Goal: Task Accomplishment & Management: Manage account settings

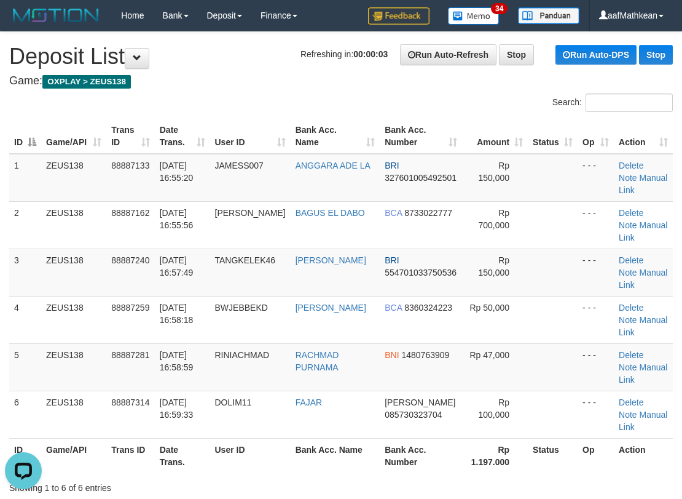
click at [142, 97] on div "Search:" at bounding box center [341, 104] width 682 height 22
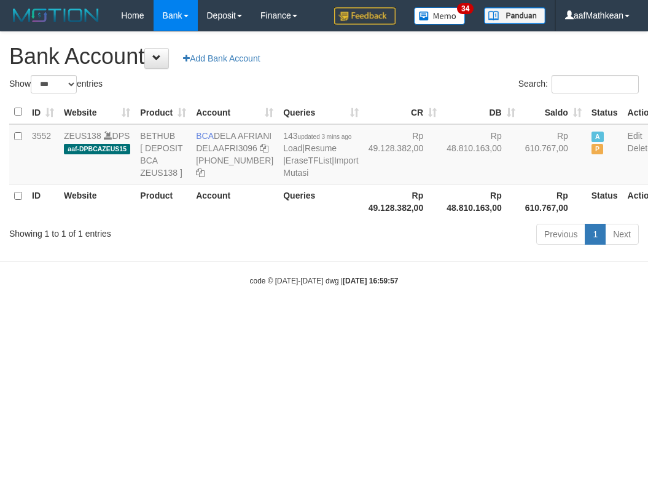
select select "***"
drag, startPoint x: 381, startPoint y: 391, endPoint x: 594, endPoint y: 411, distance: 214.3
click at [383, 317] on html "Toggle navigation Home Bank Account List Load By Website Group [OXPLAY] ZEUS138…" at bounding box center [324, 158] width 648 height 317
click at [292, 317] on html "Toggle navigation Home Bank Account List Load By Website Group [OXPLAY] ZEUS138…" at bounding box center [324, 158] width 648 height 317
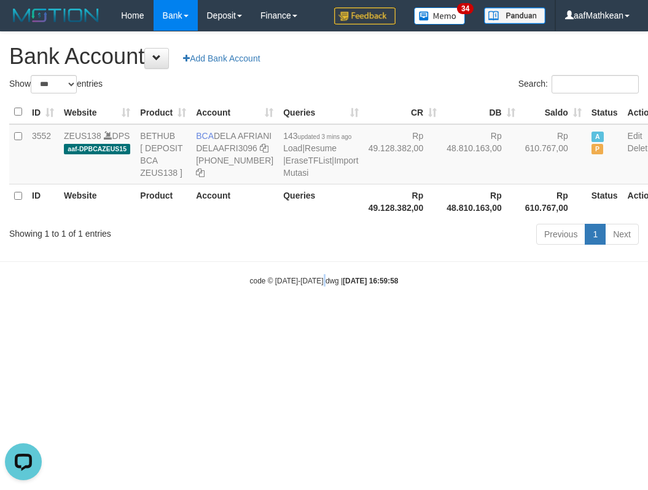
drag, startPoint x: 326, startPoint y: 407, endPoint x: 361, endPoint y: 403, distance: 35.2
click at [331, 317] on html "Toggle navigation Home Bank Account List Load By Website Group [OXPLAY] ZEUS138…" at bounding box center [324, 158] width 648 height 317
select select "***"
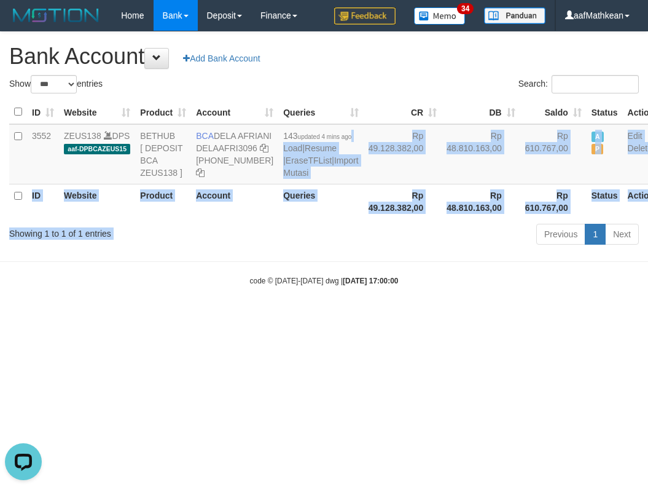
drag, startPoint x: 384, startPoint y: 318, endPoint x: 400, endPoint y: 363, distance: 47.1
click at [400, 317] on html "Toggle navigation Home Bank Account List Load By Website Group [OXPLAY] ZEUS138…" at bounding box center [324, 158] width 648 height 317
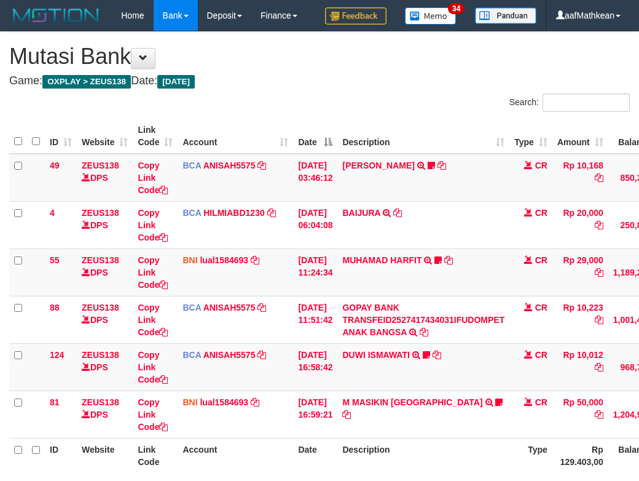
scroll to position [96, 112]
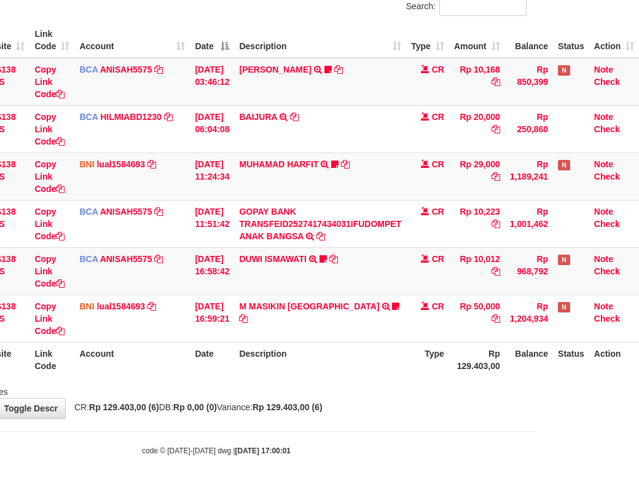
click at [406, 377] on th "Type" at bounding box center [427, 359] width 43 height 35
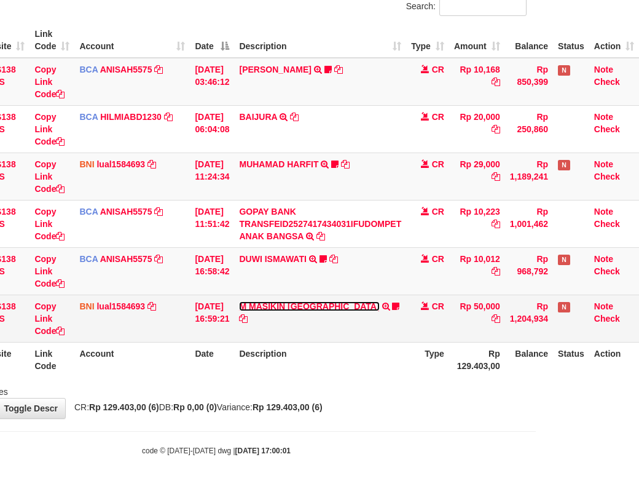
click at [301, 311] on link "M MASIKIN NOVRIANSYAH" at bounding box center [309, 306] width 140 height 10
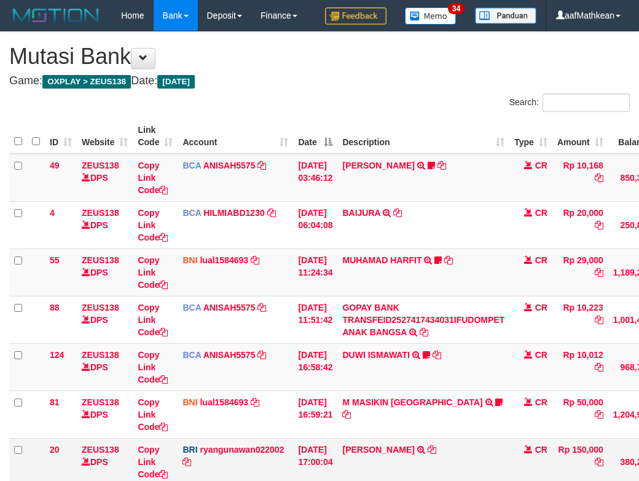
scroll to position [97, 112]
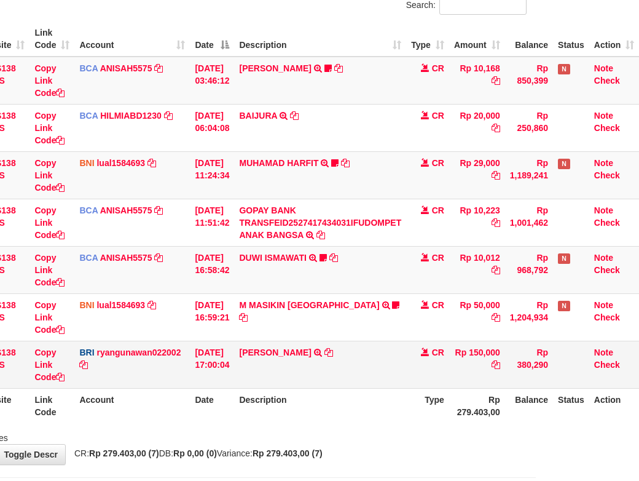
click at [360, 388] on td "SILVIA ELZA TRANSFER NBMB SILVIA ELZA TO RYAN GUNAWAN" at bounding box center [320, 364] width 172 height 47
click at [315, 388] on td "SILVIA ELZA TRANSFER NBMB SILVIA ELZA TO RYAN GUNAWAN" at bounding box center [320, 364] width 172 height 47
drag, startPoint x: 318, startPoint y: 380, endPoint x: 510, endPoint y: 323, distance: 199.7
click at [373, 376] on td "SILVIA ELZA TRANSFER NBMB SILVIA ELZA TO RYAN GUNAWAN" at bounding box center [320, 364] width 172 height 47
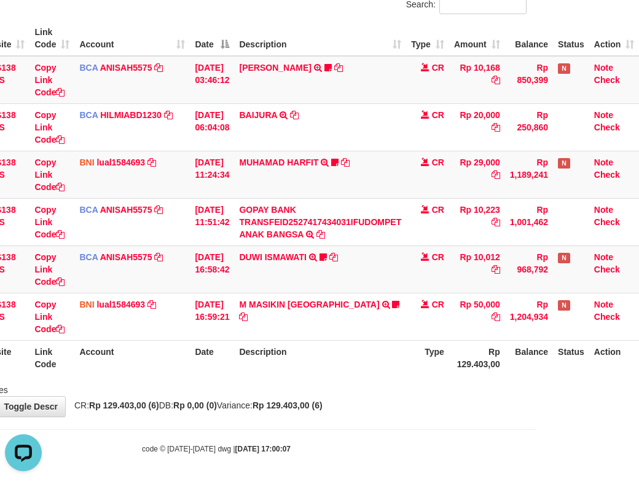
click at [397, 375] on table "ID Website Link Code Account Date Description Type Amount Balance Status Action…" at bounding box center [272, 198] width 733 height 354
drag, startPoint x: 348, startPoint y: 441, endPoint x: 434, endPoint y: 411, distance: 91.2
click at [354, 416] on div "**********" at bounding box center [216, 175] width 639 height 482
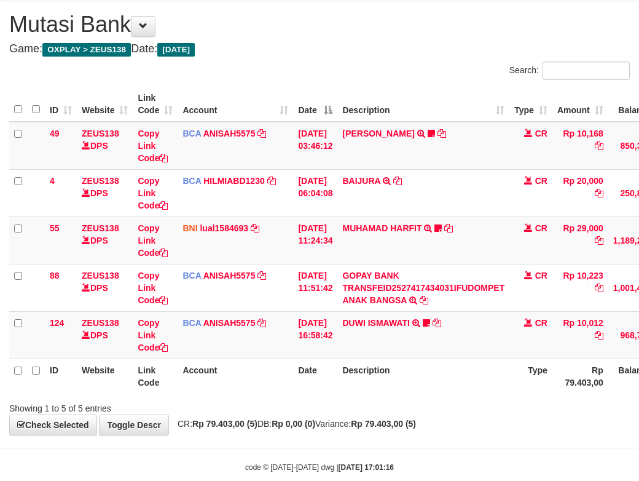
scroll to position [85, 0]
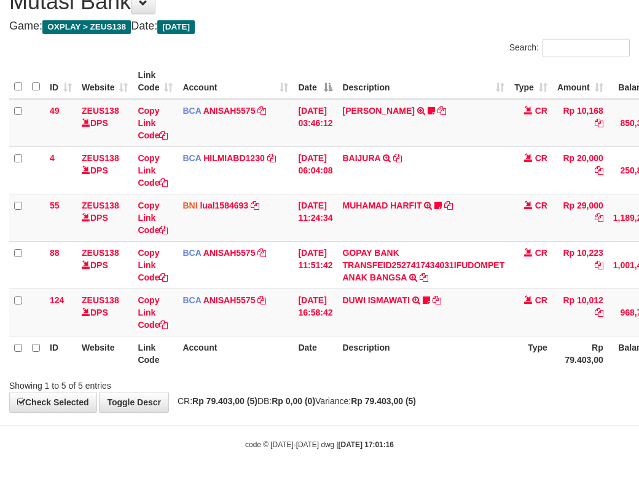
drag, startPoint x: 443, startPoint y: 342, endPoint x: 830, endPoint y: 455, distance: 404.0
click at [435, 348] on th "Description" at bounding box center [423, 353] width 172 height 35
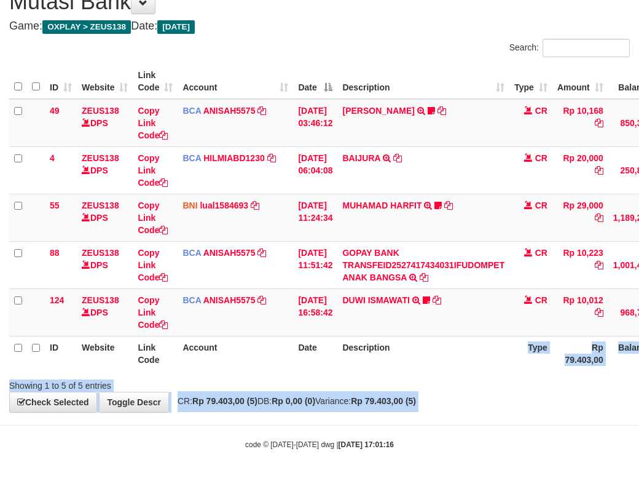
drag, startPoint x: 830, startPoint y: 455, endPoint x: 870, endPoint y: 463, distance: 40.1
click at [639, 463] on html "Toggle navigation Home Bank Account List Load By Website Group [OXPLAY] ZEUS138…" at bounding box center [319, 212] width 639 height 535
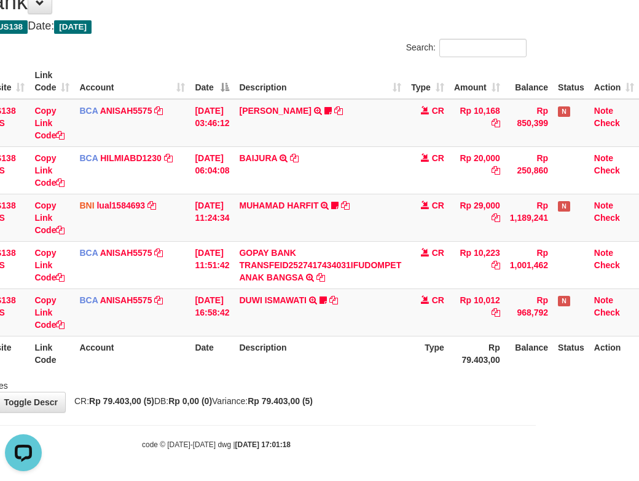
click at [398, 412] on body "Toggle navigation Home Bank Account List Load By Website Group [OXPLAY] ZEUS138…" at bounding box center [216, 212] width 639 height 535
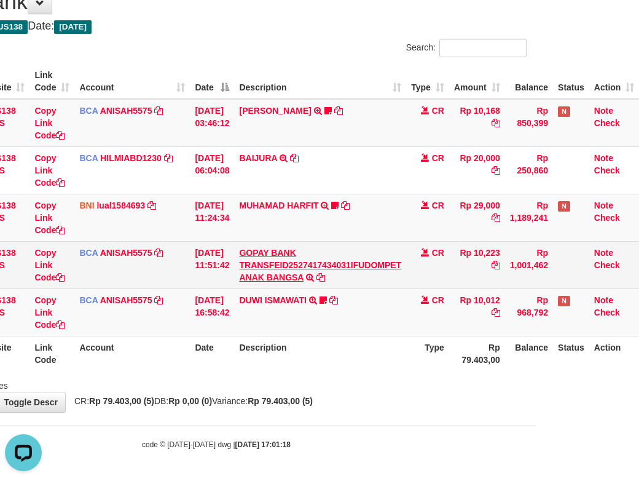
click at [395, 369] on div "**********" at bounding box center [216, 194] width 639 height 435
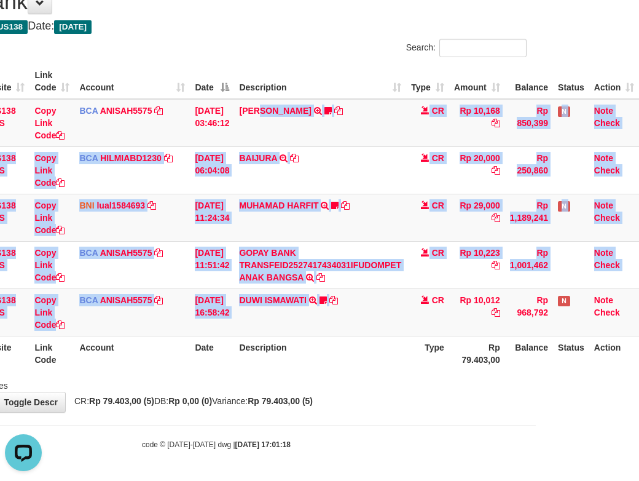
drag, startPoint x: 350, startPoint y: 331, endPoint x: 363, endPoint y: 363, distance: 34.5
click at [355, 350] on table "ID Website Link Code Account Date Description Type Amount Balance Status Action…" at bounding box center [272, 217] width 733 height 307
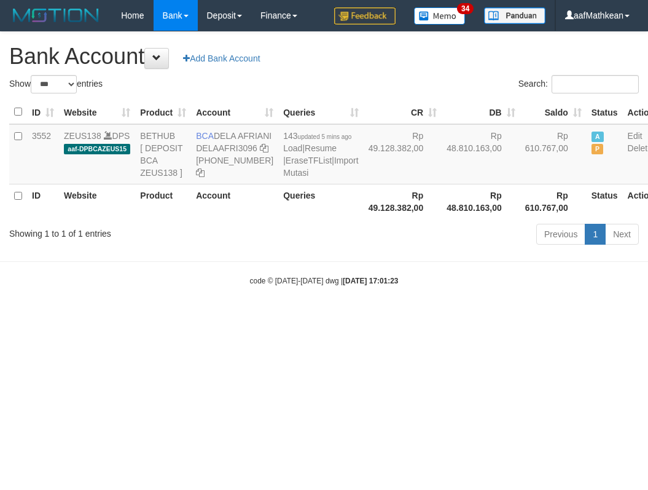
select select "***"
click at [233, 149] on td "BCA DELA AFRIANI DELAAFRI3096 869-245-8639" at bounding box center [234, 154] width 87 height 60
click at [430, 317] on body "Toggle navigation Home Bank Account List Load By Website Group [OXPLAY] ZEUS138…" at bounding box center [324, 158] width 648 height 317
click at [434, 317] on html "Toggle navigation Home Bank Account List Load By Website Group [OXPLAY] ZEUS138…" at bounding box center [324, 158] width 648 height 317
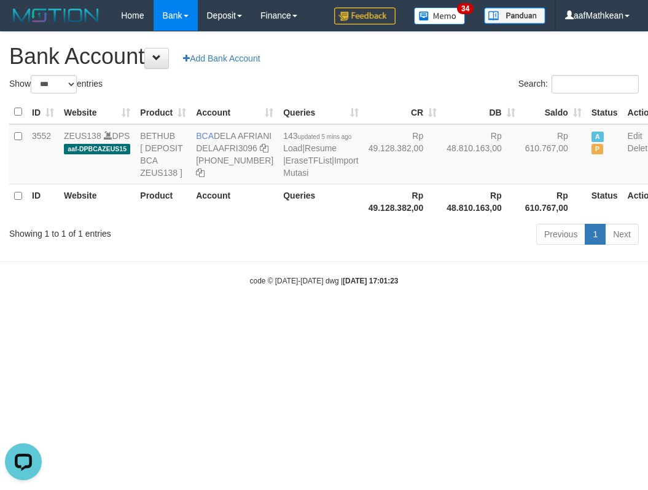
click at [422, 317] on html "Toggle navigation Home Bank Account List Load By Website Group [OXPLAY] ZEUS138…" at bounding box center [324, 158] width 648 height 317
drag, startPoint x: 416, startPoint y: 374, endPoint x: 459, endPoint y: 374, distance: 43.0
click at [425, 317] on html "Toggle navigation Home Bank Account List Load By Website Group [OXPLAY] ZEUS138…" at bounding box center [324, 158] width 648 height 317
select select "***"
click at [521, 317] on body "Toggle navigation Home Bank Account List Load By Website Group [OXPLAY] ZEUS138…" at bounding box center [324, 158] width 648 height 317
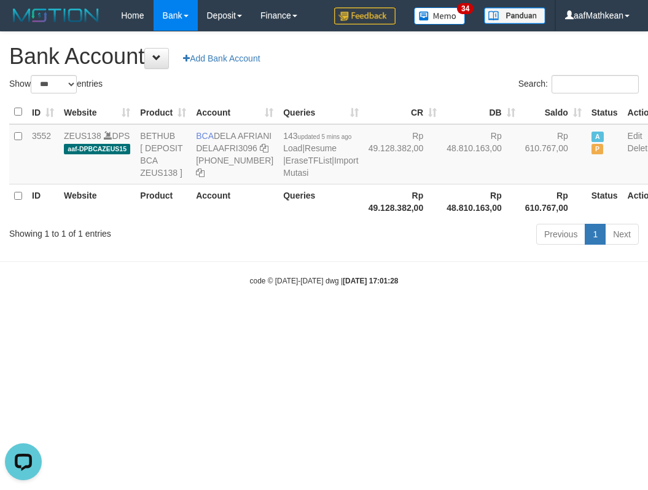
click at [553, 317] on html "Toggle navigation Home Bank Account List Load By Website Group [OXPLAY] ZEUS138…" at bounding box center [324, 158] width 648 height 317
click at [302, 317] on html "Toggle navigation Home Bank Account List Load By Website Group [OXPLAY] ZEUS138…" at bounding box center [324, 158] width 648 height 317
click at [309, 317] on html "Toggle navigation Home Bank Account List Load By Website Group [OXPLAY] ZEUS138…" at bounding box center [324, 158] width 648 height 317
drag, startPoint x: 314, startPoint y: 373, endPoint x: 309, endPoint y: 376, distance: 6.6
click at [315, 317] on html "Toggle navigation Home Bank Account List Load By Website Group [OXPLAY] ZEUS138…" at bounding box center [324, 158] width 648 height 317
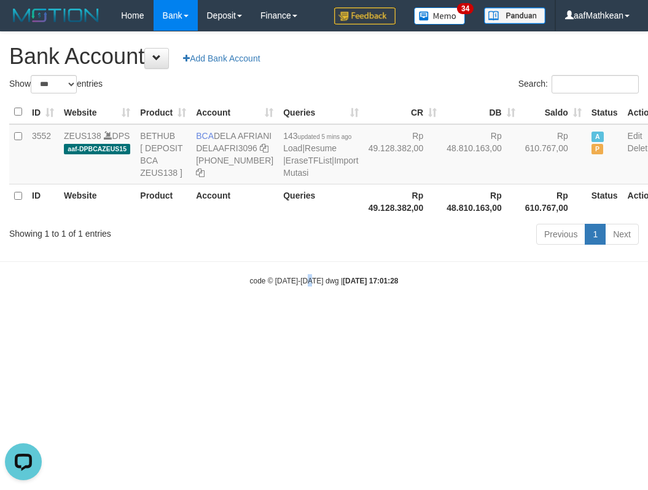
click at [312, 317] on html "Toggle navigation Home Bank Account List Load By Website Group [OXPLAY] ZEUS138…" at bounding box center [324, 158] width 648 height 317
select select "***"
drag, startPoint x: 340, startPoint y: 311, endPoint x: 341, endPoint y: 321, distance: 10.5
click at [338, 286] on div "code © 2012-2018 dwg | 2025/10/01 17:01:32" at bounding box center [324, 280] width 648 height 12
click at [343, 285] on strong "2025/10/01 17:01:32" at bounding box center [370, 281] width 55 height 9
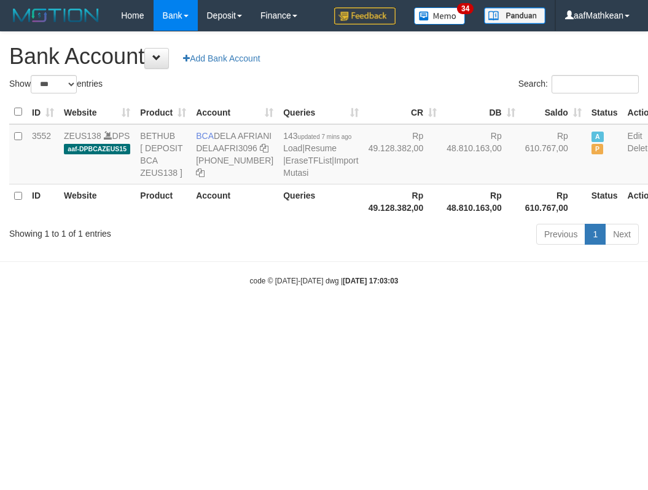
select select "***"
copy td "DELA AFRIANI"
drag, startPoint x: 228, startPoint y: 145, endPoint x: 235, endPoint y: 150, distance: 8.4
click at [235, 150] on td "BCA DELA AFRIANI DELAAFRI3096 [PHONE_NUMBER]" at bounding box center [234, 154] width 87 height 60
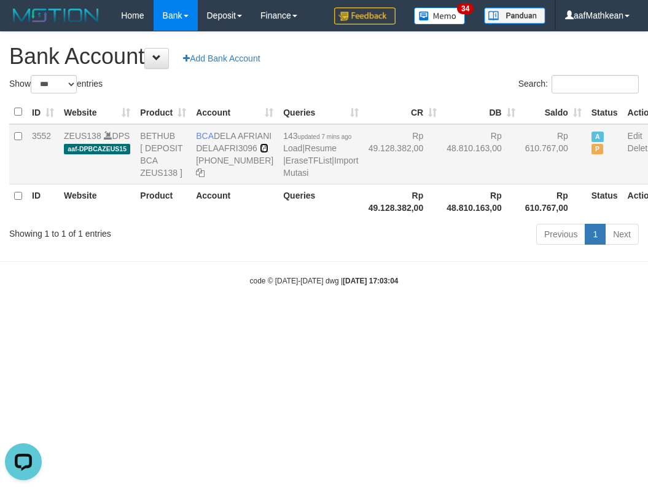
click at [260, 152] on icon at bounding box center [264, 148] width 9 height 9
copy td "DELA AFRIANI"
drag, startPoint x: 197, startPoint y: 134, endPoint x: 255, endPoint y: 151, distance: 60.9
click at [245, 149] on td "BCA DELA AFRIANI DELAAFRI3096 869-245-8639" at bounding box center [234, 154] width 87 height 60
click at [450, 300] on body "Toggle navigation Home Bank Account List Load By Website Group [OXPLAY] ZEUS138…" at bounding box center [324, 158] width 648 height 317
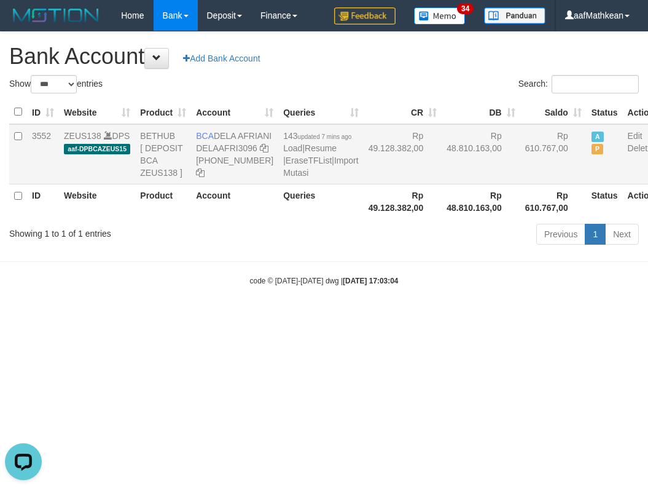
click at [364, 162] on td "Rp 49.128.382,00" at bounding box center [403, 154] width 79 height 60
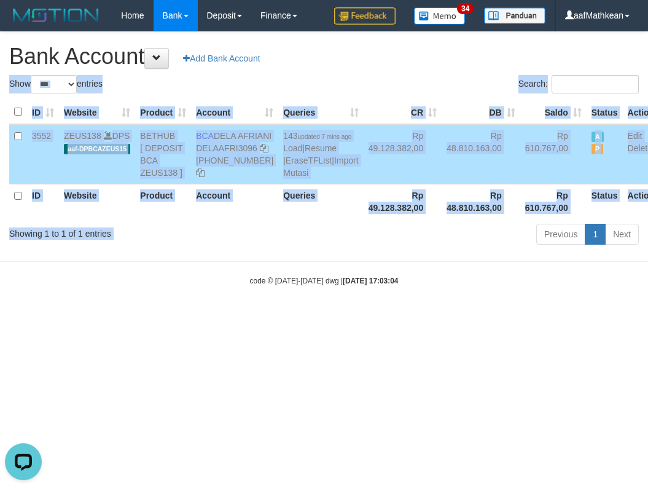
drag, startPoint x: 371, startPoint y: 208, endPoint x: 416, endPoint y: 325, distance: 125.3
click at [397, 294] on body "Toggle navigation Home Bank Account List Load By Website Group [OXPLAY] ZEUS138…" at bounding box center [324, 158] width 648 height 317
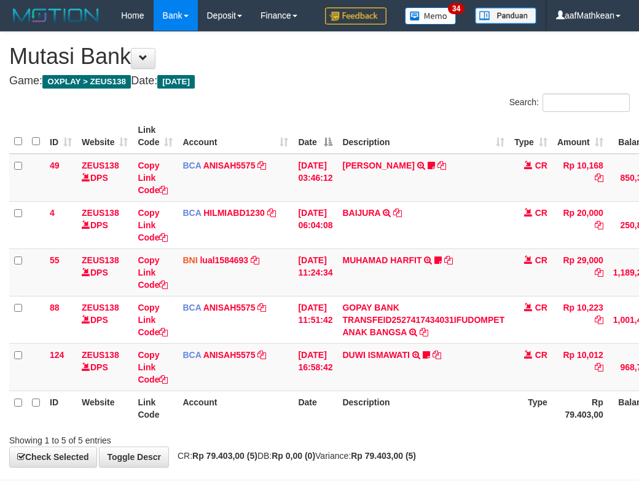
scroll to position [85, 112]
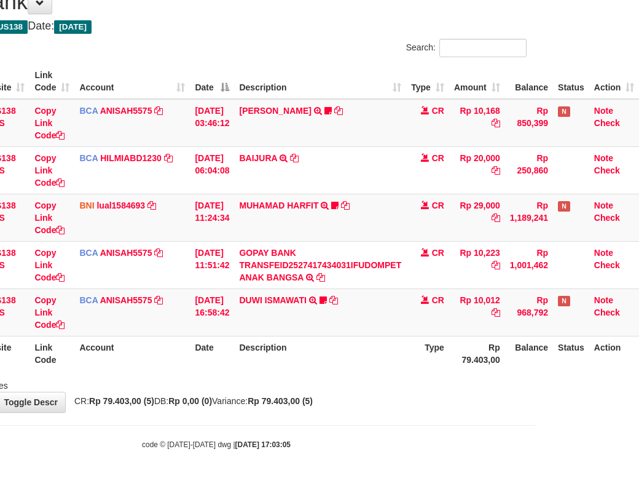
click at [381, 358] on th "Description" at bounding box center [320, 353] width 172 height 35
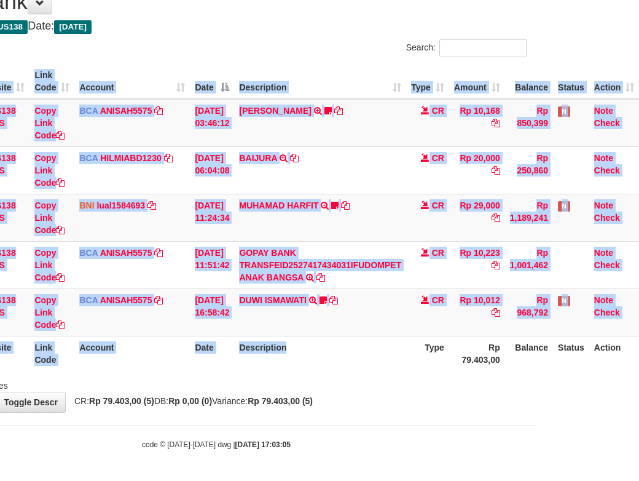
click at [384, 371] on div "ID Website Link Code Account Date Description Type Amount Balance Status Action…" at bounding box center [216, 217] width 639 height 314
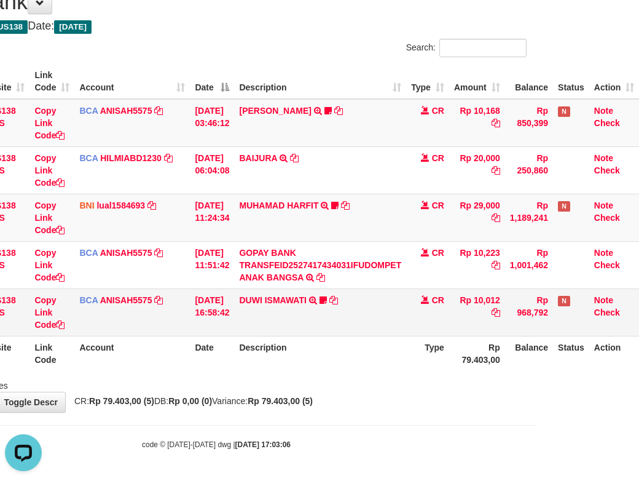
click at [320, 333] on td "DUWI ISMAWATI TRSF E-BANKING CR 0110/FTSCY/WS95031 10012.00DUWI ISMAWATI Duwi09…" at bounding box center [320, 311] width 172 height 47
click at [333, 347] on th "Description" at bounding box center [320, 353] width 172 height 35
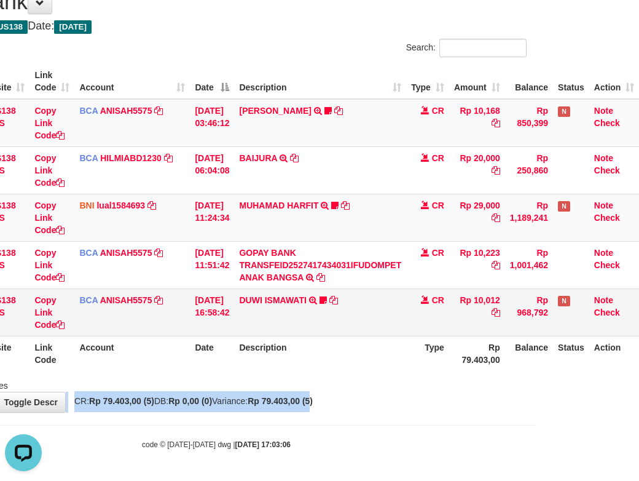
drag, startPoint x: 334, startPoint y: 398, endPoint x: 323, endPoint y: 299, distance: 100.1
click at [325, 320] on div "Search: ID Website Link Code Account Date Description Type Amount Balance Statu…" at bounding box center [216, 215] width 621 height 353
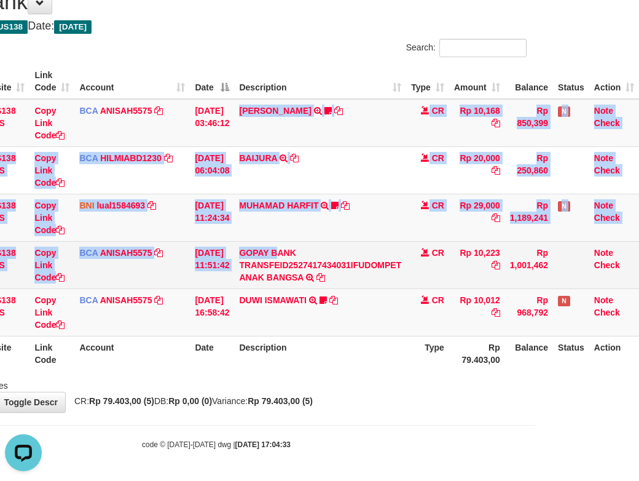
drag, startPoint x: 251, startPoint y: 128, endPoint x: 286, endPoint y: 282, distance: 157.8
click at [280, 262] on tbody "49 ZEUS138 DPS Copy Link Code BCA ANISAH5575 DPS [PERSON_NAME] mutasi_20251001_…" at bounding box center [272, 217] width 733 height 237
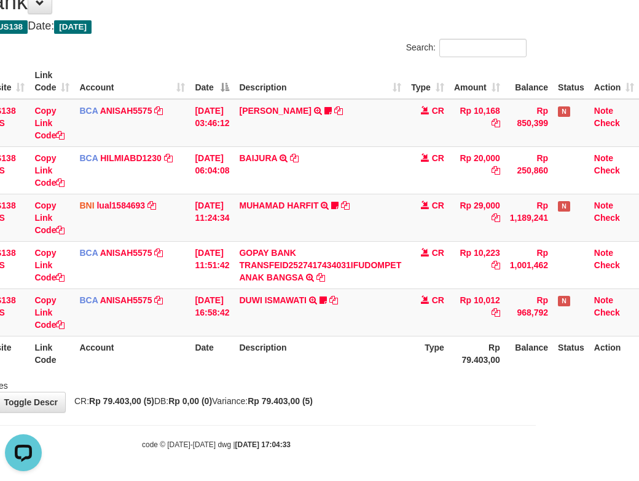
click at [412, 358] on th "Type" at bounding box center [427, 353] width 43 height 35
drag, startPoint x: 414, startPoint y: 358, endPoint x: 421, endPoint y: 358, distance: 6.8
click at [415, 358] on th "Type" at bounding box center [427, 353] width 43 height 35
click at [419, 358] on th "Type" at bounding box center [427, 353] width 43 height 35
click at [417, 362] on th "Type" at bounding box center [427, 353] width 43 height 35
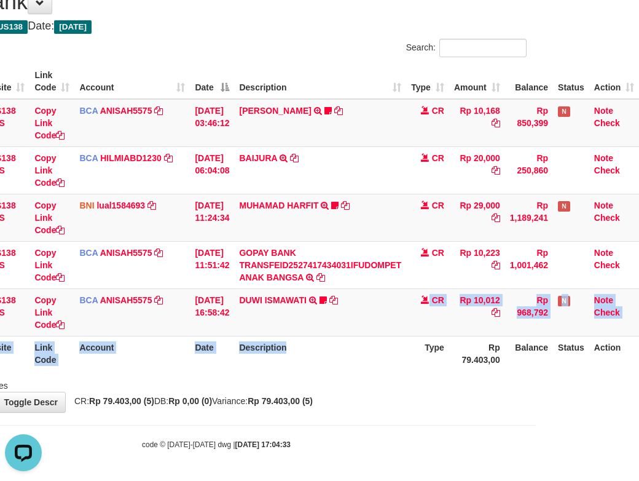
drag, startPoint x: 345, startPoint y: 326, endPoint x: 350, endPoint y: 345, distance: 19.8
click at [350, 345] on table "ID Website Link Code Account Date Description Type Amount Balance Status Action…" at bounding box center [272, 217] width 733 height 307
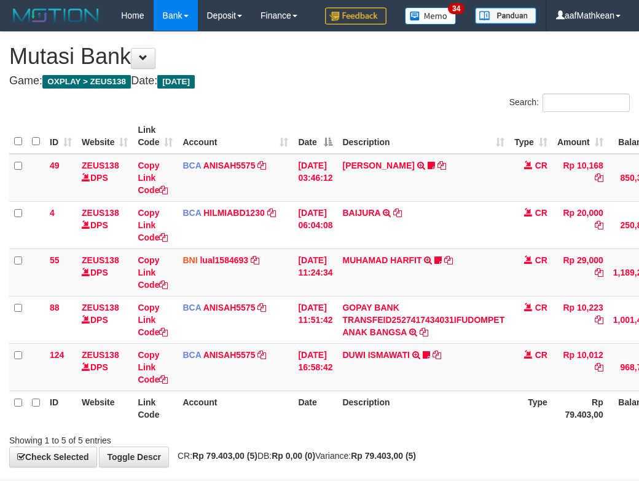
scroll to position [85, 112]
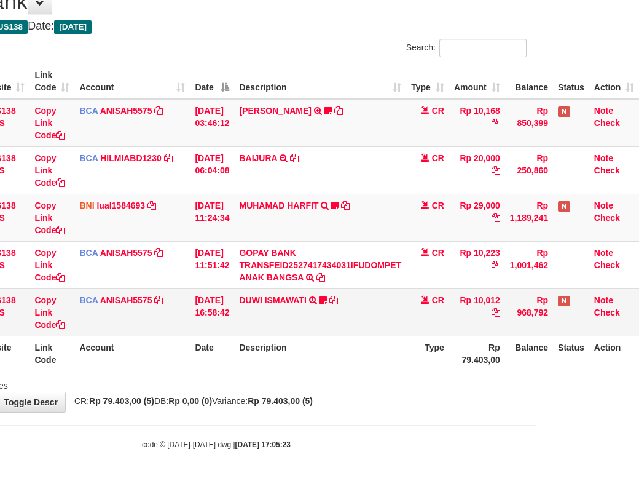
drag, startPoint x: 0, startPoint y: 0, endPoint x: 346, endPoint y: 331, distance: 478.7
click at [349, 331] on td "DUWI ISMAWATI TRSF E-BANKING CR 0110/FTSCY/WS95031 10012.00DUWI ISMAWATI Duwi09…" at bounding box center [320, 311] width 172 height 47
click at [348, 329] on td "DUWI ISMAWATI TRSF E-BANKING CR 0110/FTSCY/WS95031 10012.00DUWI ISMAWATI Duwi09…" at bounding box center [320, 311] width 172 height 47
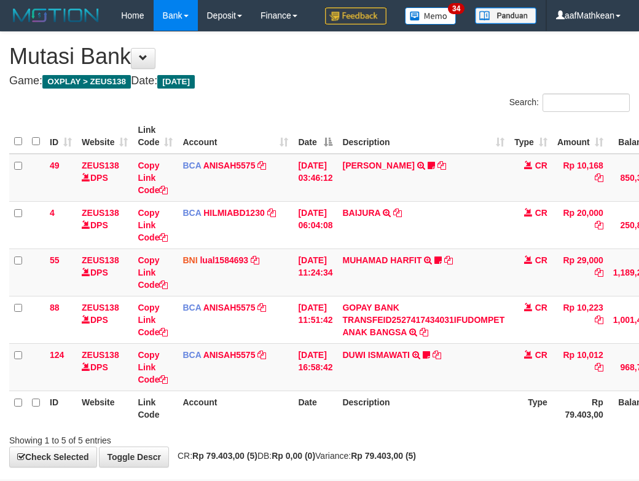
click at [425, 371] on div "ID Website Link Code Account Date Description Type Amount Balance Status Action…" at bounding box center [319, 272] width 639 height 314
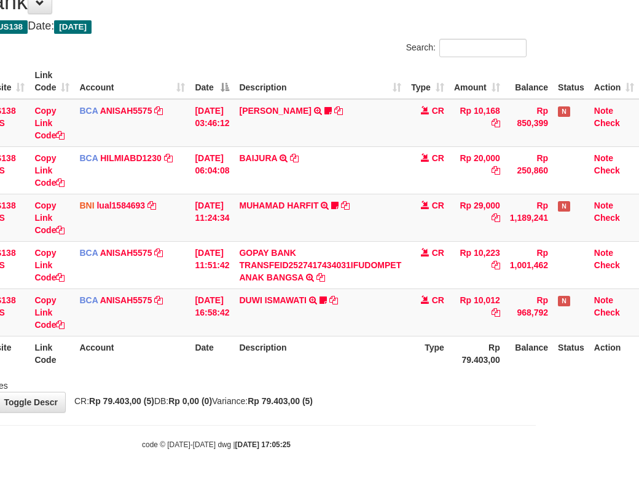
click at [435, 433] on body "Toggle navigation Home Bank Account List Load By Website Group [OXPLAY] ZEUS138…" at bounding box center [216, 212] width 639 height 535
click at [305, 424] on body "Toggle navigation Home Bank Account List Load By Website Group [OXPLAY] ZEUS138…" at bounding box center [216, 212] width 639 height 535
drag, startPoint x: 408, startPoint y: 451, endPoint x: 555, endPoint y: 489, distance: 151.9
click at [535, 480] on html "Toggle navigation Home Bank Account List Load By Website Group [OXPLAY] ZEUS138…" at bounding box center [216, 212] width 639 height 535
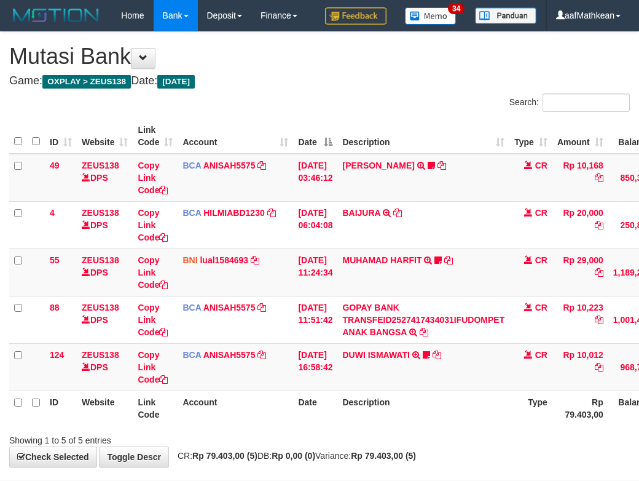
scroll to position [85, 112]
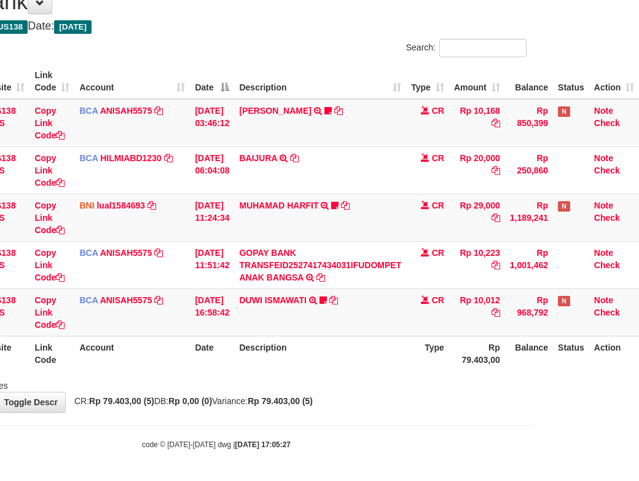
click at [286, 374] on div "Search: ID Website Link Code Account Date Description Type Amount Balance Statu…" at bounding box center [216, 215] width 621 height 353
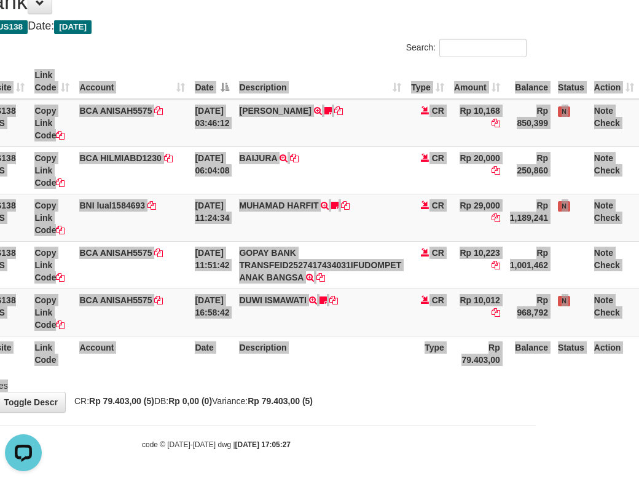
scroll to position [0, 0]
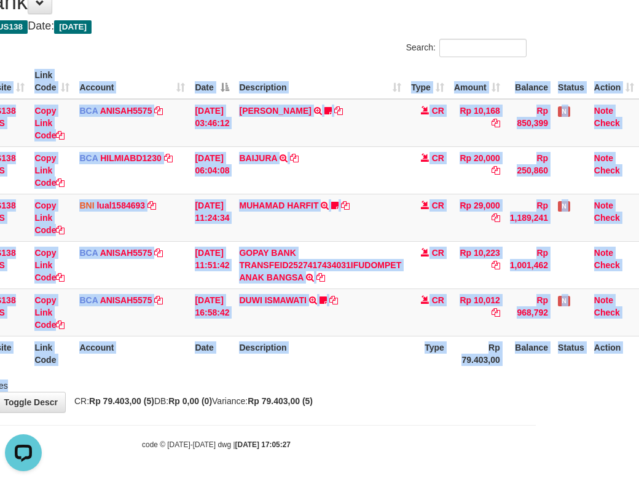
drag, startPoint x: 152, startPoint y: 429, endPoint x: 216, endPoint y: 442, distance: 65.2
click at [176, 432] on body "Toggle navigation Home Bank Account List Load By Website Group [OXPLAY] ZEUS138…" at bounding box center [216, 212] width 639 height 535
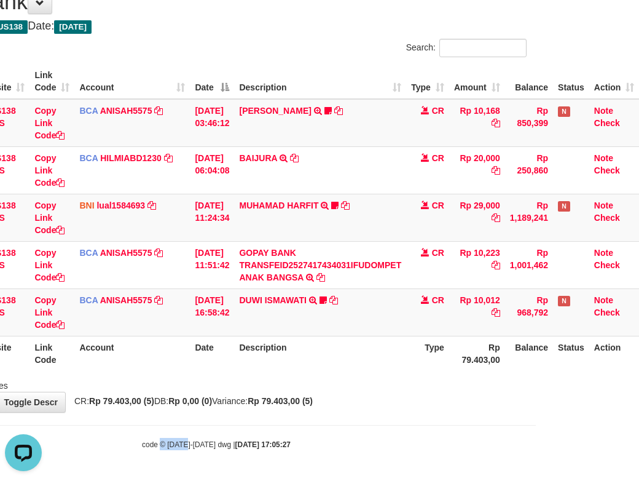
click at [235, 442] on strong "[DATE] 17:05:27" at bounding box center [262, 444] width 55 height 9
click at [238, 441] on strong "[DATE] 17:05:27" at bounding box center [262, 444] width 55 height 9
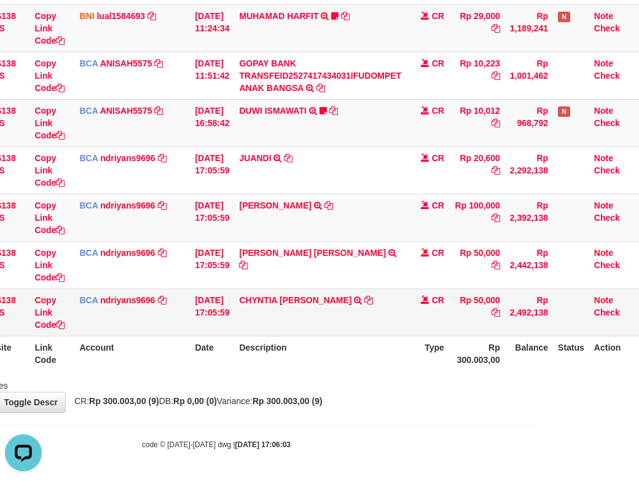
click at [353, 298] on td "CHYNTIA INDRA DEWI TRSF E-BANKING CR 0110/FTSCY/WS95271 50000.00CHYNTIA INDRA D…" at bounding box center [320, 311] width 172 height 47
click at [365, 298] on icon at bounding box center [369, 300] width 9 height 9
click at [238, 353] on tr "ID Website Link Code Account Date Description Type Rp 300.003,00 Balance Status…" at bounding box center [272, 353] width 733 height 35
drag, startPoint x: 283, startPoint y: 360, endPoint x: 323, endPoint y: 350, distance: 41.1
click at [302, 357] on th "Description" at bounding box center [320, 353] width 172 height 35
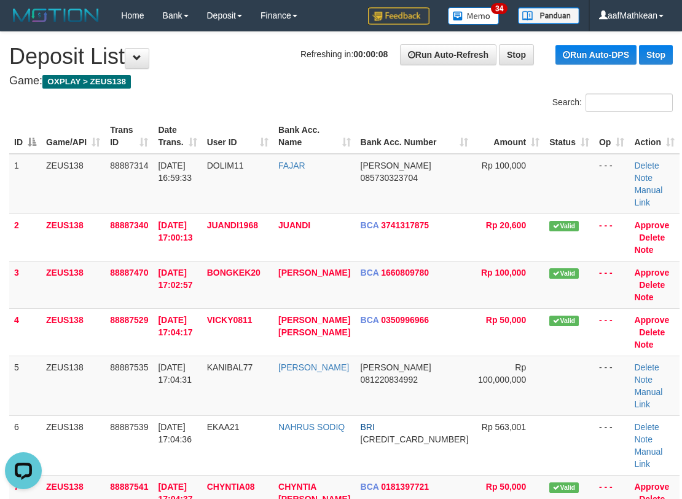
click at [183, 84] on h4 "Game: OXPLAY > ZEUS138" at bounding box center [341, 81] width 664 height 12
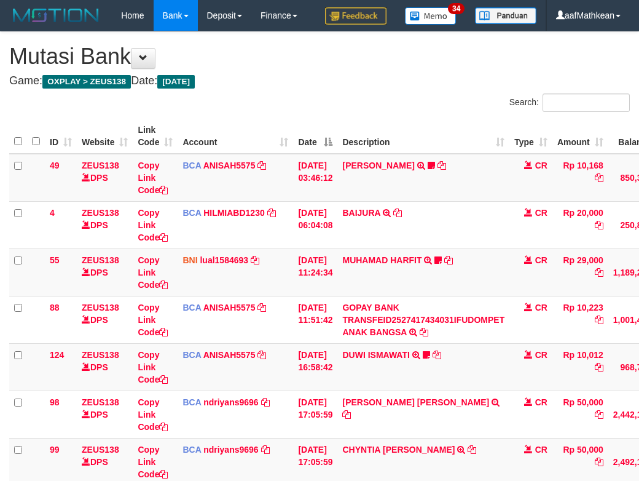
click at [368, 326] on td "GOPAY BANK TRANSFEID2527417434031IFUDOMPET ANAK BANGSA TRSF E-BANKING CR 0110/F…" at bounding box center [423, 319] width 172 height 47
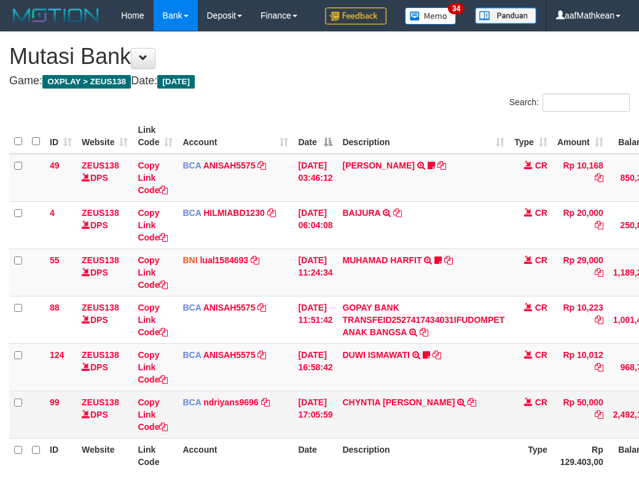
scroll to position [133, 0]
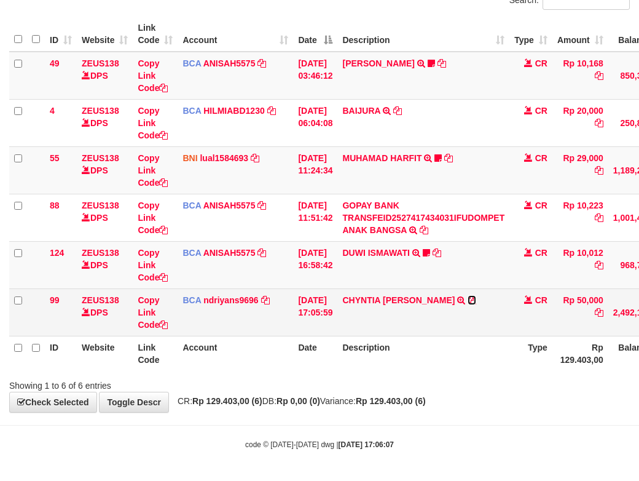
click at [468, 301] on icon at bounding box center [472, 300] width 9 height 9
click at [305, 313] on td "[DATE] 17:05:59" at bounding box center [315, 311] width 44 height 47
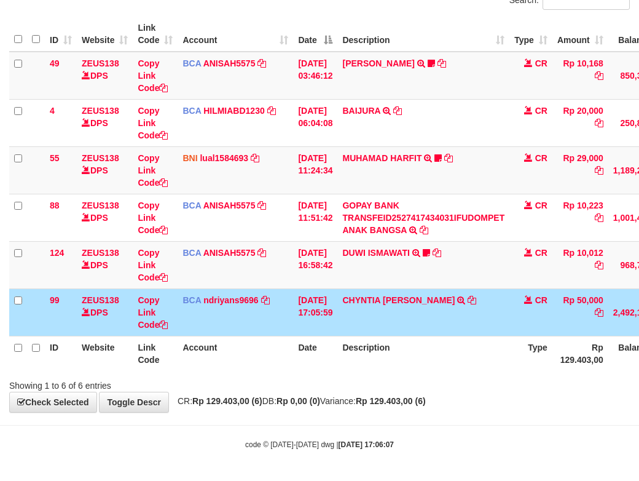
click at [317, 318] on td "01/10/2025 17:05:59" at bounding box center [315, 311] width 44 height 47
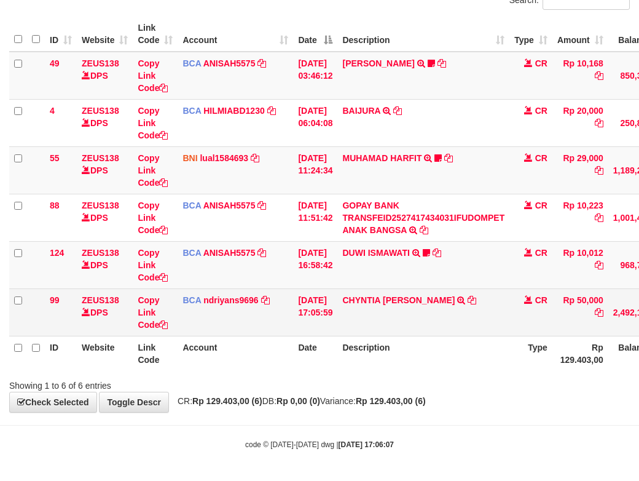
drag, startPoint x: 333, startPoint y: 323, endPoint x: 345, endPoint y: 328, distance: 13.8
click at [333, 330] on td "01/10/2025 17:05:59" at bounding box center [315, 311] width 44 height 47
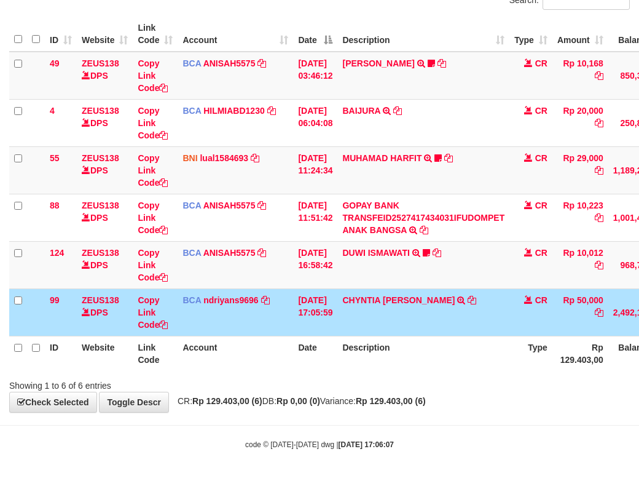
drag, startPoint x: 378, startPoint y: 326, endPoint x: 208, endPoint y: 2, distance: 365.7
click at [345, 287] on tbody "49 ZEUS138 DPS Copy Link Code BCA ANISAH5575 DPS ANISAH mutasi_20251001_3827 | …" at bounding box center [375, 194] width 733 height 285
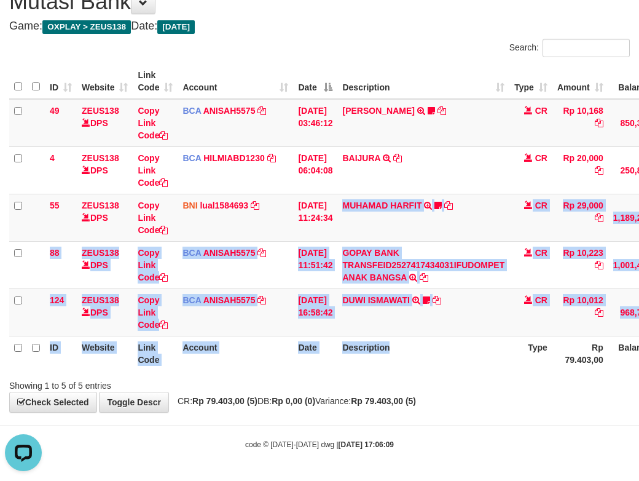
click at [417, 404] on div "**********" at bounding box center [319, 194] width 639 height 435
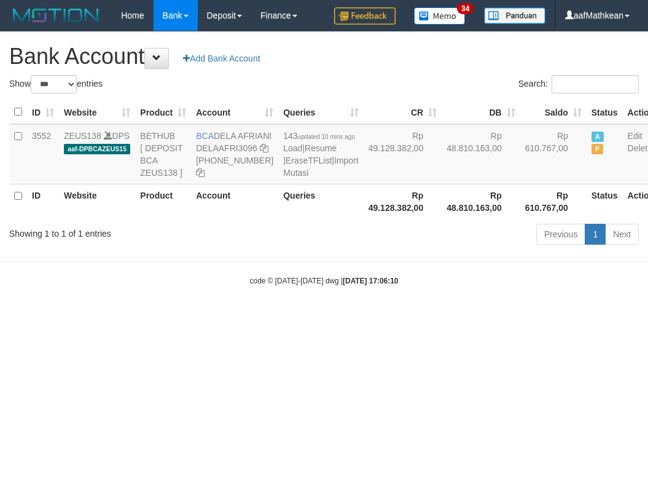
select select "***"
click at [444, 317] on body "Toggle navigation Home Bank Account List Load By Website Group [OXPLAY] ZEUS138…" at bounding box center [324, 158] width 648 height 317
select select "***"
click at [604, 317] on html "Toggle navigation Home Bank Account List Load By Website Group [OXPLAY] ZEUS138…" at bounding box center [324, 158] width 648 height 317
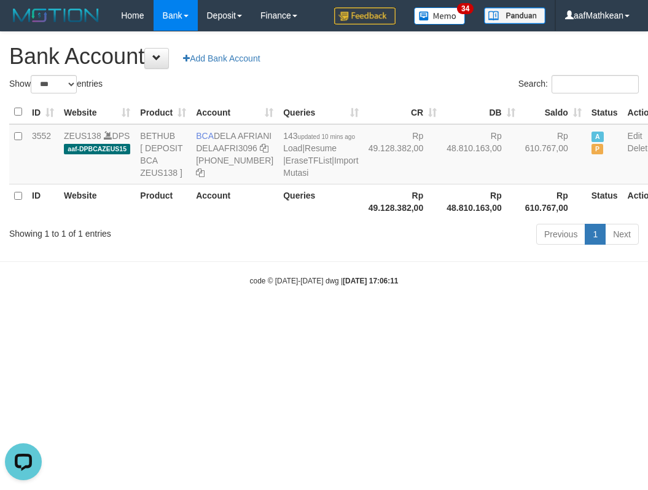
click at [202, 307] on body "Toggle navigation Home Bank Account List Load By Website Group [OXPLAY] ZEUS138…" at bounding box center [324, 158] width 648 height 317
click at [433, 317] on html "Toggle navigation Home Bank Account List Load By Website Group [OXPLAY] ZEUS138…" at bounding box center [324, 158] width 648 height 317
drag, startPoint x: 270, startPoint y: 374, endPoint x: 304, endPoint y: 395, distance: 38.9
click at [277, 317] on html "Toggle navigation Home Bank Account List Load By Website Group [OXPLAY] ZEUS138…" at bounding box center [324, 158] width 648 height 317
drag, startPoint x: 304, startPoint y: 395, endPoint x: 325, endPoint y: 383, distance: 24.5
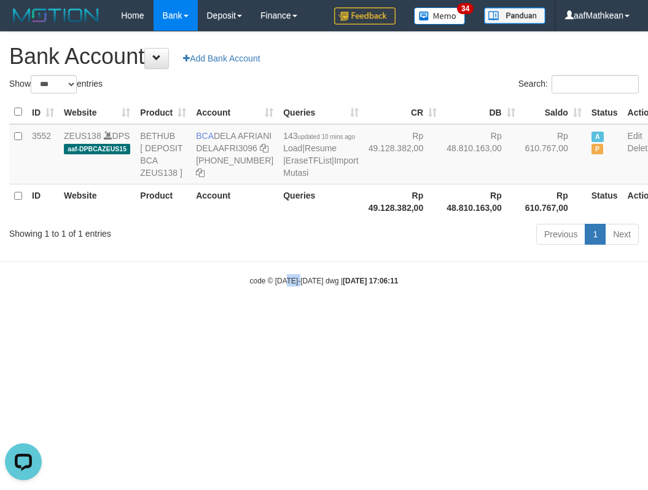
click at [309, 317] on html "Toggle navigation Home Bank Account List Load By Website Group [OXPLAY] ZEUS138…" at bounding box center [324, 158] width 648 height 317
select select "***"
click at [357, 312] on body "Toggle navigation Home Bank Account List Load By Website Group [OXPLAY] ZEUS138…" at bounding box center [324, 158] width 648 height 317
click at [396, 219] on table "ID Website Product Account Queries CR DB Saldo Status Action 3552 ZEUS138 DPS a…" at bounding box center [334, 159] width 650 height 119
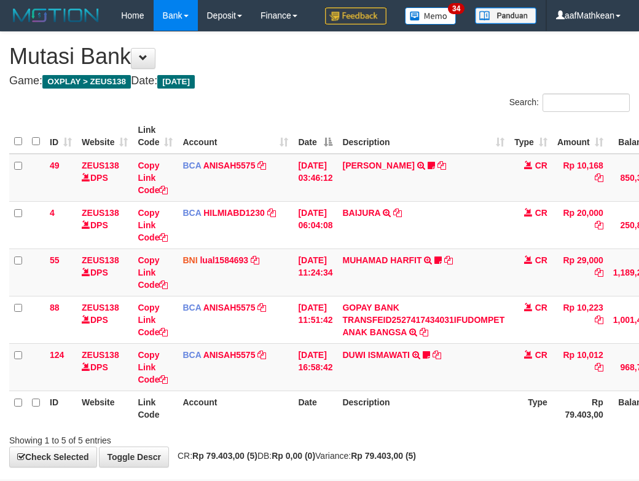
scroll to position [85, 0]
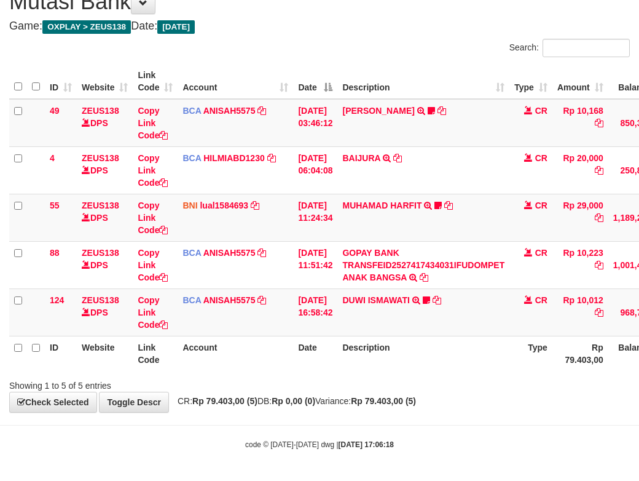
click at [462, 408] on div "**********" at bounding box center [319, 194] width 639 height 435
click at [468, 408] on div "**********" at bounding box center [319, 194] width 639 height 435
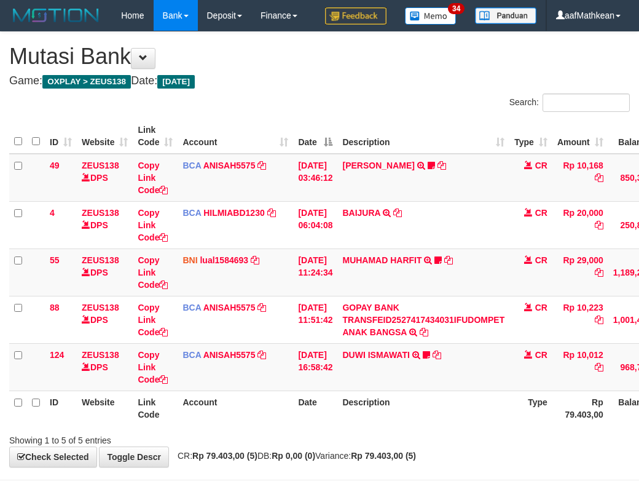
scroll to position [85, 0]
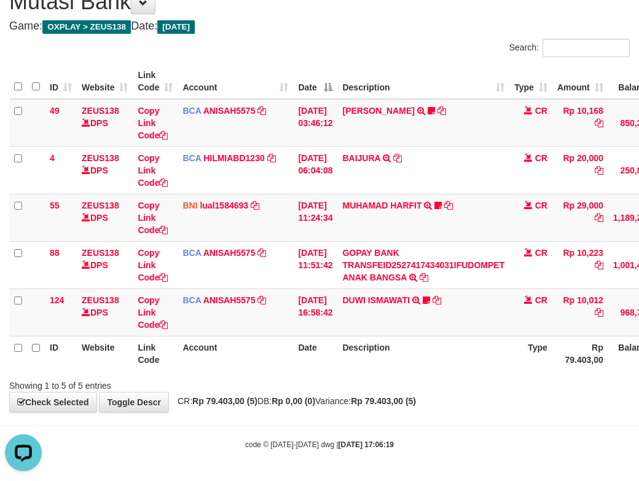
click at [323, 383] on div "Showing 1 to 5 of 5 entries" at bounding box center [319, 382] width 639 height 17
click at [338, 378] on div "Showing 1 to 5 of 5 entries" at bounding box center [319, 382] width 639 height 17
drag, startPoint x: 313, startPoint y: 345, endPoint x: 314, endPoint y: 352, distance: 7.4
click at [310, 347] on th "Date" at bounding box center [315, 353] width 44 height 35
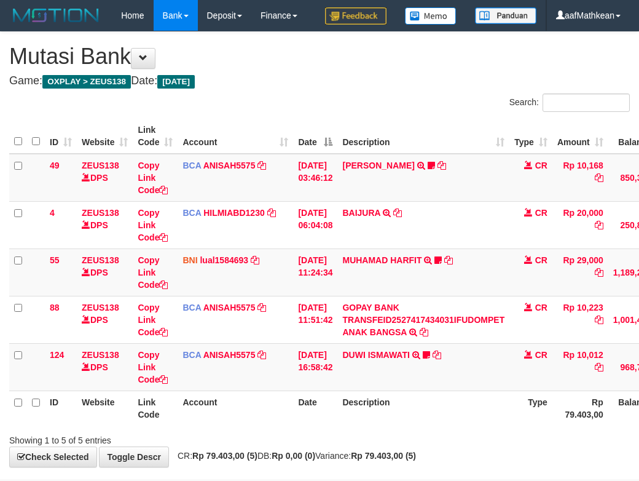
scroll to position [85, 0]
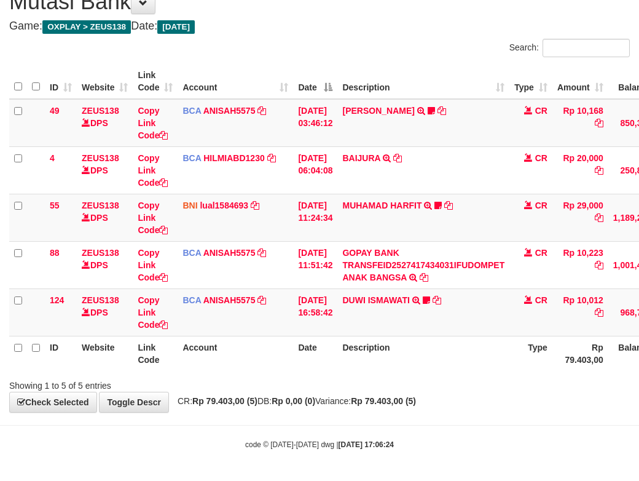
click at [286, 427] on body "Toggle navigation Home Bank Account List Load By Website Group [OXPLAY] ZEUS138…" at bounding box center [319, 212] width 639 height 535
click at [449, 377] on div "Showing 1 to 5 of 5 entries" at bounding box center [319, 382] width 639 height 17
click at [449, 382] on div "Showing 1 to 5 of 5 entries" at bounding box center [319, 382] width 639 height 17
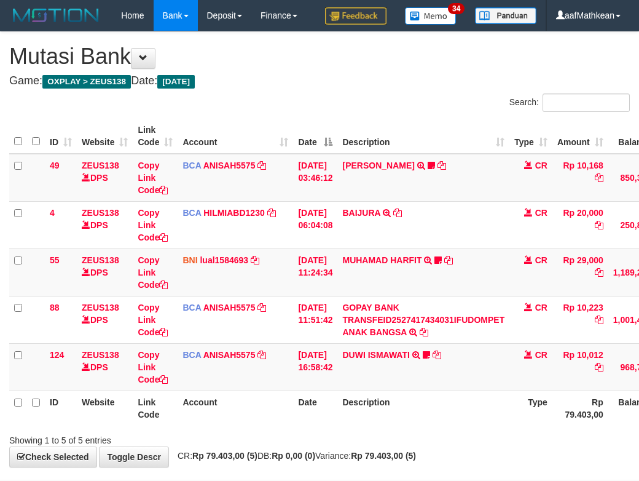
click at [438, 429] on div at bounding box center [452, 429] width 373 height 1
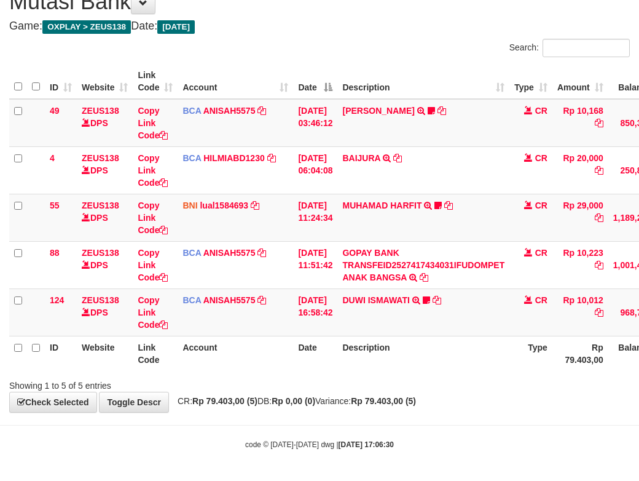
click at [438, 374] on div at bounding box center [452, 374] width 373 height 1
click at [428, 368] on th "Description" at bounding box center [423, 353] width 172 height 35
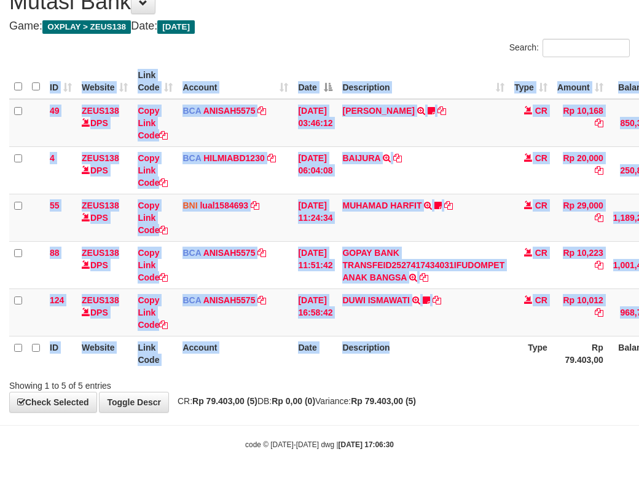
drag, startPoint x: 427, startPoint y: 370, endPoint x: 432, endPoint y: 380, distance: 10.7
click at [427, 373] on div "ID Website Link Code Account Date Description Type Amount Balance Status Action…" at bounding box center [319, 217] width 639 height 314
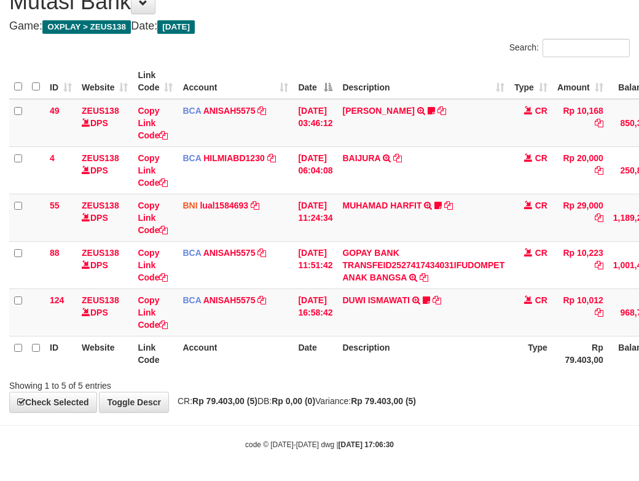
drag, startPoint x: 432, startPoint y: 380, endPoint x: 442, endPoint y: 382, distance: 10.6
click at [443, 382] on div "Showing 1 to 5 of 5 entries" at bounding box center [319, 382] width 639 height 17
drag, startPoint x: 419, startPoint y: 367, endPoint x: 420, endPoint y: 379, distance: 12.4
click at [416, 367] on th "Description" at bounding box center [423, 353] width 172 height 35
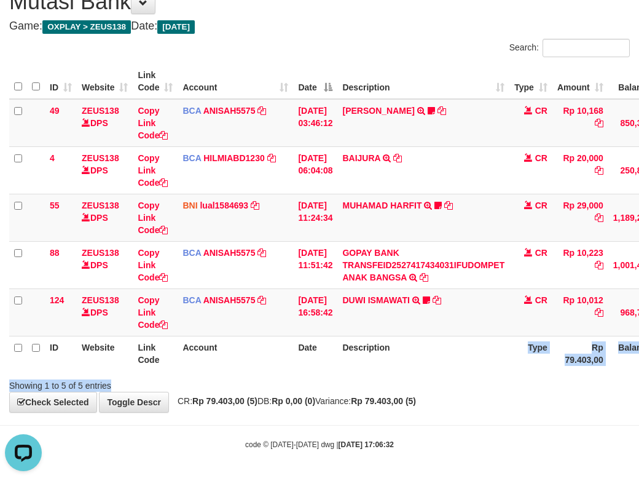
click at [420, 380] on div "Search: ID Website Link Code Account Date Description Type Amount Balance Statu…" at bounding box center [319, 215] width 621 height 353
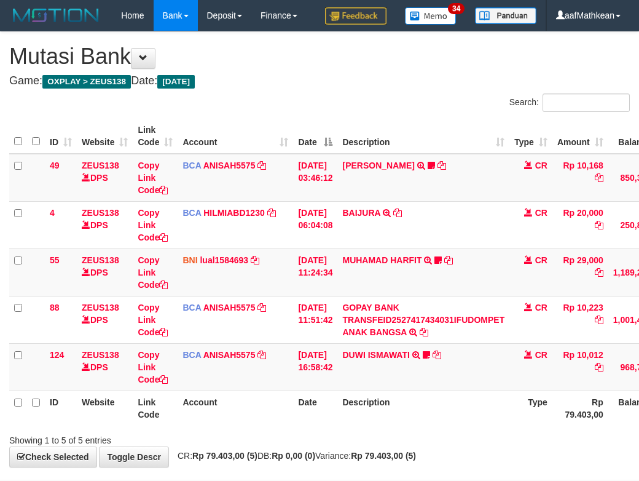
scroll to position [85, 0]
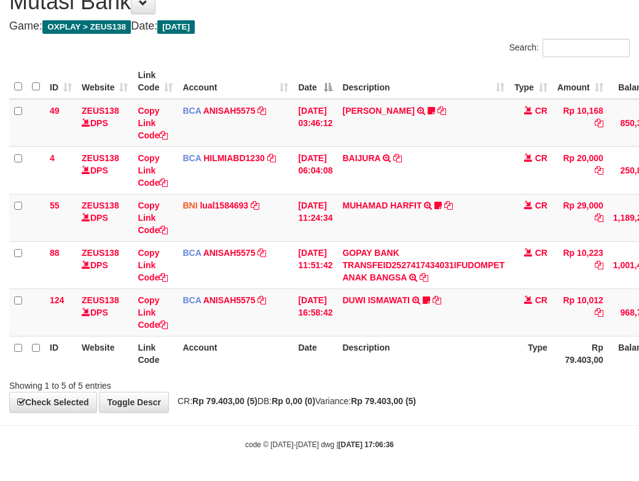
click at [461, 381] on div "Showing 1 to 5 of 5 entries" at bounding box center [319, 382] width 639 height 17
click at [465, 382] on div "Showing 1 to 5 of 5 entries" at bounding box center [319, 382] width 639 height 17
drag, startPoint x: 428, startPoint y: 376, endPoint x: 452, endPoint y: 392, distance: 28.8
click at [427, 378] on div "Showing 1 to 5 of 5 entries" at bounding box center [319, 382] width 639 height 17
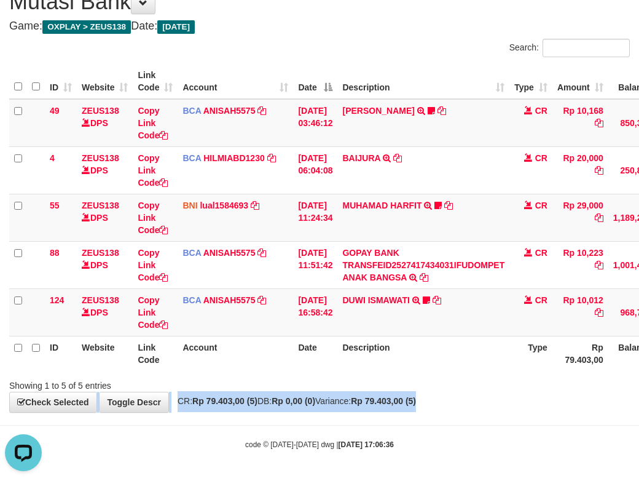
click at [452, 392] on div "**********" at bounding box center [319, 194] width 639 height 435
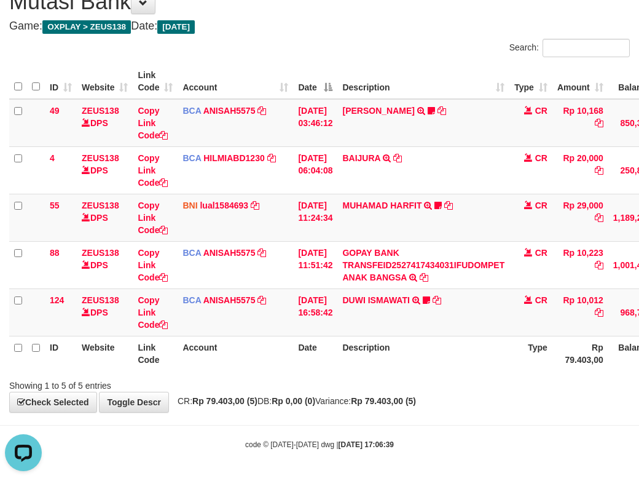
click at [446, 377] on div "Showing 1 to 5 of 5 entries" at bounding box center [319, 382] width 639 height 17
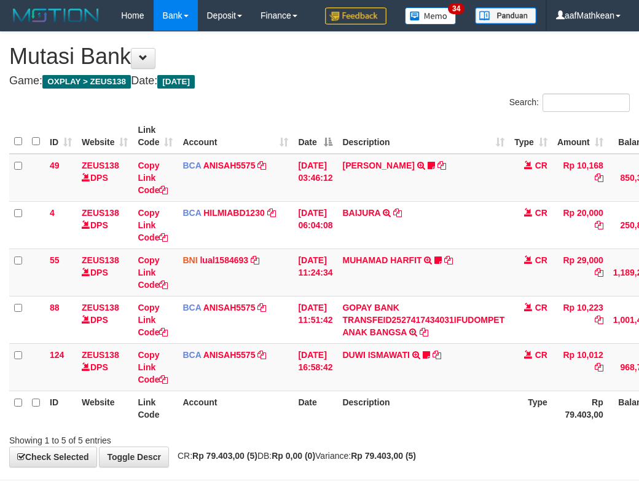
scroll to position [85, 0]
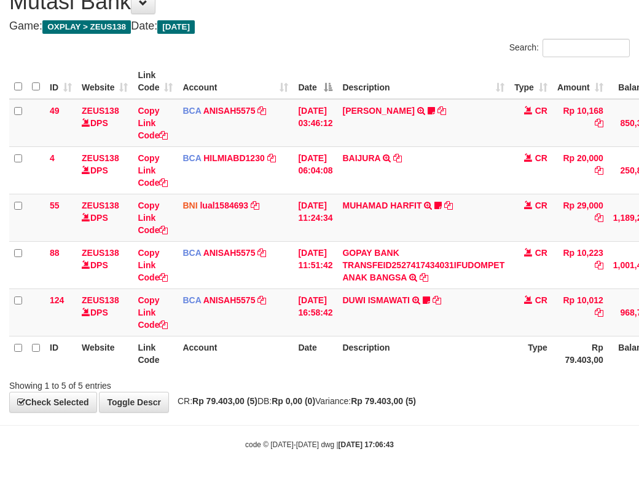
click at [443, 378] on div "Showing 1 to 5 of 5 entries" at bounding box center [319, 382] width 639 height 17
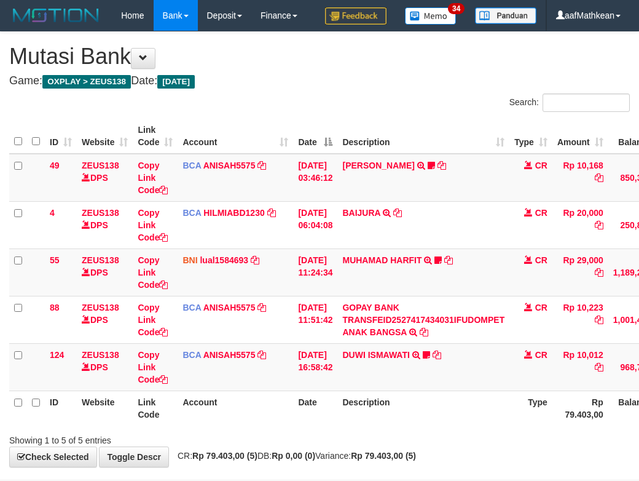
scroll to position [85, 0]
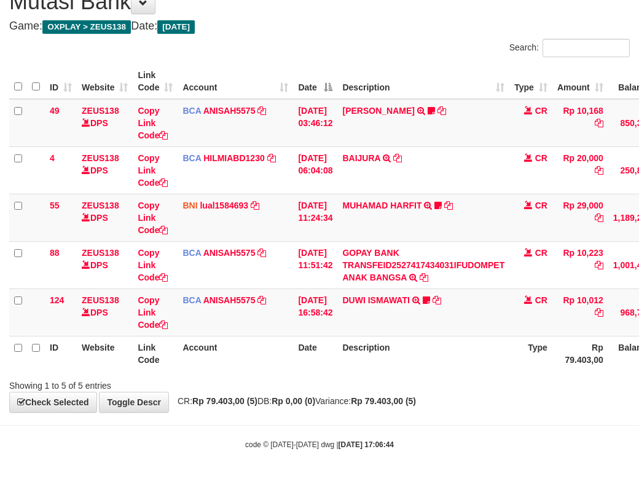
click at [444, 367] on th "Description" at bounding box center [423, 353] width 172 height 35
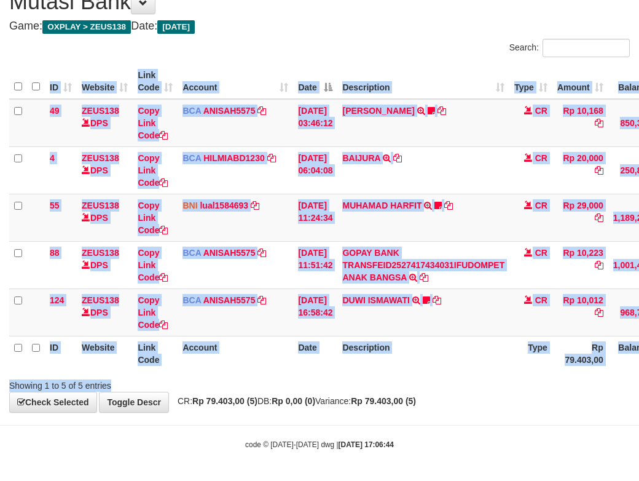
drag, startPoint x: 440, startPoint y: 374, endPoint x: 424, endPoint y: 374, distance: 16.0
click at [439, 375] on div "Search: ID Website Link Code Account Date Description Type Amount Balance Statu…" at bounding box center [319, 215] width 621 height 353
click at [440, 369] on th "Description" at bounding box center [423, 353] width 172 height 35
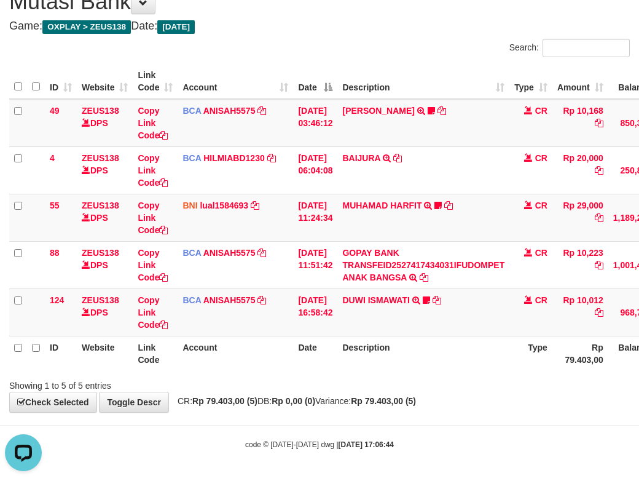
scroll to position [0, 0]
click at [440, 369] on th "Description" at bounding box center [423, 353] width 172 height 35
click at [433, 357] on th "Description" at bounding box center [423, 353] width 172 height 35
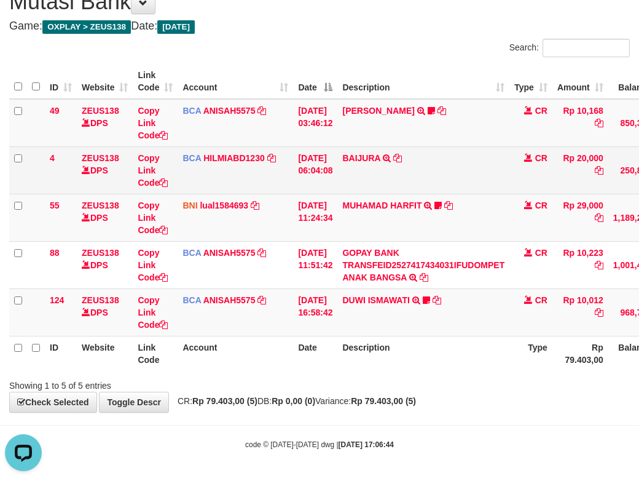
drag, startPoint x: 450, startPoint y: 347, endPoint x: 343, endPoint y: 179, distance: 199.5
click at [445, 347] on th "Description" at bounding box center [423, 353] width 172 height 35
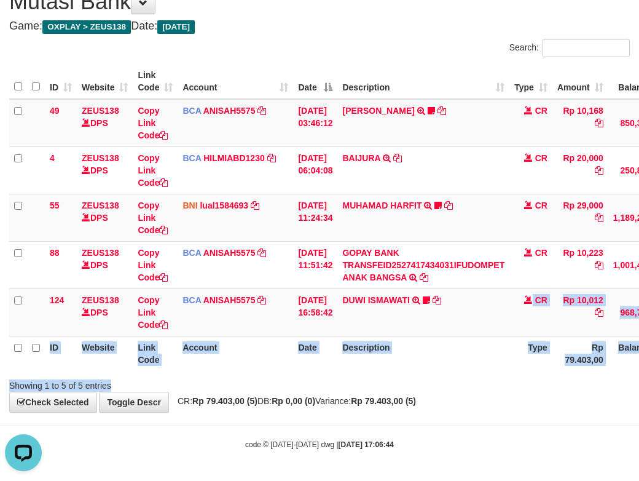
drag, startPoint x: 428, startPoint y: 380, endPoint x: 436, endPoint y: 381, distance: 8.1
click at [425, 382] on div "Search: ID Website Link Code Account Date Description Type Amount Balance Statu…" at bounding box center [319, 215] width 621 height 353
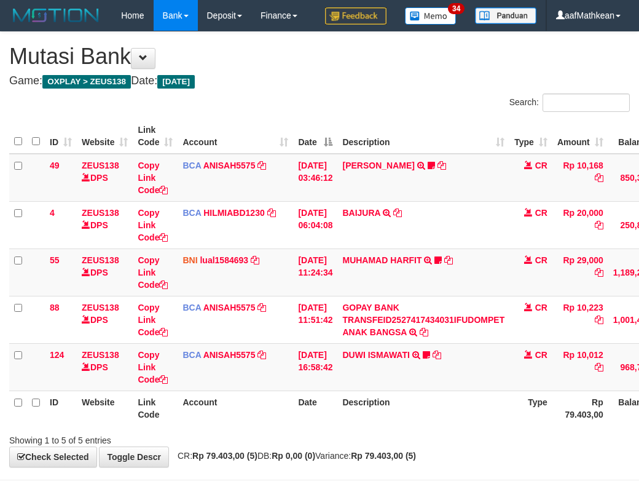
click at [416, 451] on strong "Rp 79.403,00 (5)" at bounding box center [383, 456] width 65 height 10
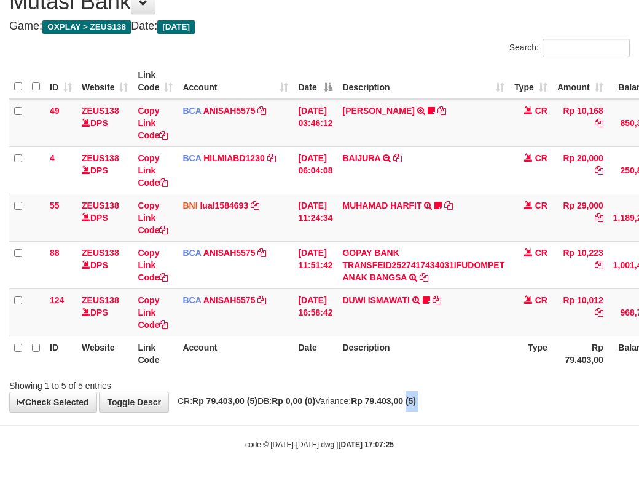
drag, startPoint x: 441, startPoint y: 412, endPoint x: 438, endPoint y: 419, distance: 8.0
click at [441, 419] on body "Toggle navigation Home Bank Account List Load By Website Group [OXPLAY] ZEUS138…" at bounding box center [319, 212] width 639 height 535
click at [437, 420] on body "Toggle navigation Home Bank Account List Load By Website Group [OXPLAY] ZEUS138…" at bounding box center [319, 212] width 639 height 535
click at [439, 430] on body "Toggle navigation Home Bank Account List Load By Website Group [OXPLAY] ZEUS138…" at bounding box center [319, 212] width 639 height 535
click at [455, 421] on body "Toggle navigation Home Bank Account List Load By Website Group [OXPLAY] ZEUS138…" at bounding box center [319, 212] width 639 height 535
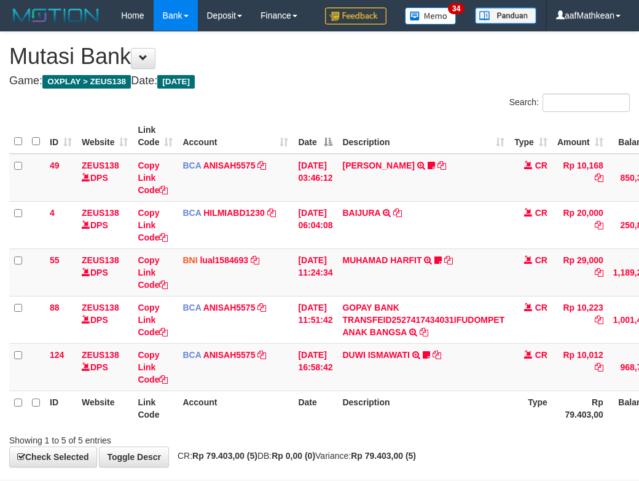
scroll to position [85, 0]
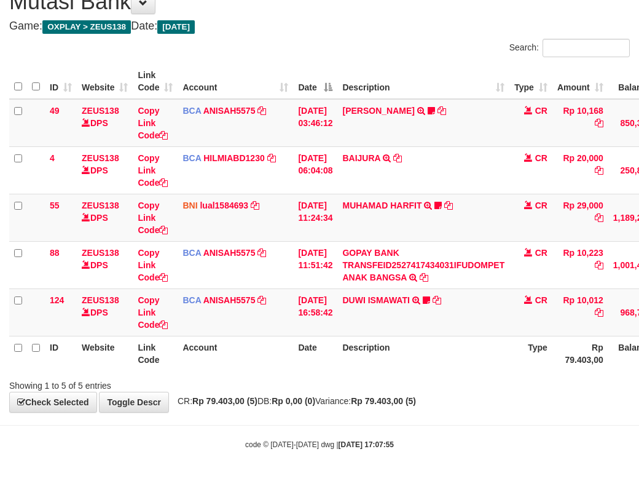
click at [469, 361] on th "Description" at bounding box center [423, 353] width 172 height 35
click at [468, 363] on th "Description" at bounding box center [423, 353] width 172 height 35
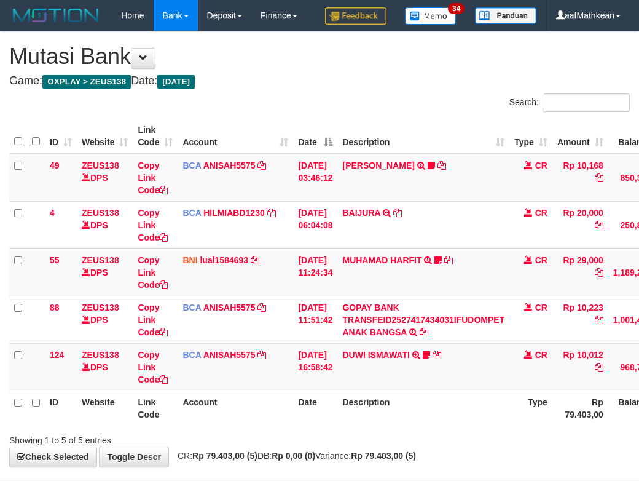
click at [463, 390] on th "Description" at bounding box center [423, 407] width 172 height 35
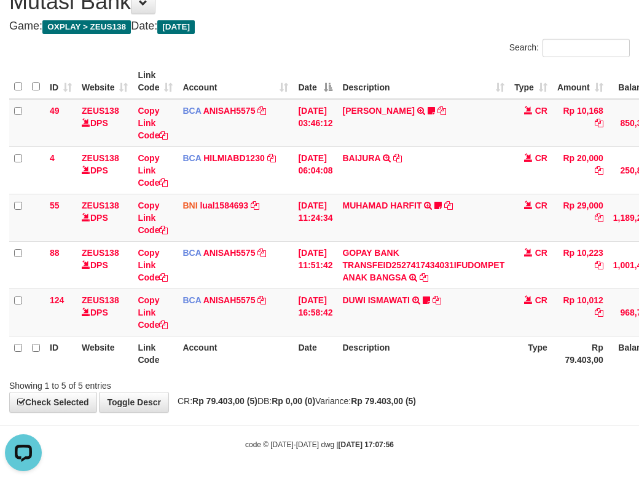
drag, startPoint x: 451, startPoint y: 391, endPoint x: 433, endPoint y: 412, distance: 27.9
click at [445, 398] on div "**********" at bounding box center [319, 194] width 639 height 435
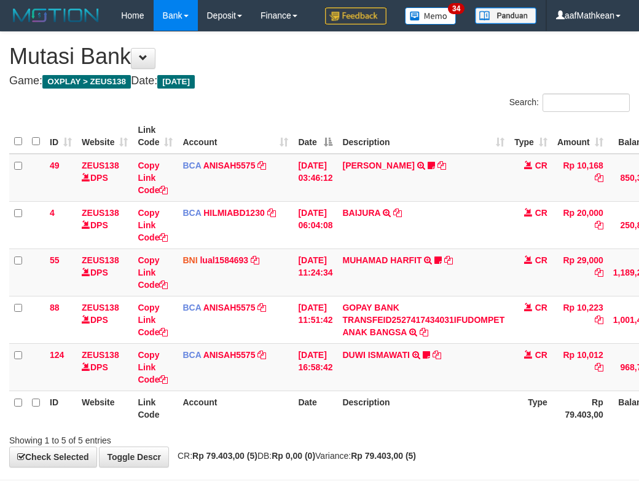
scroll to position [85, 0]
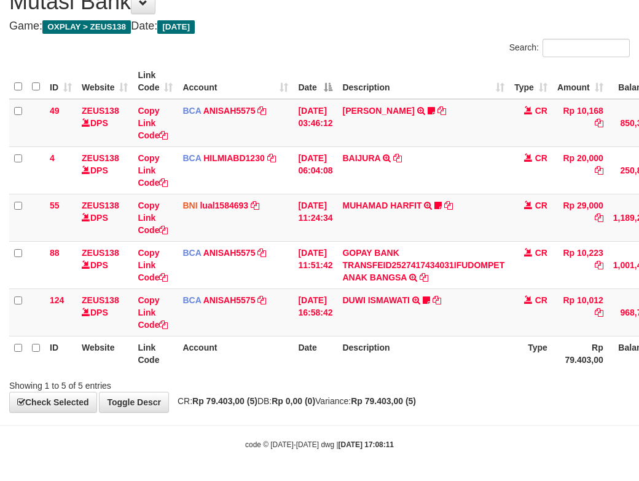
click at [417, 385] on div "Showing 1 to 5 of 5 entries" at bounding box center [319, 382] width 639 height 17
drag, startPoint x: 400, startPoint y: 389, endPoint x: 406, endPoint y: 393, distance: 7.5
click at [403, 392] on div "**********" at bounding box center [319, 194] width 639 height 435
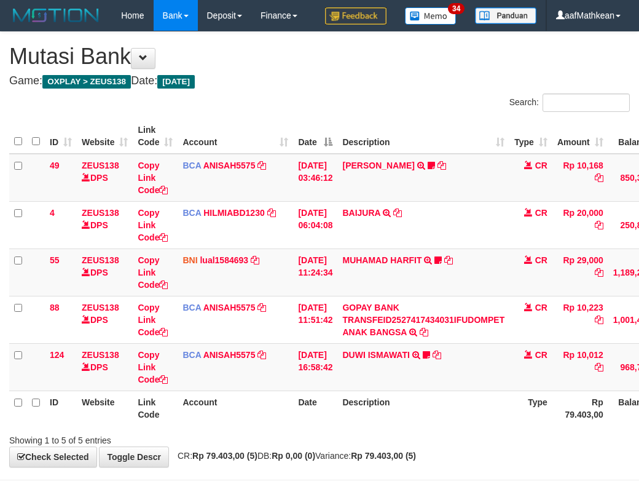
click at [409, 429] on div "Showing 1 to 5 of 5 entries" at bounding box center [319, 437] width 639 height 17
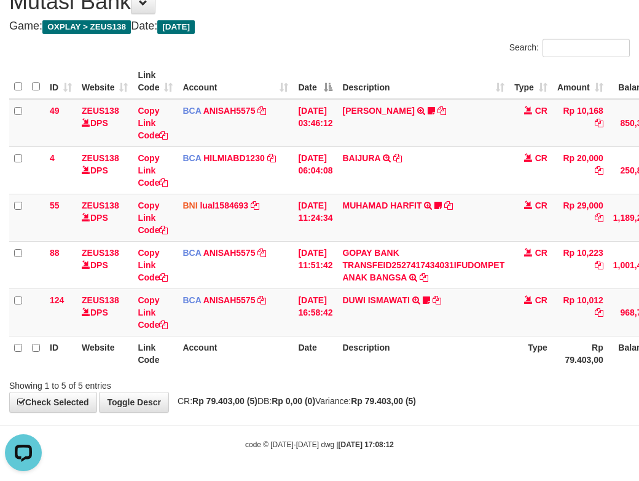
click at [401, 365] on th "Description" at bounding box center [423, 353] width 172 height 35
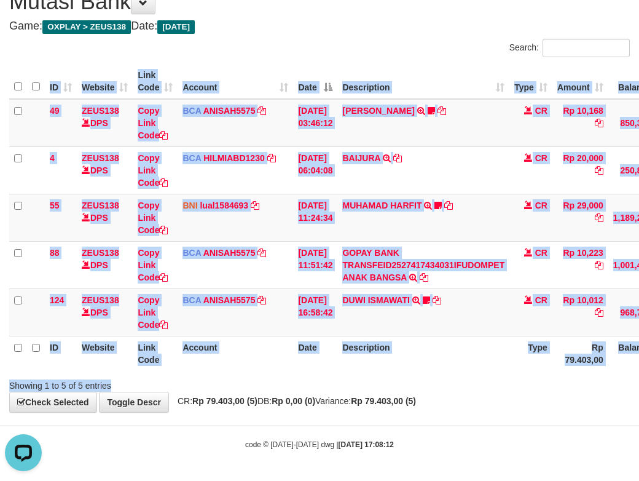
click at [434, 374] on div "Search: ID Website Link Code Account Date Description Type Amount Balance Statu…" at bounding box center [319, 215] width 621 height 353
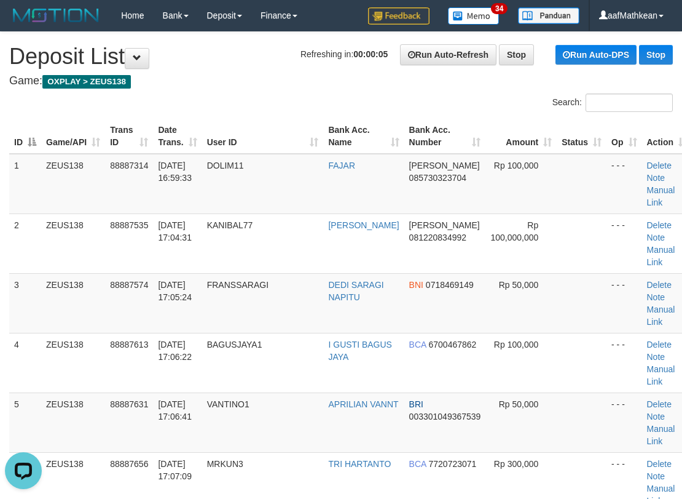
drag, startPoint x: 215, startPoint y: 131, endPoint x: 209, endPoint y: 129, distance: 6.4
click at [212, 130] on tr "ID Game/API Trans ID Date Trans. User ID Bank Acc. Name Bank Acc. Number Amount…" at bounding box center [350, 136] width 683 height 35
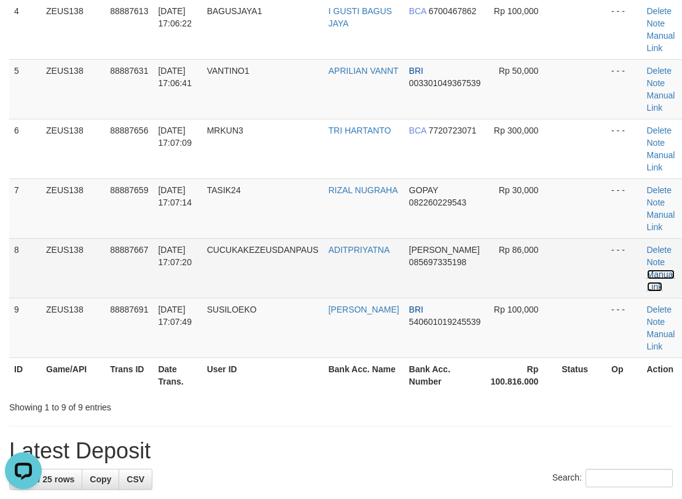
click at [654, 274] on link "Manual Link" at bounding box center [661, 280] width 28 height 22
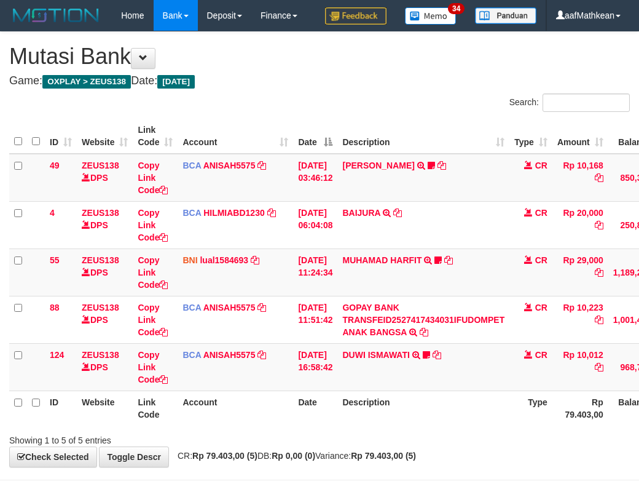
scroll to position [85, 0]
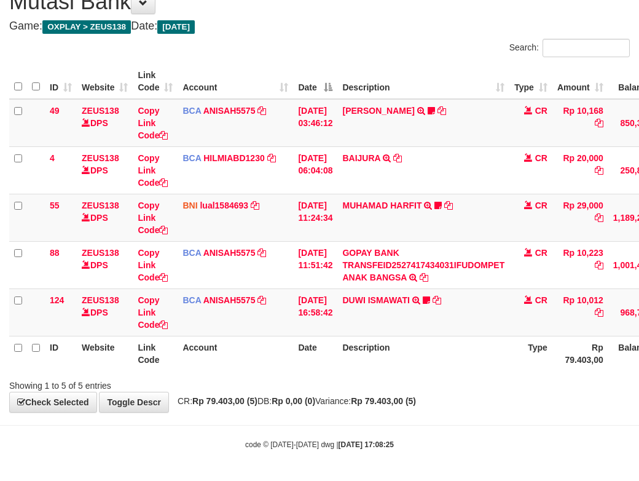
click at [411, 370] on th "Description" at bounding box center [423, 353] width 172 height 35
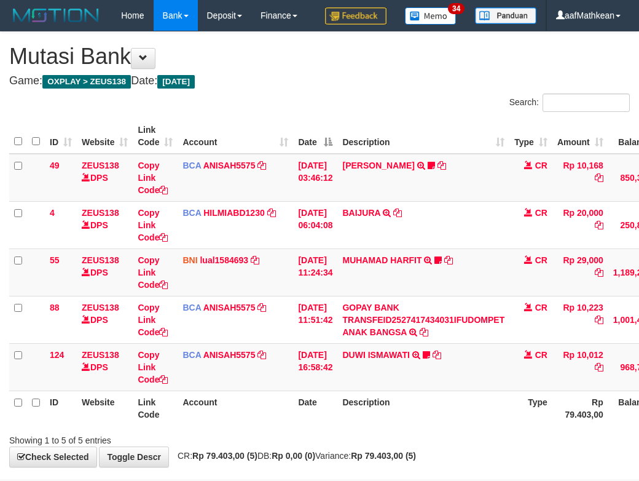
scroll to position [85, 0]
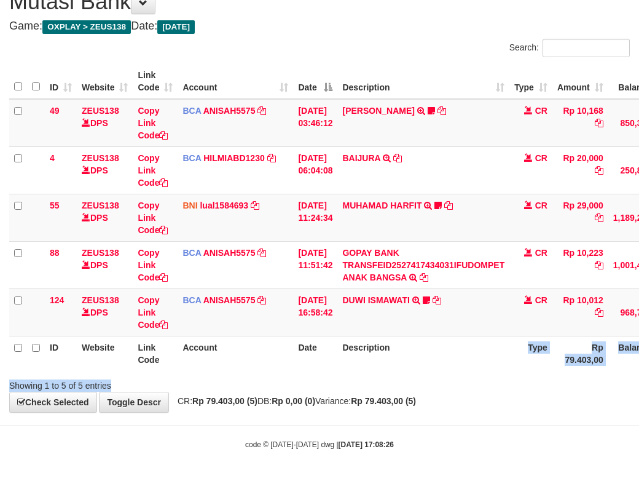
click at [400, 377] on div "Search: ID Website Link Code Account Date Description Type Amount Balance Statu…" at bounding box center [319, 215] width 621 height 353
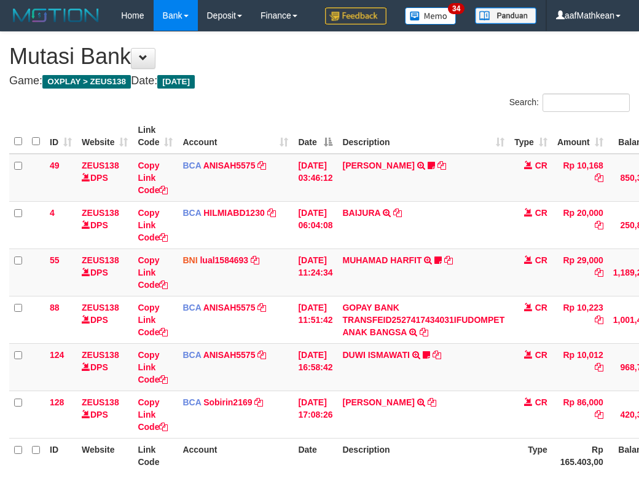
scroll to position [86, 0]
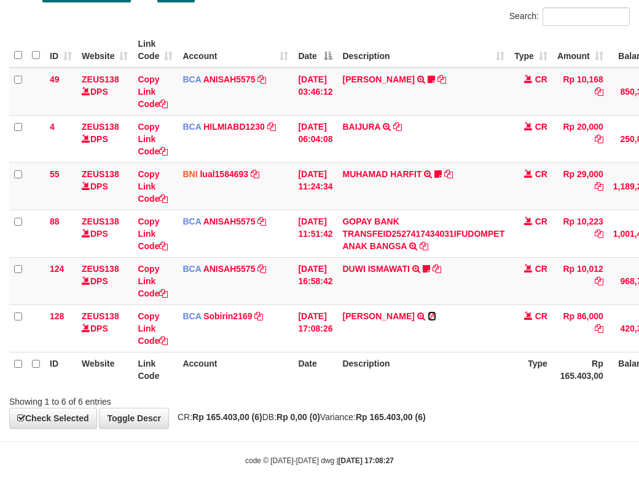
drag, startPoint x: 434, startPoint y: 345, endPoint x: 646, endPoint y: 243, distance: 235.3
click at [434, 320] on icon at bounding box center [432, 316] width 9 height 9
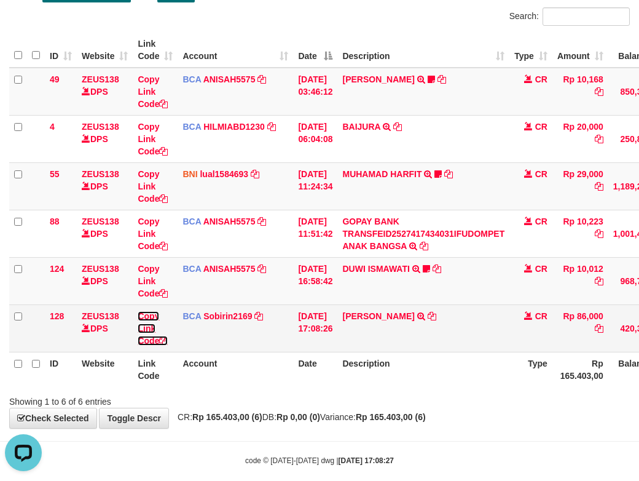
click at [144, 345] on link "Copy Link Code" at bounding box center [153, 328] width 30 height 34
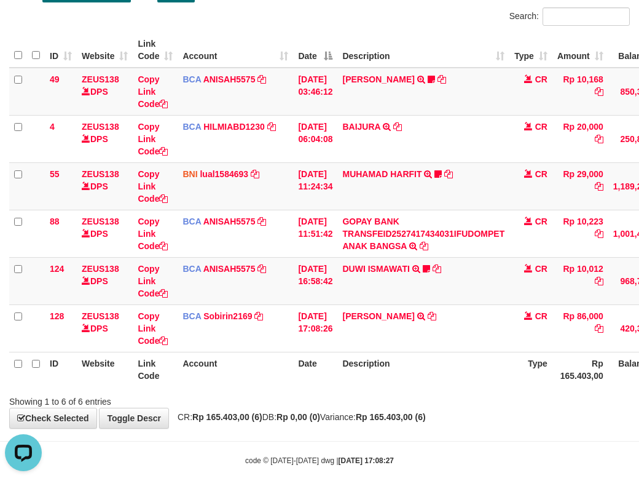
click at [634, 290] on tbody "49 ZEUS138 DPS Copy Link Code BCA ANISAH5575 DPS ANISAH mutasi_20251001_3827 | …" at bounding box center [375, 210] width 733 height 285
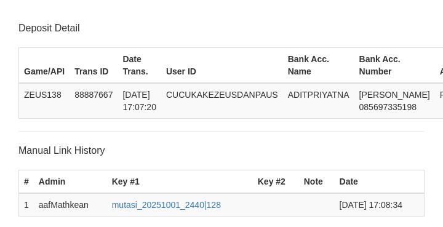
scroll to position [241, 0]
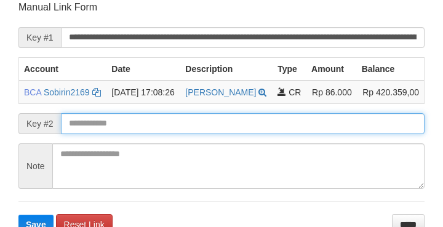
click at [78, 127] on input "text" at bounding box center [242, 123] width 363 height 21
click at [18, 215] on button "Save" at bounding box center [35, 225] width 35 height 20
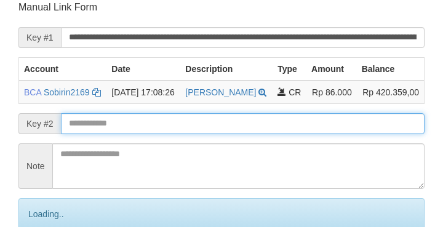
click at [100, 134] on input "text" at bounding box center [242, 123] width 363 height 21
click at [112, 134] on input "text" at bounding box center [242, 123] width 363 height 21
click at [127, 134] on input "text" at bounding box center [242, 123] width 363 height 21
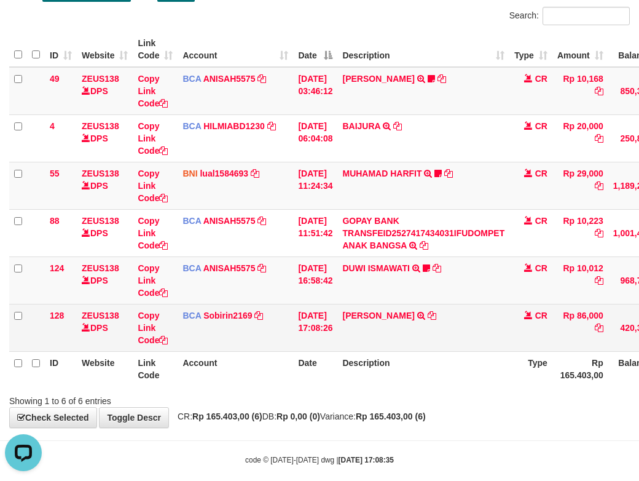
click at [510, 337] on tbody "49 ZEUS138 DPS Copy Link Code BCA ANISAH5575 DPS [PERSON_NAME] mutasi_20251001_…" at bounding box center [375, 209] width 733 height 285
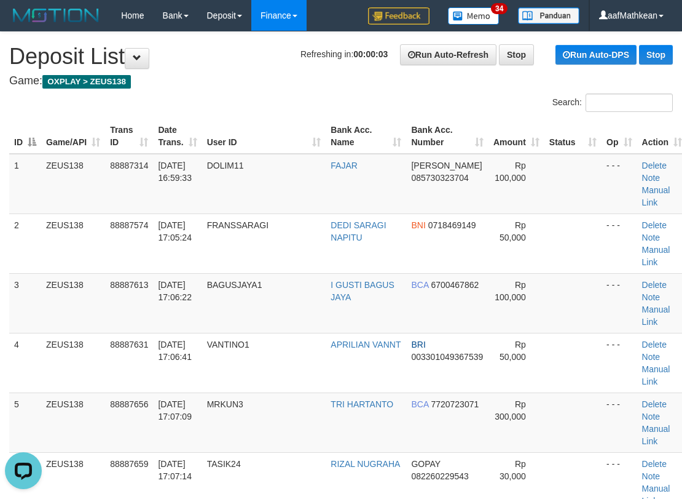
scroll to position [471, 0]
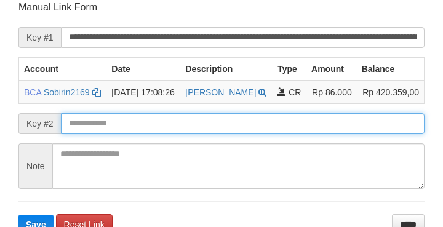
click at [18, 215] on button "Save" at bounding box center [35, 225] width 35 height 20
click at [127, 134] on input "text" at bounding box center [242, 123] width 363 height 21
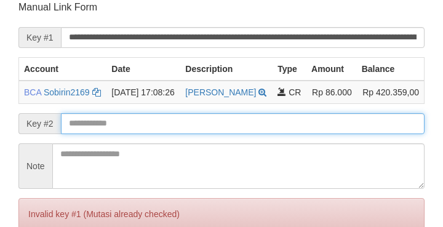
click at [128, 134] on input "text" at bounding box center [242, 123] width 363 height 21
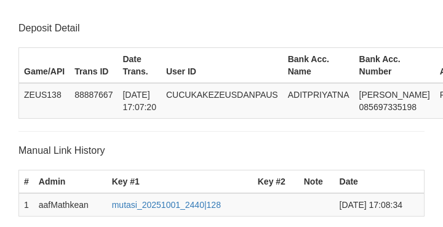
scroll to position [241, 0]
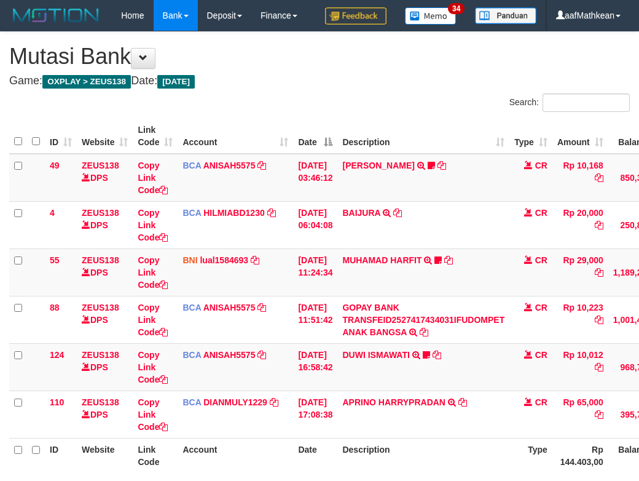
scroll to position [86, 0]
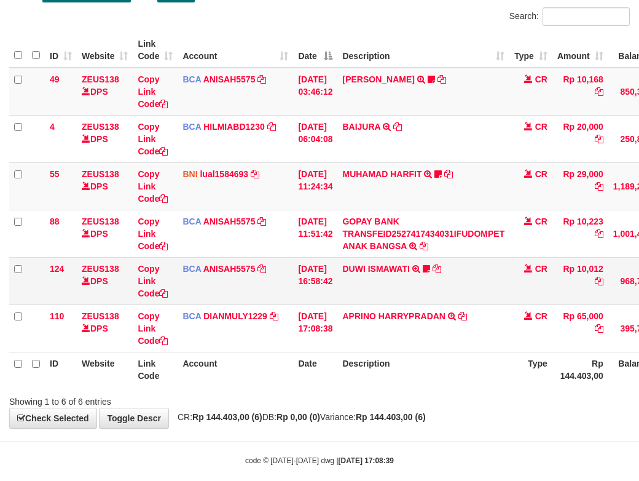
drag, startPoint x: 288, startPoint y: 309, endPoint x: 317, endPoint y: 310, distance: 28.9
click at [310, 304] on tr "124 ZEUS138 DPS Copy Link Code BCA ANISAH5575 DPS [PERSON_NAME] mutasi_20251001…" at bounding box center [375, 280] width 733 height 47
click at [319, 304] on td "[DATE] 16:58:42" at bounding box center [315, 280] width 44 height 47
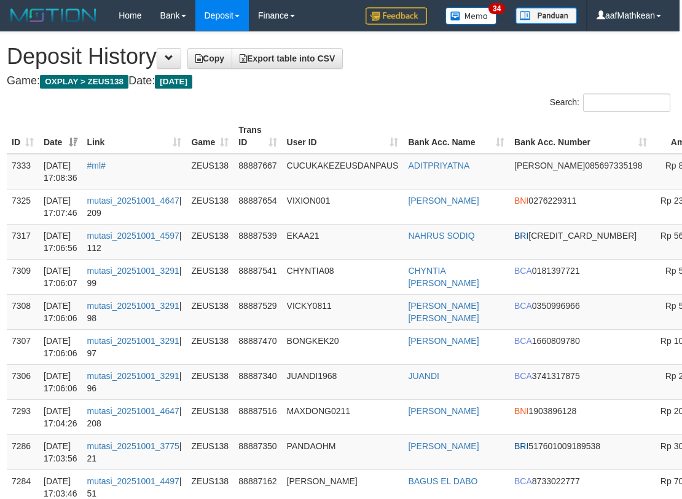
drag, startPoint x: 672, startPoint y: 191, endPoint x: 310, endPoint y: 64, distance: 383.6
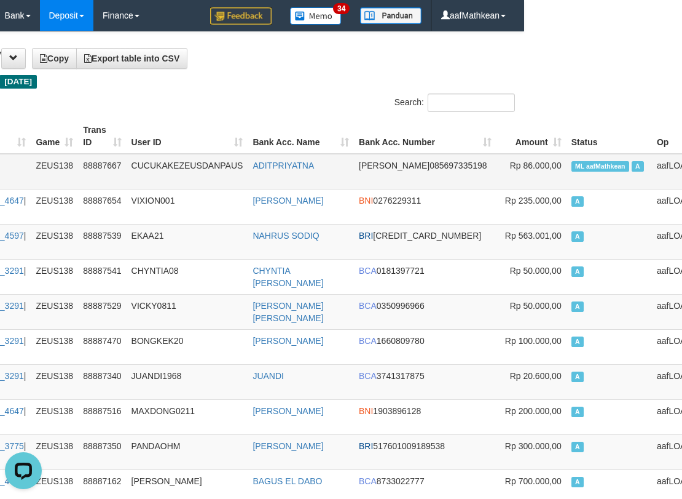
click at [572, 162] on span "ML aafMathkean" at bounding box center [601, 166] width 58 height 10
copy td "aafMathkean"
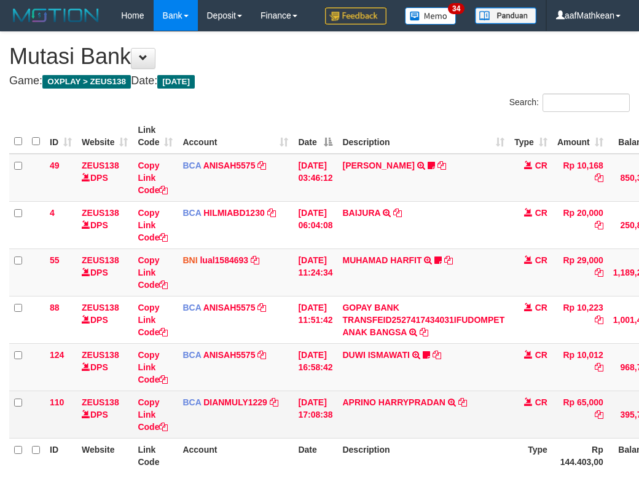
click at [445, 339] on tbody "49 ZEUS138 DPS Copy Link Code BCA ANISAH5575 DPS ANISAH mutasi_20251001_3827 | …" at bounding box center [375, 296] width 733 height 285
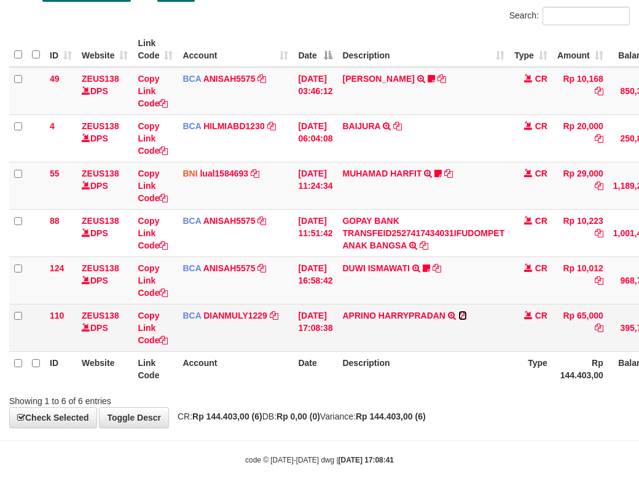
click at [467, 320] on icon at bounding box center [463, 315] width 9 height 9
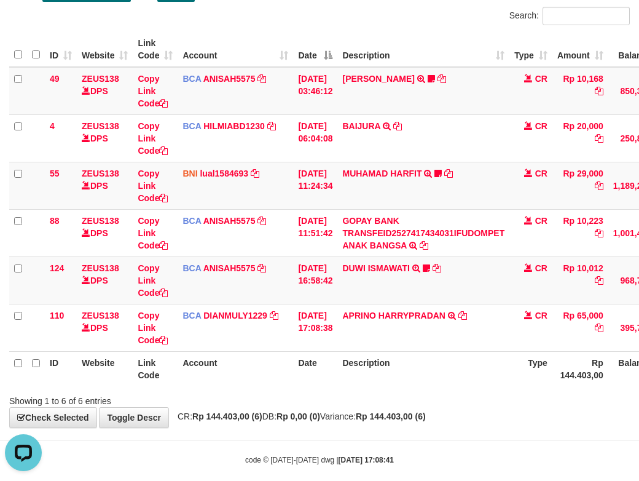
scroll to position [0, 0]
drag, startPoint x: 238, startPoint y: 392, endPoint x: 274, endPoint y: 404, distance: 37.1
click at [256, 386] on th "Account" at bounding box center [236, 368] width 116 height 35
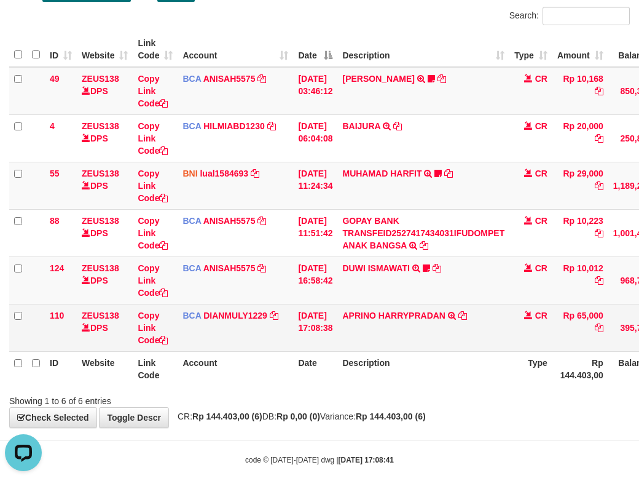
drag, startPoint x: 305, startPoint y: 410, endPoint x: 481, endPoint y: 348, distance: 187.0
click at [302, 386] on th "Date" at bounding box center [315, 368] width 44 height 35
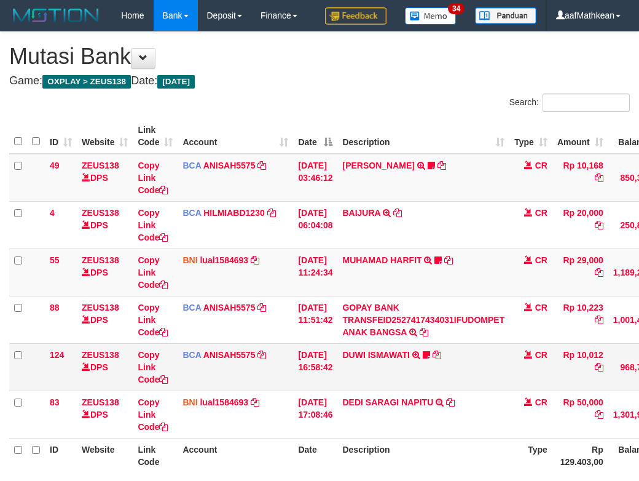
scroll to position [88, 0]
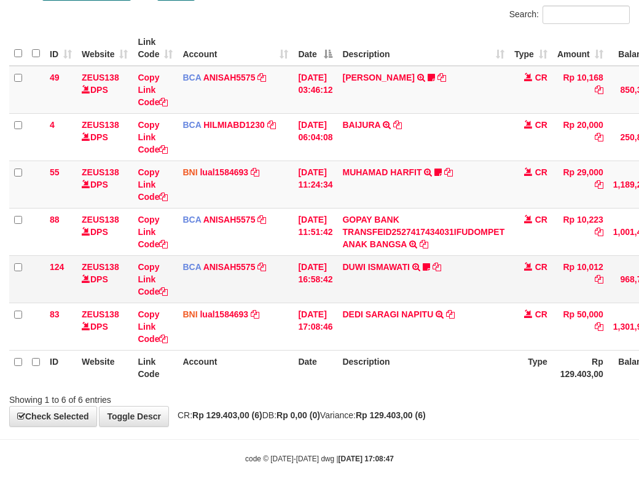
drag, startPoint x: 299, startPoint y: 294, endPoint x: 360, endPoint y: 291, distance: 61.6
click at [299, 298] on td "[DATE] 16:58:42" at bounding box center [315, 278] width 44 height 47
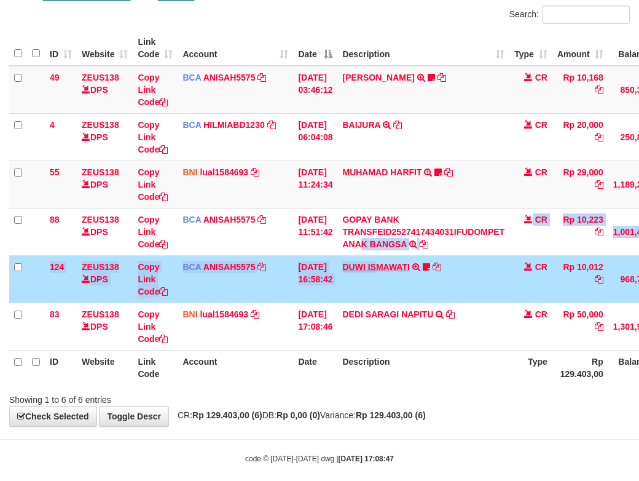
drag, startPoint x: 403, startPoint y: 298, endPoint x: 438, endPoint y: 300, distance: 35.1
click at [419, 299] on tbody "49 ZEUS138 DPS Copy Link Code BCA ANISAH5575 DPS ANISAH mutasi_20251001_3827 | …" at bounding box center [375, 208] width 733 height 285
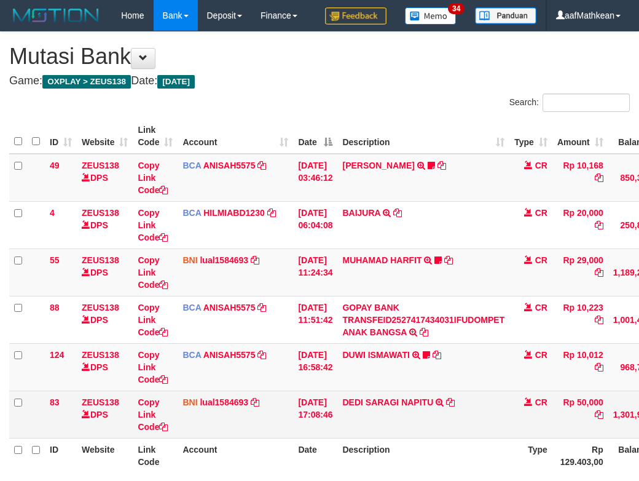
scroll to position [89, 0]
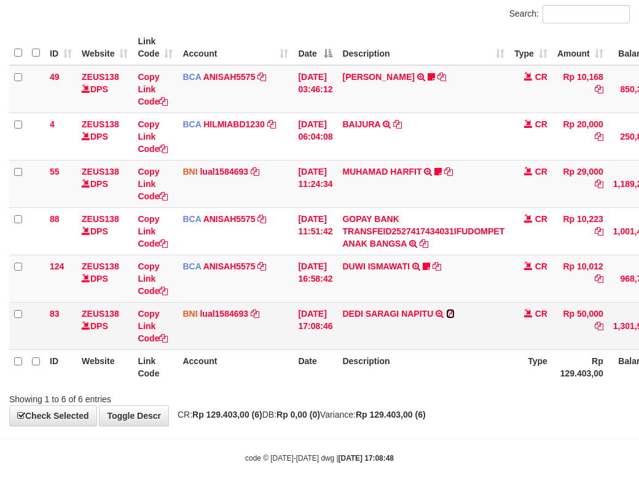
click at [455, 318] on icon at bounding box center [450, 313] width 9 height 9
click at [163, 345] on td "Copy Link Code" at bounding box center [155, 325] width 45 height 47
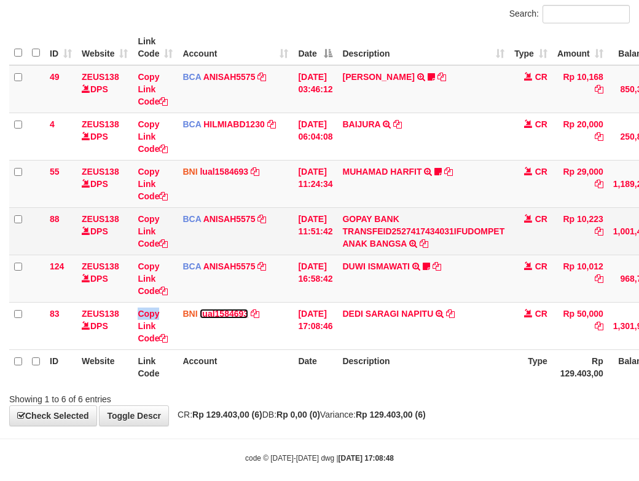
scroll to position [0, 0]
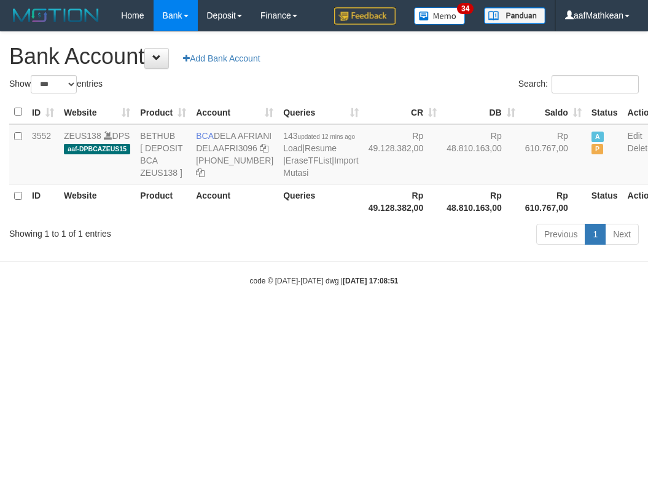
select select "***"
click at [408, 317] on body "Toggle navigation Home Bank Account List Load By Website Group [OXPLAY] ZEUS138…" at bounding box center [324, 158] width 648 height 317
select select "***"
click at [393, 317] on html "Toggle navigation Home Bank Account List Load By Website Group [OXPLAY] ZEUS138…" at bounding box center [324, 158] width 648 height 317
click at [648, 317] on html "Toggle navigation Home Bank Account List Load By Website Group [OXPLAY] ZEUS138…" at bounding box center [324, 158] width 648 height 317
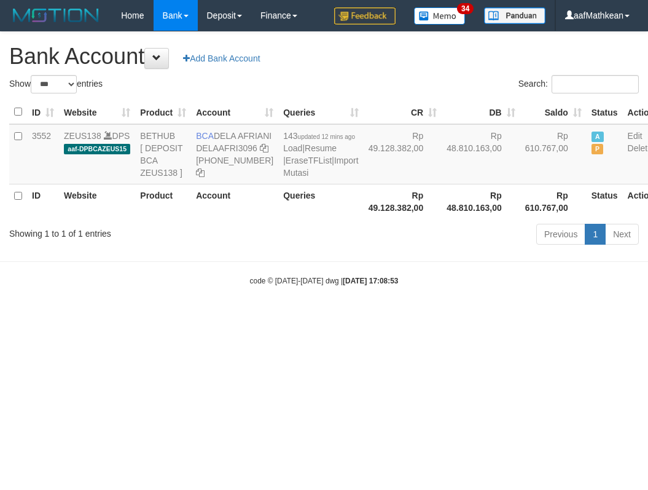
select select "***"
click at [327, 317] on html "Toggle navigation Home Bank Account List Load By Website Group [OXPLAY] ZEUS138…" at bounding box center [324, 158] width 648 height 317
click at [334, 317] on html "Toggle navigation Home Bank Account List Load By Website Group [OXPLAY] ZEUS138…" at bounding box center [324, 158] width 648 height 317
select select "***"
drag, startPoint x: 367, startPoint y: 393, endPoint x: 382, endPoint y: 398, distance: 15.6
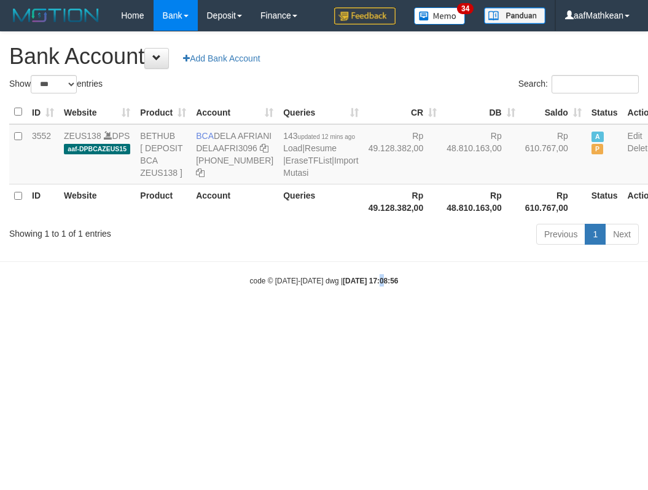
click at [379, 317] on html "Toggle navigation Home Bank Account List Load By Website Group [OXPLAY] ZEUS138…" at bounding box center [324, 158] width 648 height 317
drag, startPoint x: 357, startPoint y: 388, endPoint x: 644, endPoint y: 398, distance: 287.2
click at [461, 317] on html "Toggle navigation Home Bank Account List Load By Website Group [OXPLAY] ZEUS138…" at bounding box center [324, 158] width 648 height 317
select select "***"
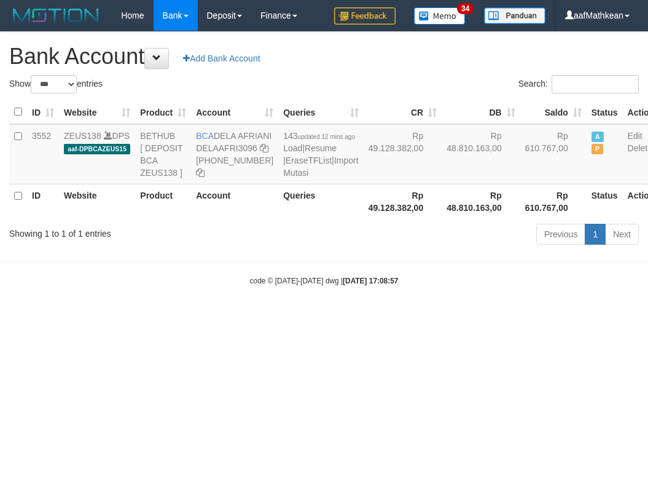
click at [628, 317] on html "Toggle navigation Home Bank Account List Load By Website Group [OXPLAY] ZEUS138…" at bounding box center [324, 158] width 648 height 317
select select "***"
click at [395, 317] on html "Toggle navigation Home Bank Account List Load By Website Group [OXPLAY] ZEUS138…" at bounding box center [324, 158] width 648 height 317
click at [199, 219] on th "Account" at bounding box center [234, 201] width 87 height 35
drag, startPoint x: 217, startPoint y: 137, endPoint x: 236, endPoint y: 148, distance: 21.7
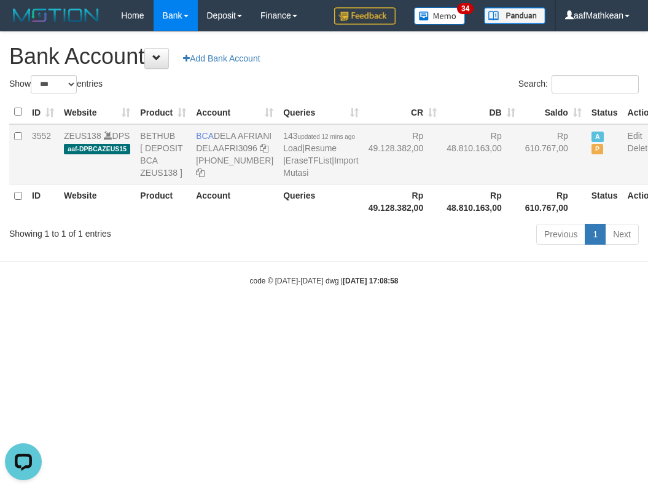
click at [248, 149] on td "BCA DELA AFRIANI DELAAFRI3096 869-245-8639" at bounding box center [234, 154] width 87 height 60
copy td "DELA AFRIANI"
click at [422, 317] on body "Toggle navigation Home Bank Account List Load By Website Group [OXPLAY] ZEUS138…" at bounding box center [324, 158] width 648 height 317
drag, startPoint x: 410, startPoint y: 340, endPoint x: 645, endPoint y: 358, distance: 235.5
click at [409, 317] on body "Toggle navigation Home Bank Account List Load By Website Group [OXPLAY] ZEUS138…" at bounding box center [324, 158] width 648 height 317
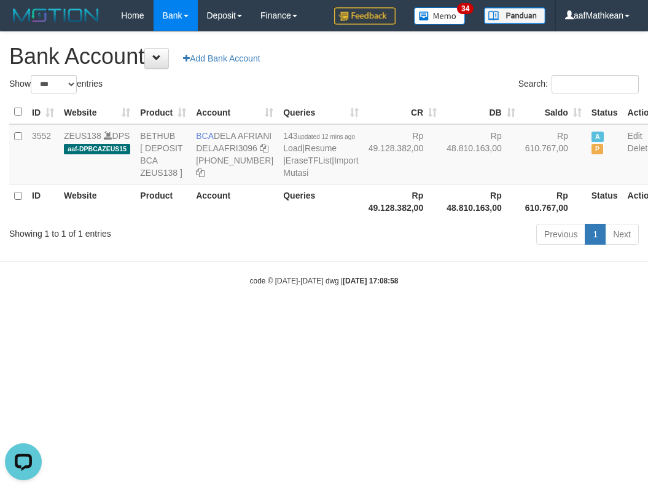
click at [360, 249] on div "Show ** ** ** *** *** entries Search: ID Website Product Account Queries CR DB …" at bounding box center [324, 162] width 630 height 174
click at [287, 178] on link "Import Mutasi" at bounding box center [320, 167] width 75 height 22
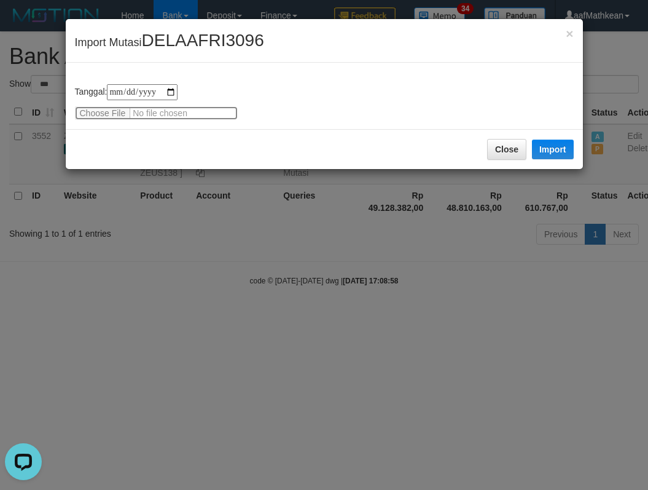
click at [95, 117] on input "file" at bounding box center [156, 113] width 163 height 14
type input "**********"
drag, startPoint x: 556, startPoint y: 152, endPoint x: 207, endPoint y: 0, distance: 380.2
click at [555, 151] on button "Import" at bounding box center [553, 150] width 42 height 20
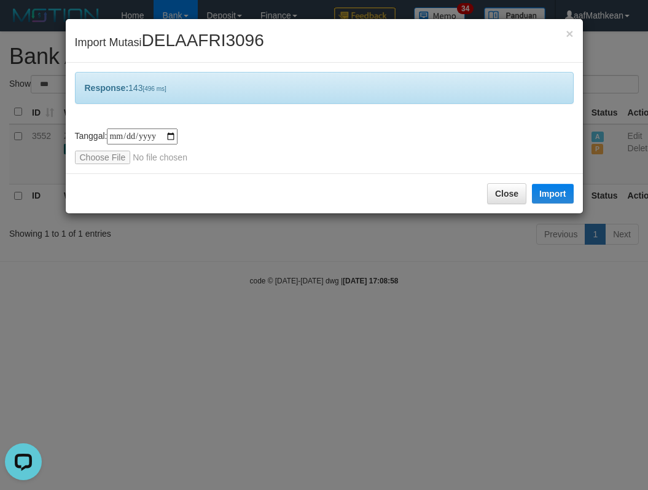
drag, startPoint x: 368, startPoint y: 373, endPoint x: 373, endPoint y: 390, distance: 18.1
click at [377, 393] on div "**********" at bounding box center [324, 245] width 648 height 490
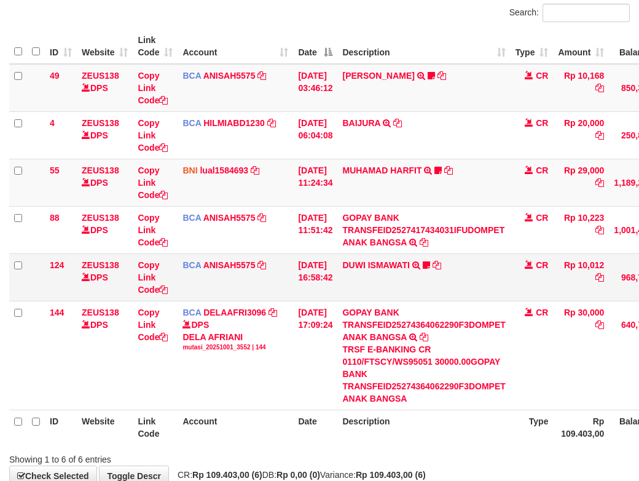
scroll to position [89, 0]
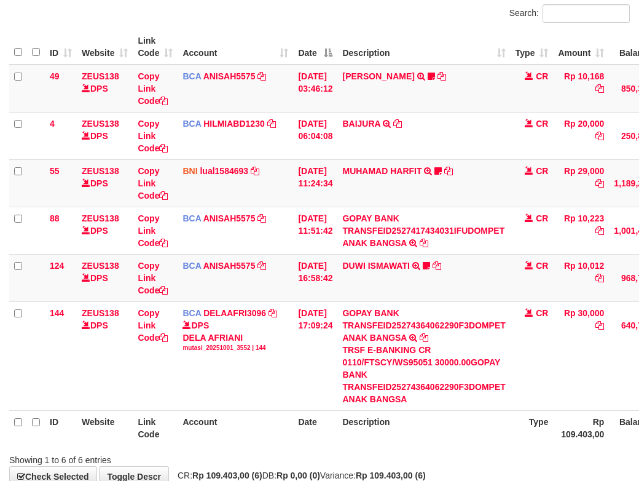
click at [342, 308] on link "GOPAY BANK TRANSFEID25274364062290F3DOMPET ANAK BANGSA" at bounding box center [423, 325] width 163 height 34
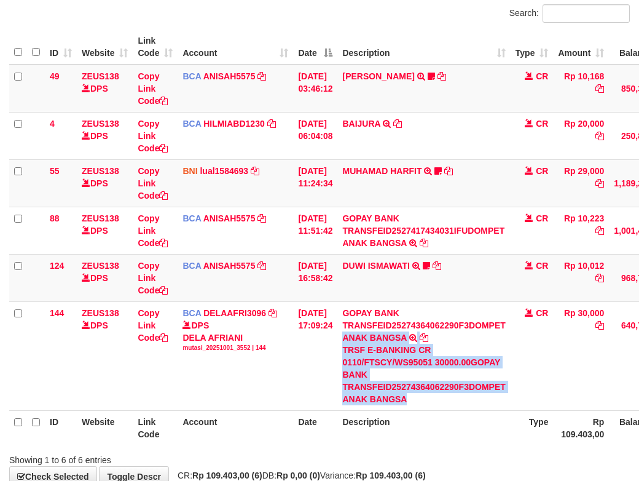
click at [530, 377] on tr "144 ZEUS138 DPS Copy Link Code BCA DELAAFRI3096 DPS DELA AFRIANI mutasi_2025100…" at bounding box center [376, 355] width 735 height 109
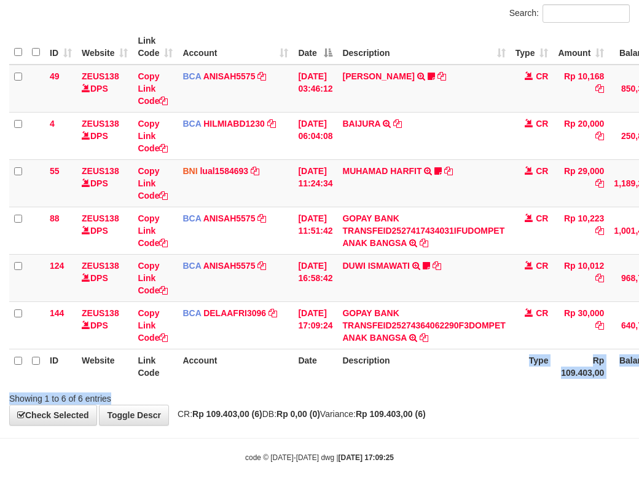
drag, startPoint x: 529, startPoint y: 403, endPoint x: 527, endPoint y: 440, distance: 37.5
click at [525, 404] on div "Search: ID Website Link Code Account Date Description Type Amount Balance Statu…" at bounding box center [319, 204] width 621 height 400
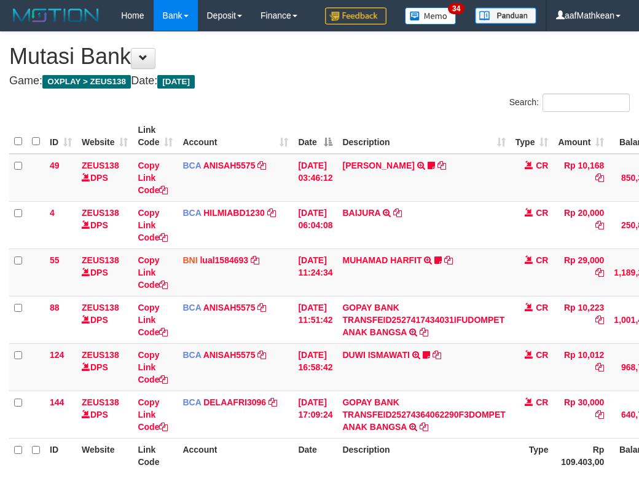
scroll to position [90, 0]
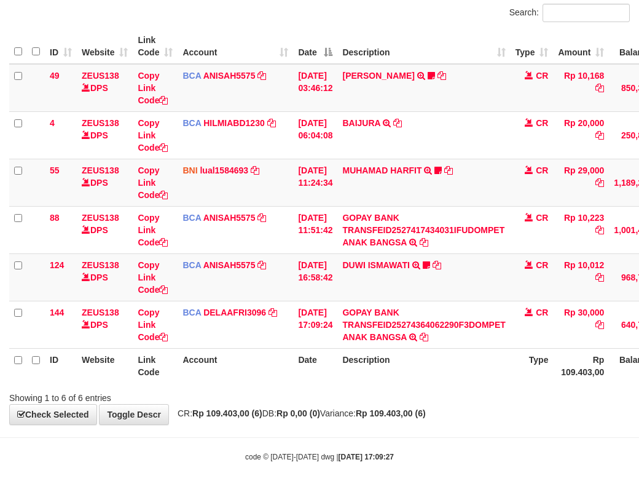
click at [508, 424] on div "**********" at bounding box center [319, 183] width 639 height 482
click at [500, 404] on div "Showing 1 to 6 of 6 entries" at bounding box center [319, 395] width 639 height 17
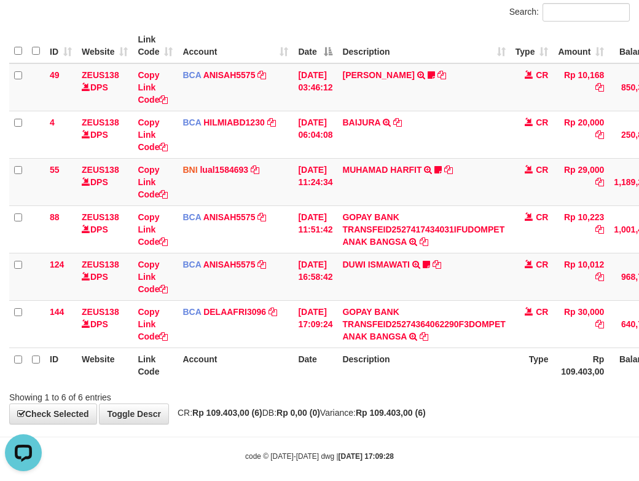
click at [409, 382] on th "Description" at bounding box center [423, 364] width 173 height 35
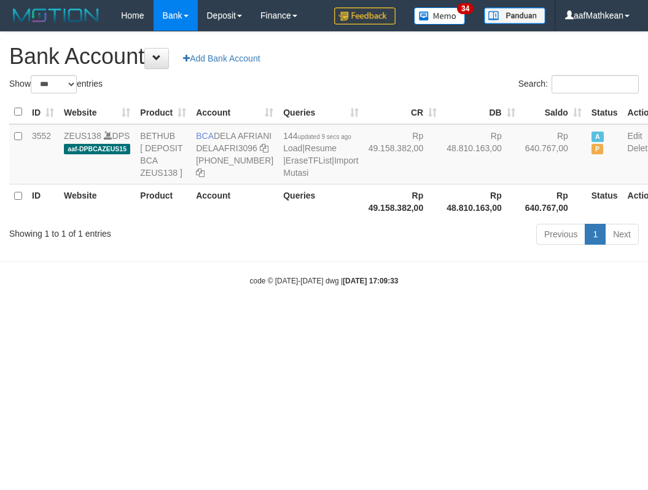
select select "***"
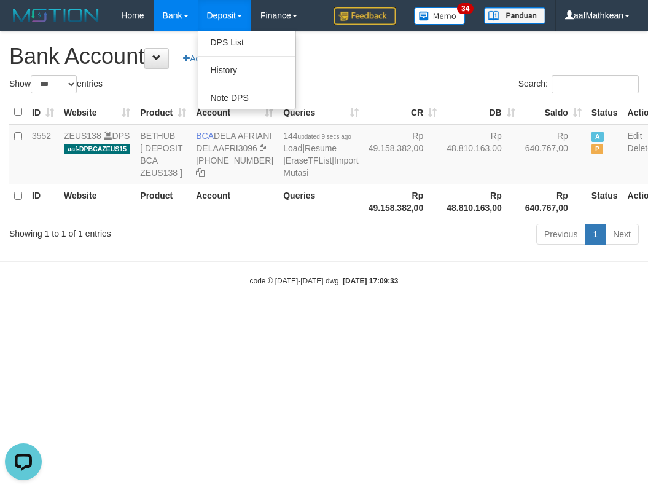
drag, startPoint x: 369, startPoint y: 264, endPoint x: 369, endPoint y: 298, distance: 33.8
click at [374, 249] on div "Show ** ** ** *** *** entries Search: ID Website Product Account Queries CR DB …" at bounding box center [324, 162] width 630 height 174
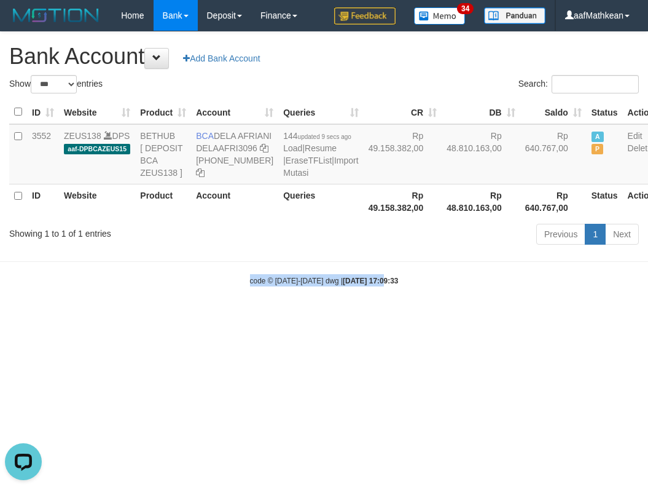
drag, startPoint x: 371, startPoint y: 299, endPoint x: 364, endPoint y: 302, distance: 7.7
click at [368, 301] on body "Toggle navigation Home Bank Account List Load By Website Group [OXPLAY] ZEUS138…" at bounding box center [324, 158] width 648 height 317
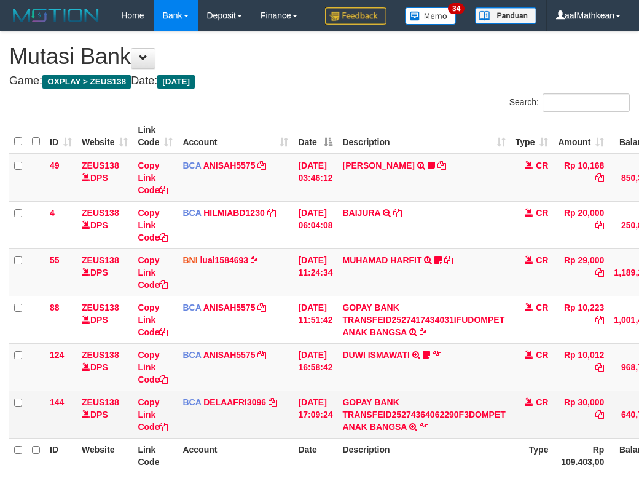
scroll to position [92, 0]
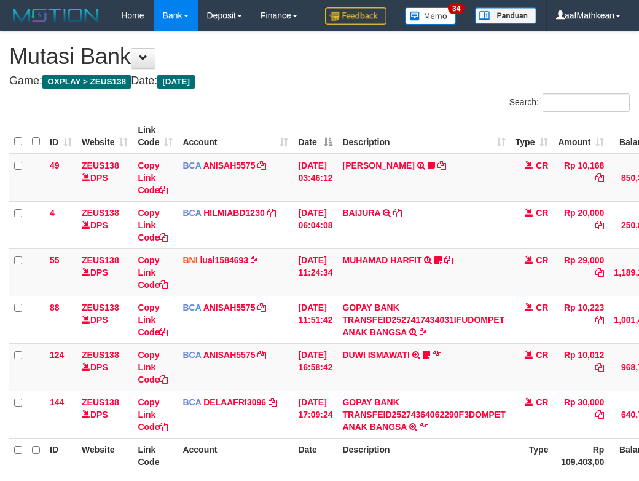
scroll to position [92, 0]
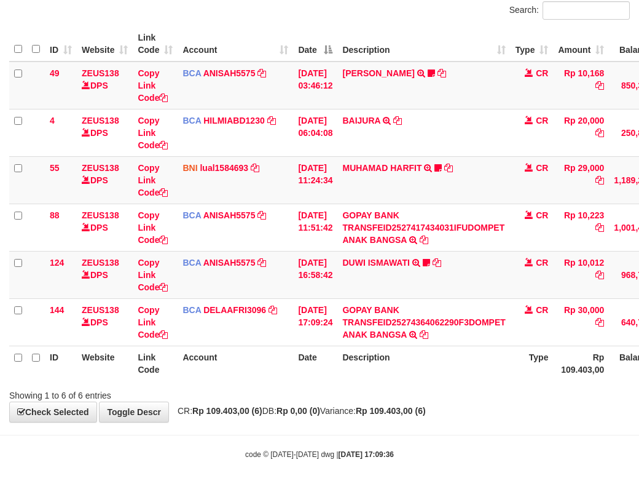
click at [400, 380] on th "Description" at bounding box center [423, 362] width 173 height 35
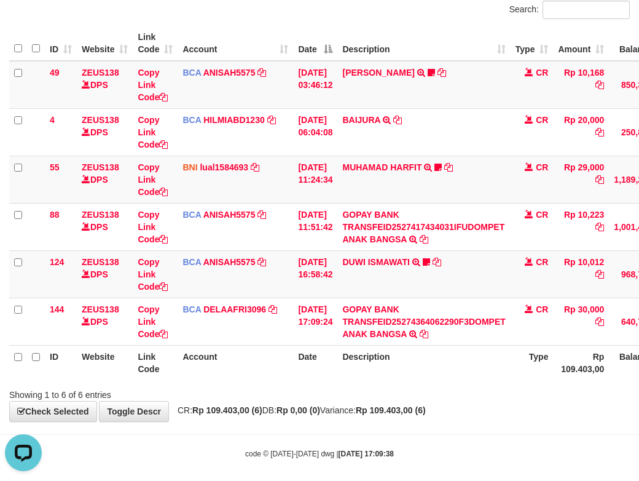
click at [331, 380] on th "Date" at bounding box center [315, 362] width 44 height 35
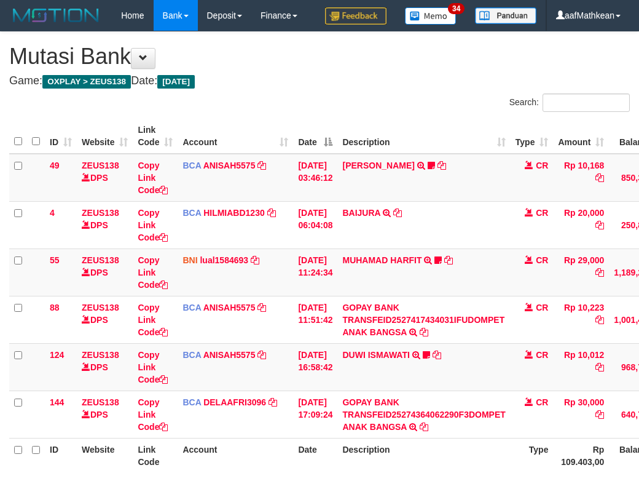
scroll to position [93, 0]
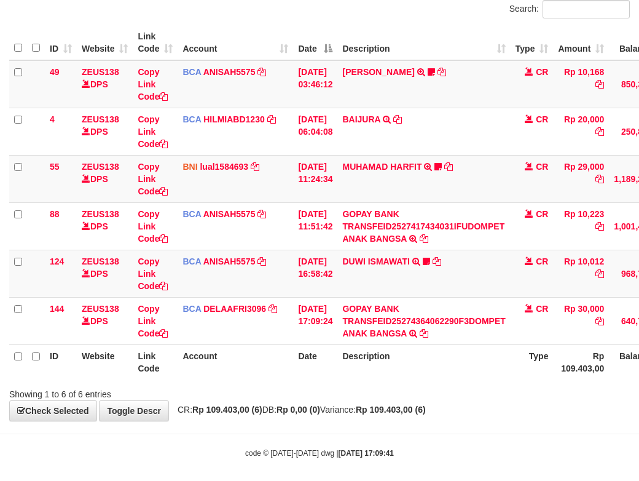
click at [285, 379] on th "Account" at bounding box center [236, 361] width 116 height 35
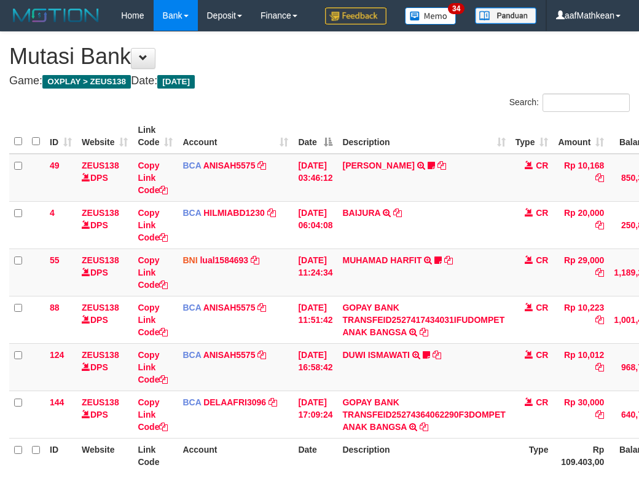
scroll to position [94, 0]
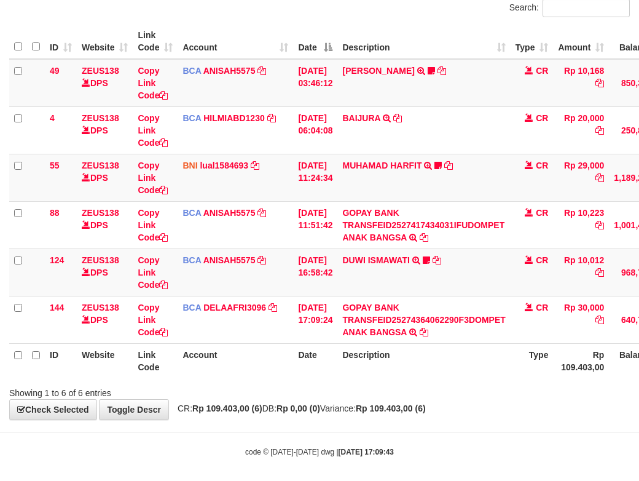
click at [339, 378] on table "ID Website Link Code Account Date Description Type Amount Balance Status Action…" at bounding box center [376, 201] width 735 height 354
drag, startPoint x: 444, startPoint y: 403, endPoint x: 426, endPoint y: 405, distance: 18.0
click at [444, 378] on th "Description" at bounding box center [423, 360] width 173 height 35
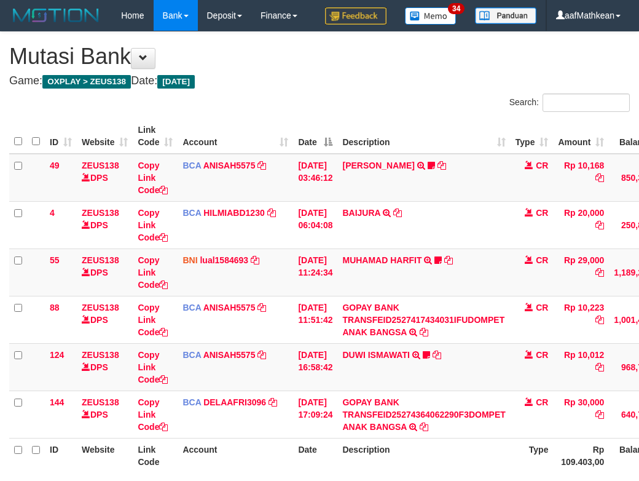
click at [422, 415] on div "Search: ID Website Link Code Account Date Description Type Amount Balance Statu…" at bounding box center [319, 293] width 621 height 400
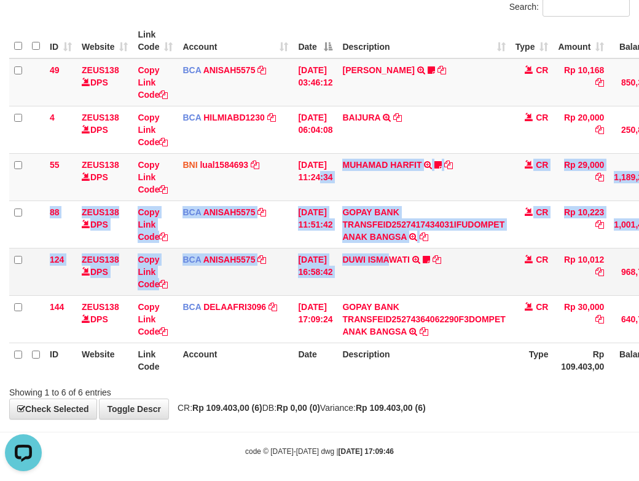
drag, startPoint x: 384, startPoint y: 267, endPoint x: 400, endPoint y: 323, distance: 58.2
click at [402, 317] on tbody "49 ZEUS138 DPS Copy Link Code BCA ANISAH5575 DPS ANISAH mutasi_20251001_3827 | …" at bounding box center [376, 200] width 735 height 285
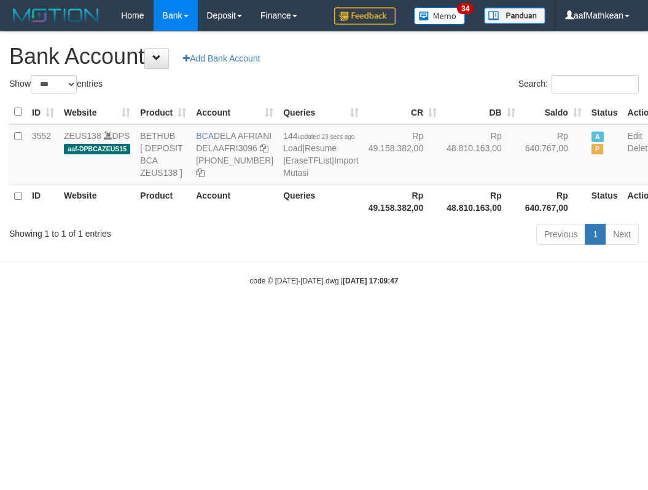
select select "***"
click at [310, 306] on body "Toggle navigation Home Bank Account List Load By Website Group [OXPLAY] ZEUS138…" at bounding box center [324, 158] width 648 height 317
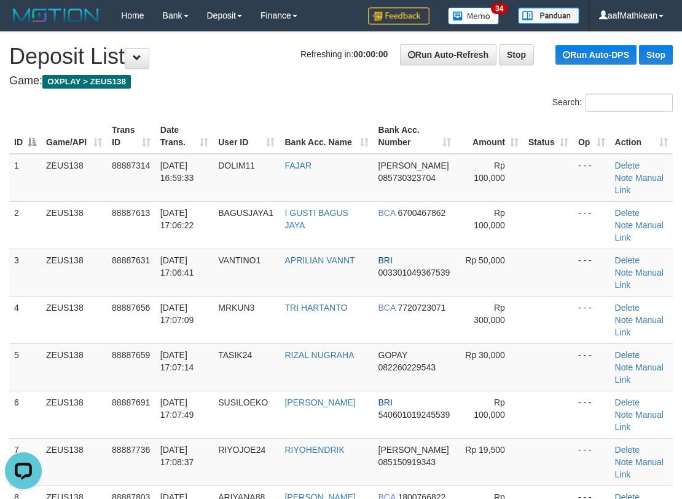
click at [104, 124] on th "Game/API" at bounding box center [74, 136] width 66 height 35
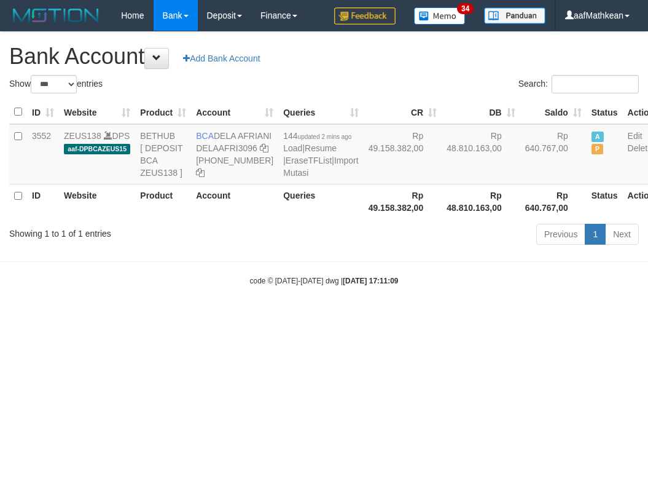
select select "***"
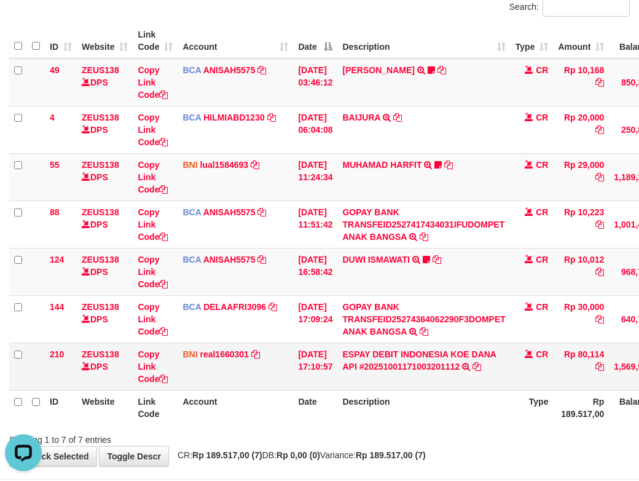
drag, startPoint x: 586, startPoint y: 380, endPoint x: 618, endPoint y: 376, distance: 32.3
click at [609, 385] on td "Rp 80,114" at bounding box center [581, 365] width 56 height 47
copy td "80,114"
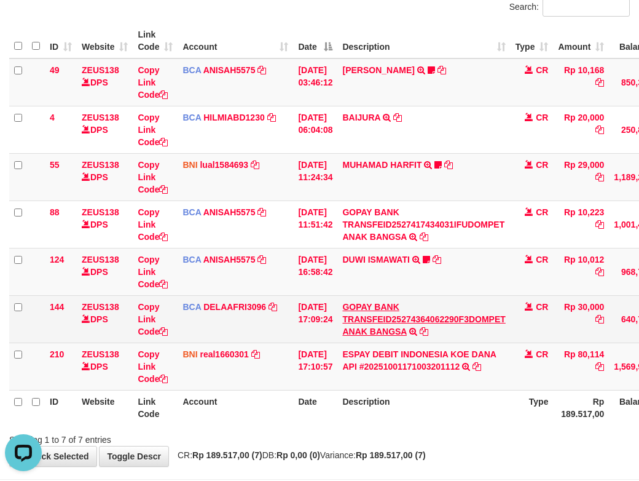
click at [288, 342] on td "BCA DELAAFRI3096 DPS DELA AFRIANI mutasi_20251001_3552 | 144 mutasi_20251001_35…" at bounding box center [236, 318] width 116 height 47
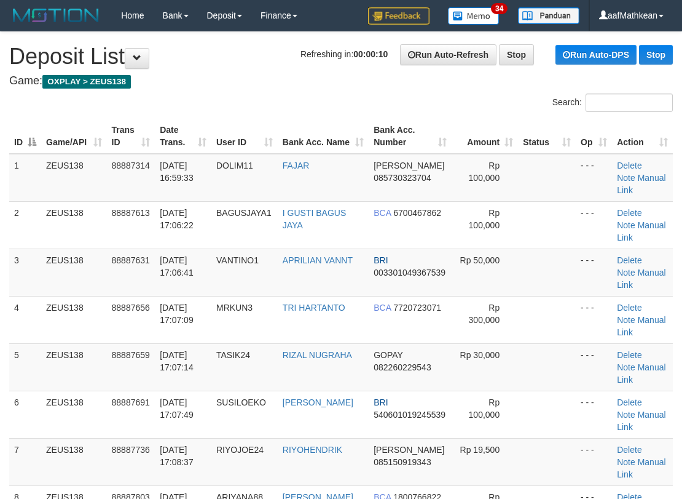
scroll to position [294, 0]
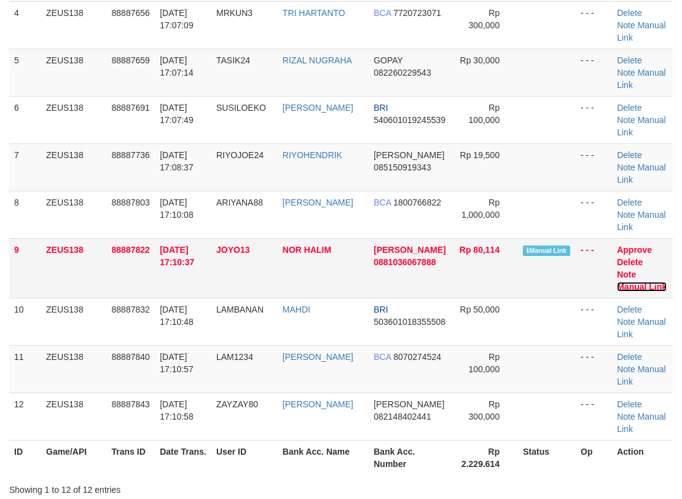
click at [650, 282] on link "Manual Link" at bounding box center [642, 287] width 50 height 10
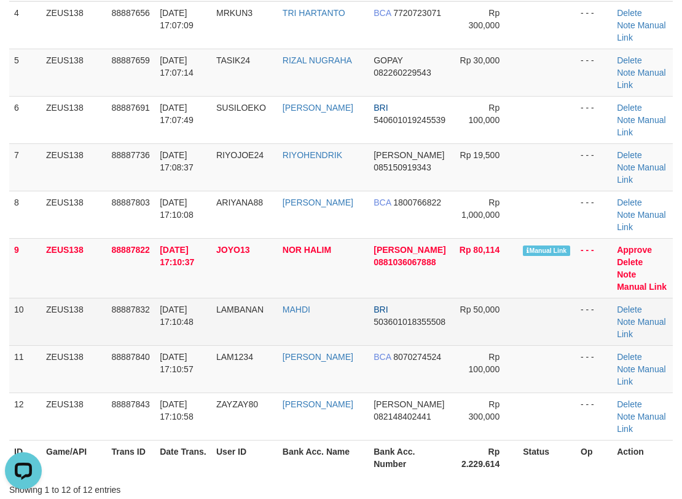
scroll to position [0, 0]
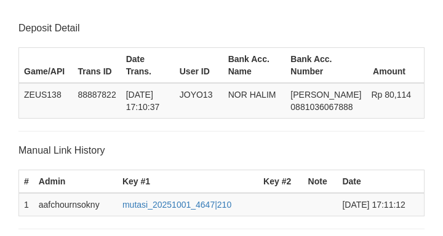
scroll to position [241, 0]
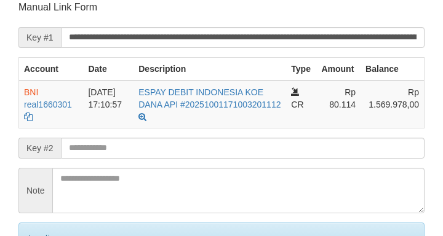
click at [233, 149] on input "text" at bounding box center [242, 148] width 363 height 21
click at [233, 146] on input "text" at bounding box center [242, 148] width 363 height 21
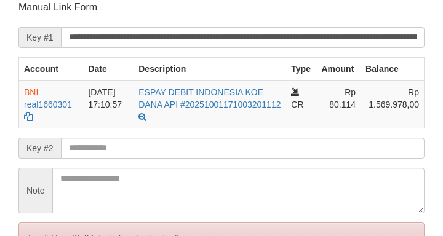
click at [221, 147] on input "text" at bounding box center [242, 148] width 363 height 21
click at [226, 146] on input "text" at bounding box center [242, 148] width 363 height 21
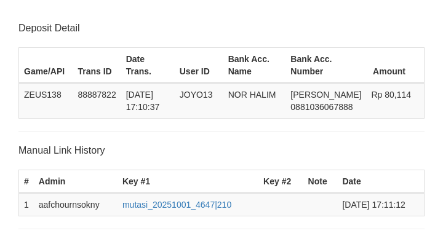
scroll to position [241, 0]
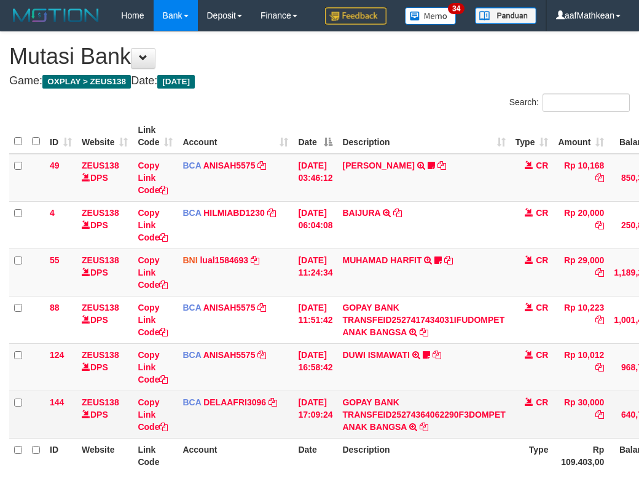
scroll to position [96, 0]
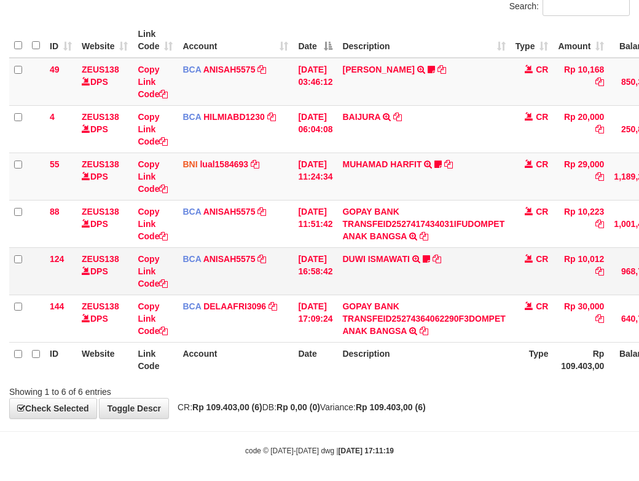
drag, startPoint x: 491, startPoint y: 314, endPoint x: 481, endPoint y: 318, distance: 10.7
click at [483, 294] on td "DUWI ISMAWATI TRSF E-BANKING CR 0110/FTSCY/WS95031 10012.00DUWI ISMAWATI Duwi09…" at bounding box center [423, 270] width 173 height 47
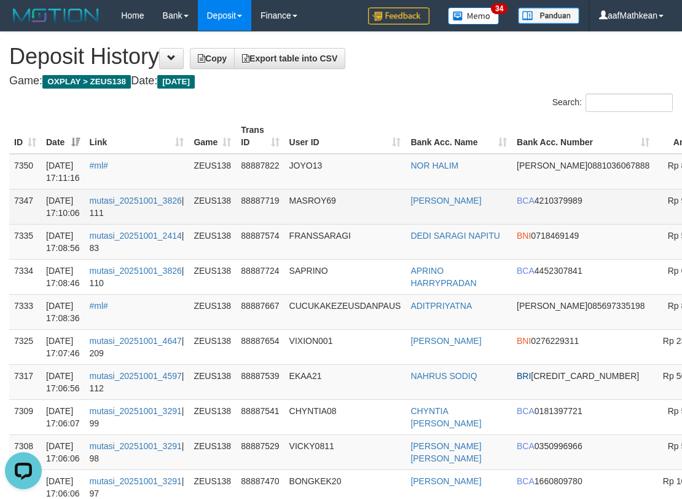
drag, startPoint x: 711, startPoint y: 211, endPoint x: 605, endPoint y: 194, distance: 106.5
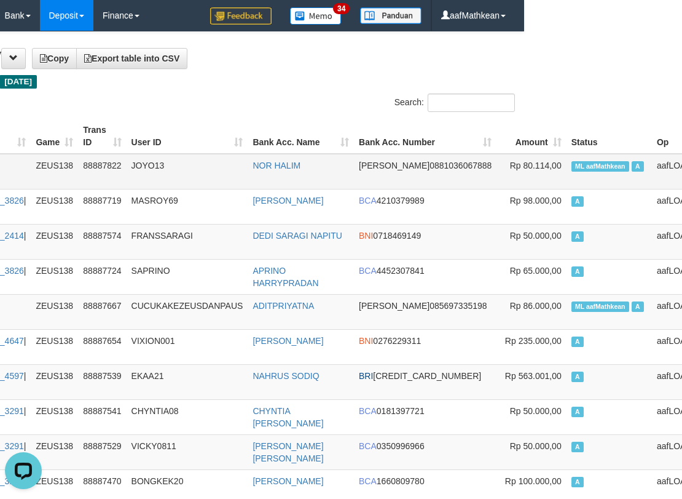
click at [567, 160] on td "ML aafMathkean A" at bounding box center [609, 172] width 85 height 36
click at [572, 163] on span "ML aafMathkean" at bounding box center [601, 166] width 58 height 10
drag, startPoint x: 541, startPoint y: 163, endPoint x: 529, endPoint y: 171, distance: 14.5
click at [572, 163] on span "ML aafMathkean" at bounding box center [601, 166] width 58 height 10
copy span "aafMathkean"
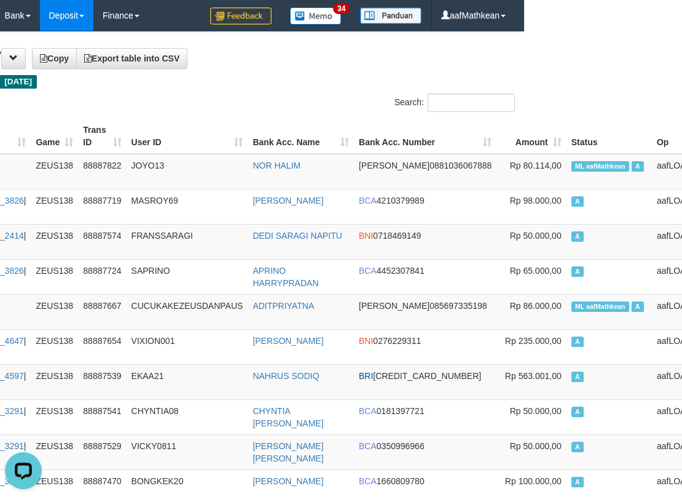
scroll to position [3000, 158]
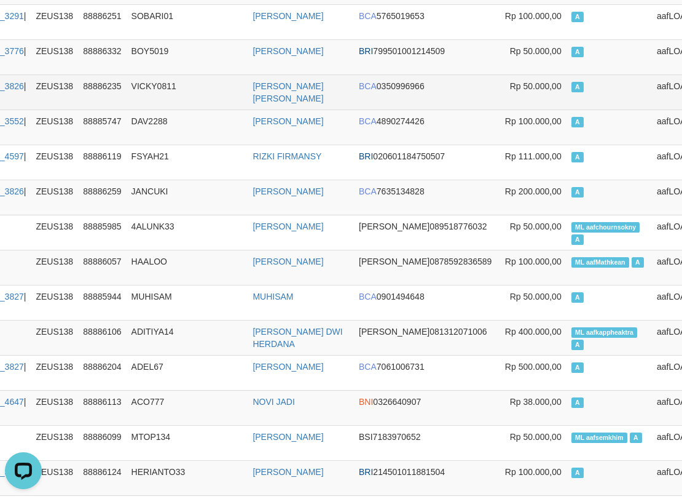
click at [78, 109] on td "ZEUS138" at bounding box center [54, 126] width 47 height 35
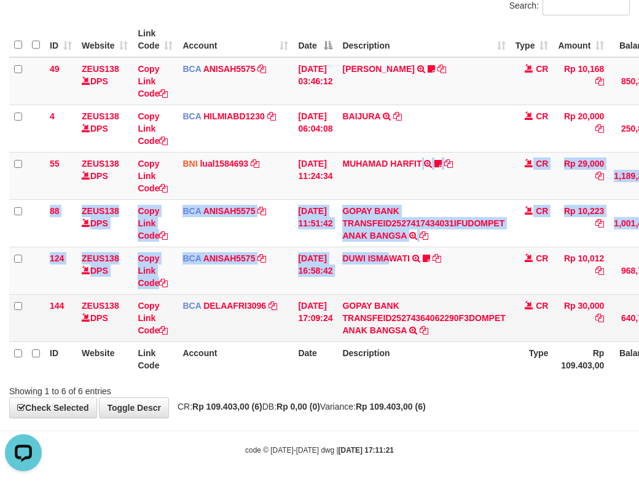
drag, startPoint x: 401, startPoint y: 334, endPoint x: 403, endPoint y: 342, distance: 7.6
click at [403, 341] on tbody "49 ZEUS138 DPS Copy Link Code BCA ANISAH5575 DPS [PERSON_NAME] mutasi_20251001_…" at bounding box center [376, 199] width 735 height 285
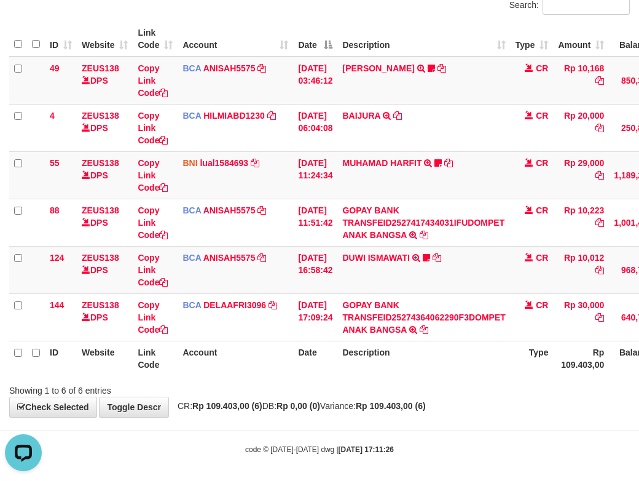
drag, startPoint x: 443, startPoint y: 390, endPoint x: 417, endPoint y: 414, distance: 35.7
click at [432, 379] on div "ID Website Link Code Account Date Description Type Amount Balance Status Action…" at bounding box center [319, 198] width 639 height 361
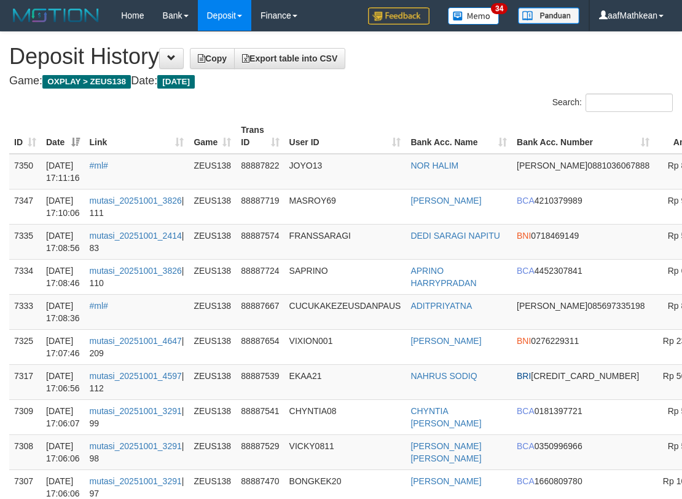
scroll to position [3000, 158]
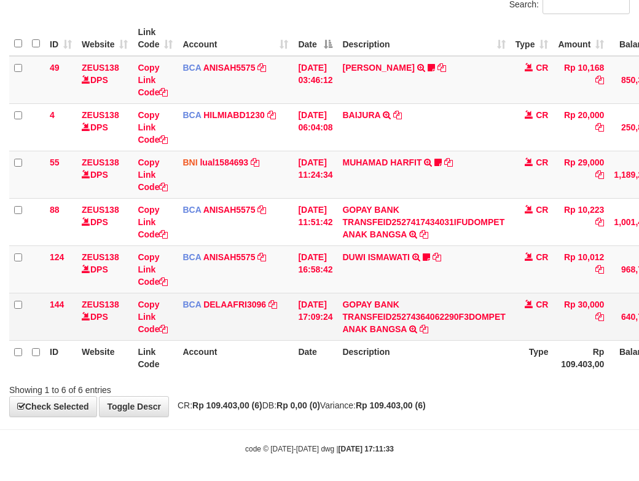
click at [438, 340] on td "GOPAY BANK TRANSFEID25274364062290F3DOMPET ANAK BANGSA TRSF E-BANKING CR 0110/F…" at bounding box center [423, 316] width 173 height 47
click at [427, 334] on td "GOPAY BANK TRANSFEID25274364062290F3DOMPET ANAK BANGSA TRSF E-BANKING CR 0110/F…" at bounding box center [423, 316] width 173 height 47
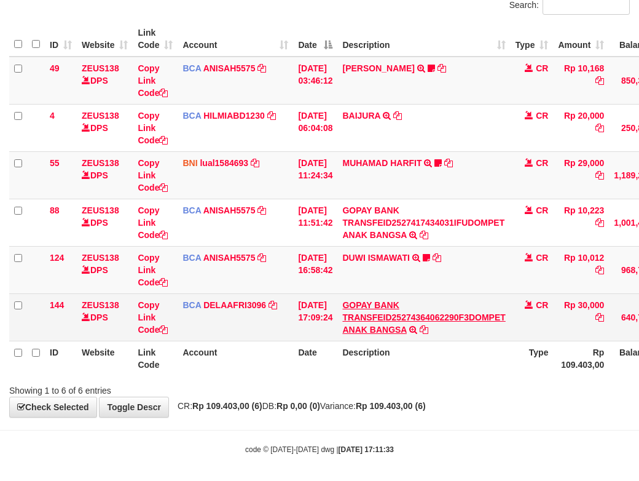
drag, startPoint x: 429, startPoint y: 336, endPoint x: 425, endPoint y: 348, distance: 12.8
click at [432, 339] on td "GOPAY BANK TRANSFEID25274364062290F3DOMPET ANAK BANGSA TRSF E-BANKING CR 0110/F…" at bounding box center [423, 316] width 173 height 47
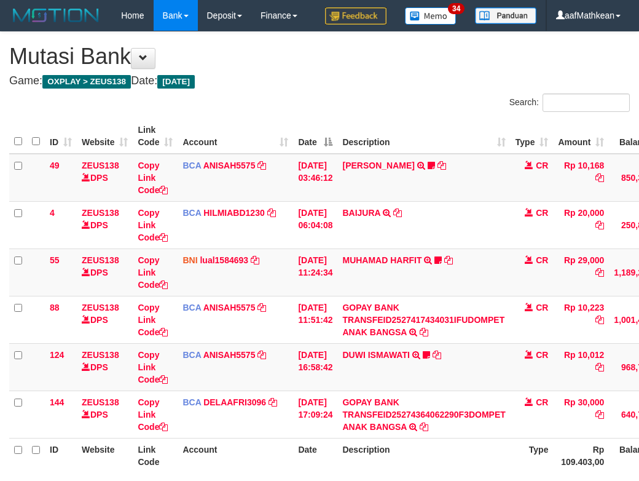
scroll to position [98, 0]
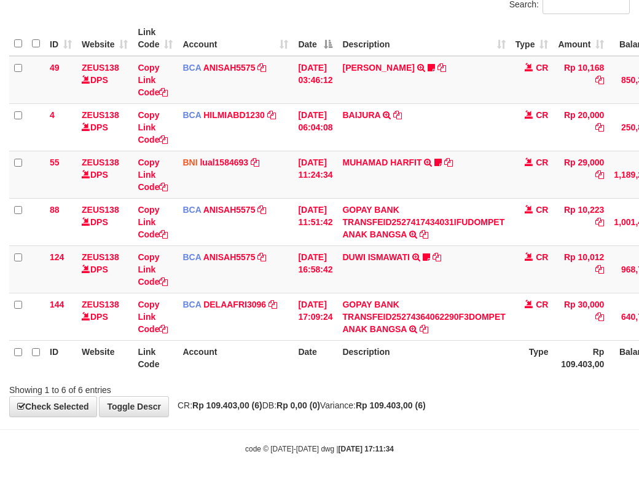
click at [476, 379] on div "ID Website Link Code Account Date Description Type Amount Balance Status Action…" at bounding box center [319, 197] width 639 height 361
click at [478, 396] on div "Showing 1 to 6 of 6 entries" at bounding box center [319, 387] width 639 height 17
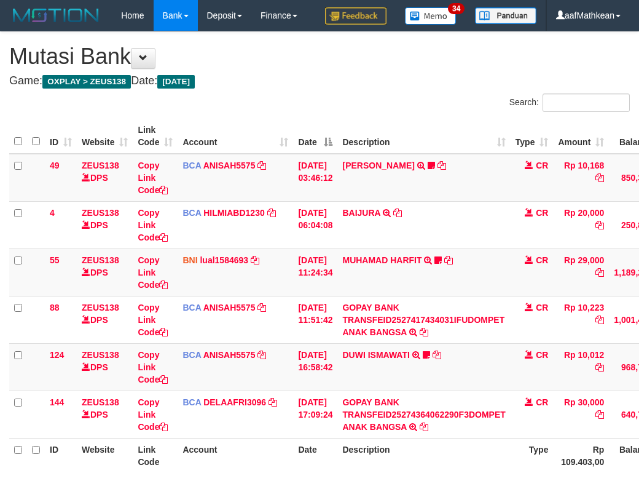
scroll to position [98, 0]
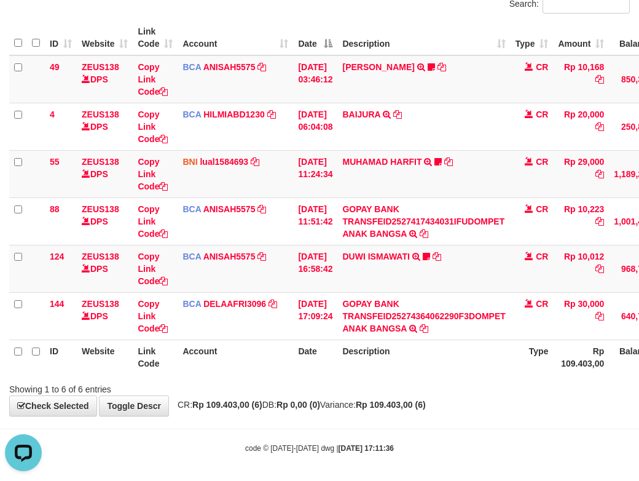
click at [310, 374] on th "Date" at bounding box center [315, 356] width 44 height 35
drag, startPoint x: 318, startPoint y: 382, endPoint x: 351, endPoint y: 380, distance: 33.2
click at [326, 374] on th "Date" at bounding box center [315, 356] width 44 height 35
drag, startPoint x: 351, startPoint y: 380, endPoint x: 388, endPoint y: 392, distance: 39.3
click at [388, 374] on th "Description" at bounding box center [423, 356] width 173 height 35
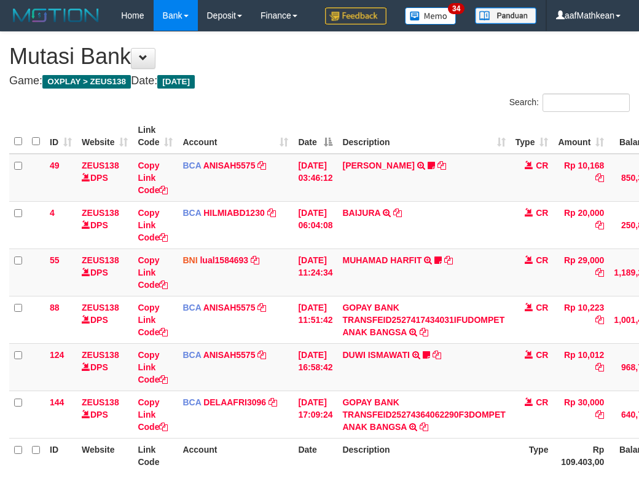
scroll to position [99, 0]
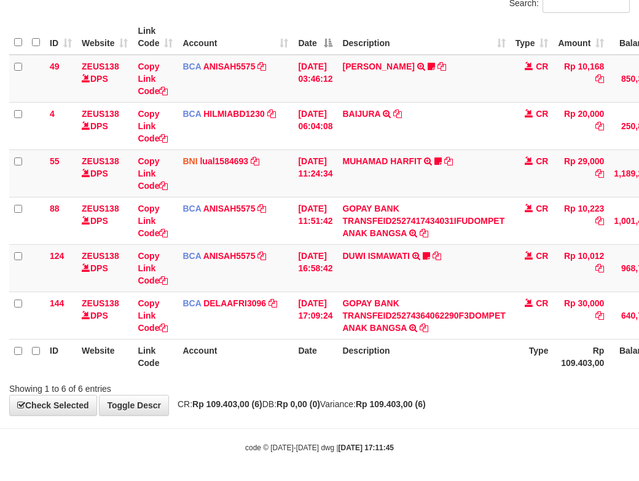
click at [511, 395] on div "Showing 1 to 6 of 6 entries" at bounding box center [319, 385] width 639 height 17
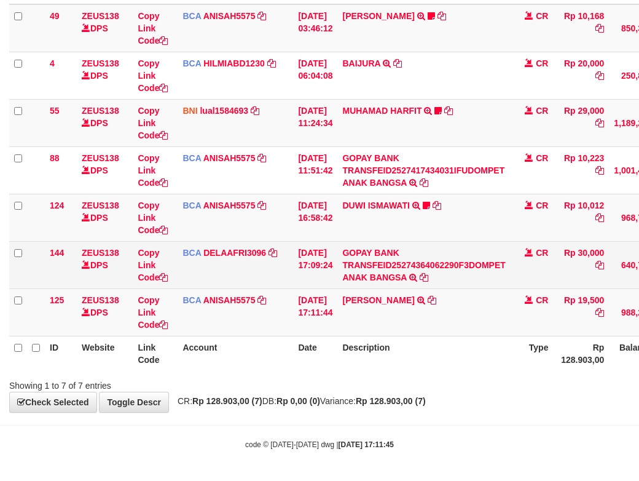
scroll to position [180, 0]
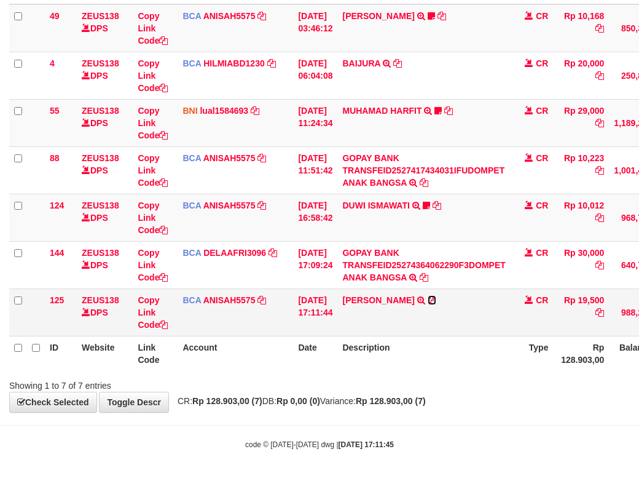
click at [428, 296] on icon at bounding box center [432, 300] width 9 height 9
click at [394, 454] on body "Toggle navigation Home Bank Account List Load By Website Group [OXPLAY] ZEUS138…" at bounding box center [319, 166] width 639 height 630
click at [163, 325] on icon at bounding box center [163, 324] width 9 height 9
drag, startPoint x: 163, startPoint y: 325, endPoint x: 645, endPoint y: 267, distance: 485.4
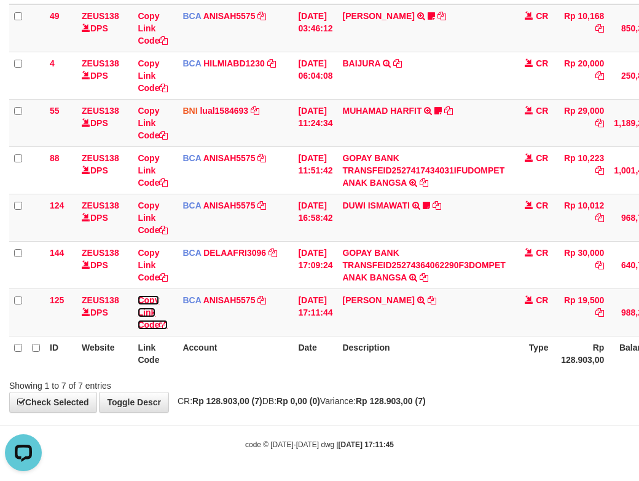
click at [168, 325] on icon at bounding box center [163, 324] width 9 height 9
click at [422, 353] on th "Description" at bounding box center [423, 353] width 173 height 35
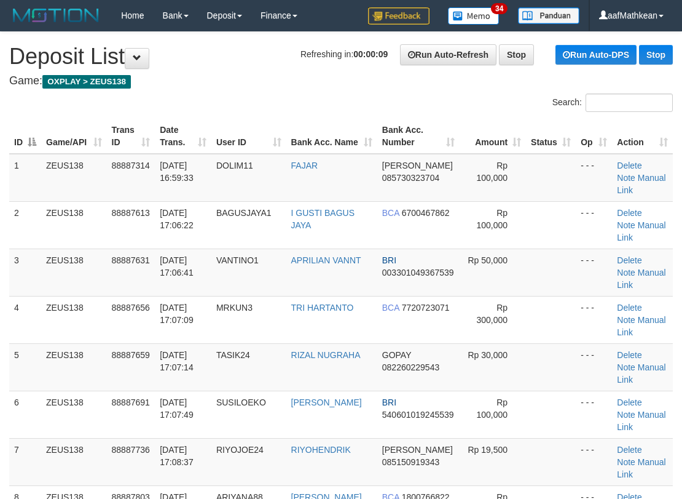
click at [648, 460] on link "Manual Link" at bounding box center [641, 468] width 49 height 22
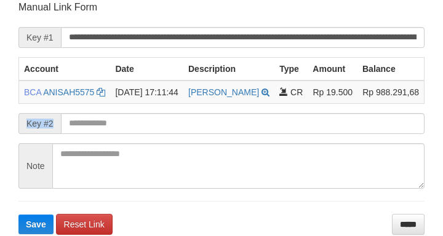
click at [98, 131] on form "**********" at bounding box center [221, 118] width 406 height 234
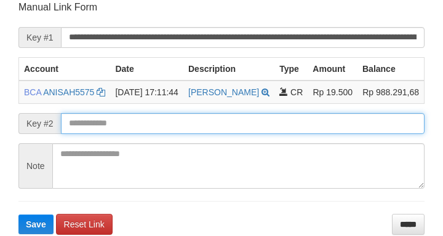
click at [97, 131] on input "text" at bounding box center [242, 123] width 363 height 21
click at [18, 215] on button "Save" at bounding box center [35, 225] width 35 height 20
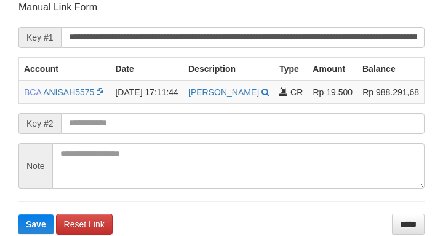
click at [110, 128] on input "text" at bounding box center [242, 123] width 363 height 21
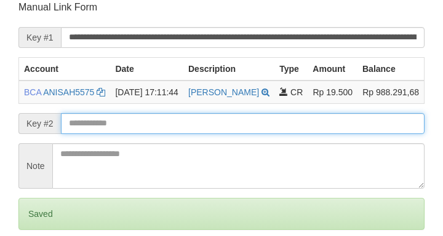
click at [77, 133] on input "text" at bounding box center [242, 123] width 363 height 21
click at [128, 134] on input "text" at bounding box center [242, 123] width 363 height 21
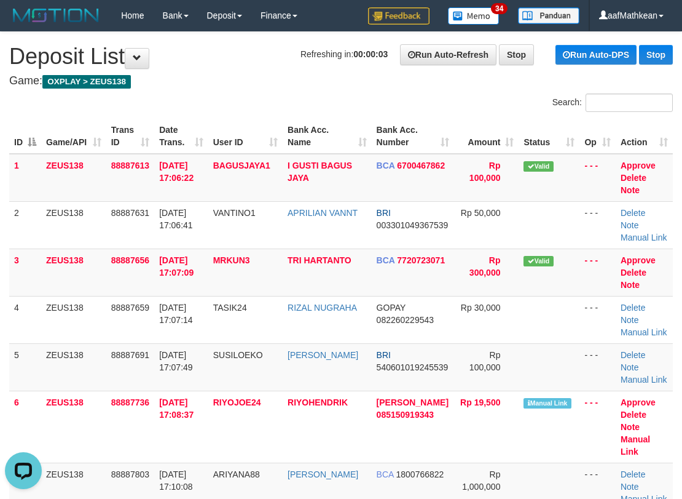
scroll to position [366, 0]
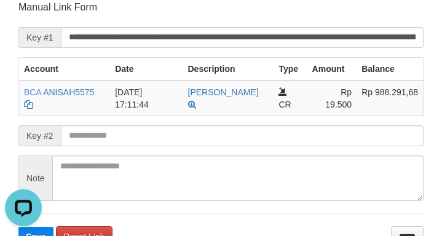
drag, startPoint x: 25, startPoint y: 44, endPoint x: 371, endPoint y: 7, distance: 347.4
click at [33, 44] on span "Key #1" at bounding box center [39, 37] width 42 height 21
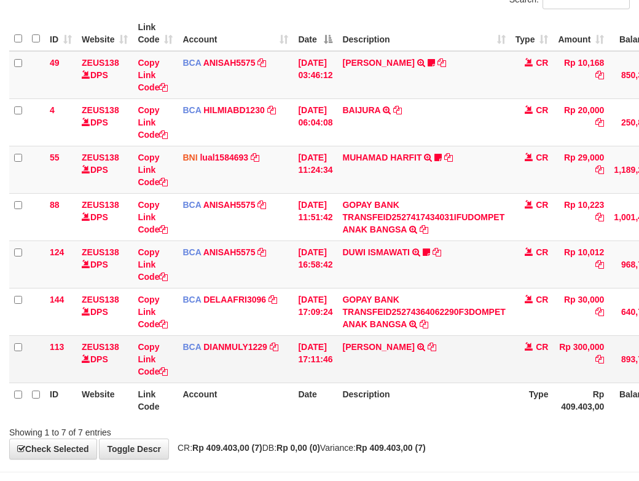
click at [458, 335] on td "ZAENAL ABIDIN TRSF E-BANKING CR 0110/FTSCY/WS95031 300000.00ZAENAL ABIDIN" at bounding box center [423, 358] width 173 height 47
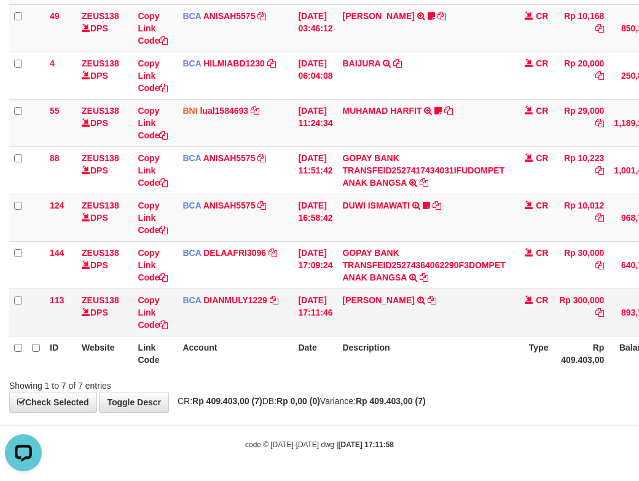
click at [430, 299] on td "ZAENAL ABIDIN TRSF E-BANKING CR 0110/FTSCY/WS95031 300000.00ZAENAL ABIDIN" at bounding box center [423, 311] width 173 height 47
click at [435, 300] on icon at bounding box center [432, 300] width 9 height 9
drag, startPoint x: 388, startPoint y: 362, endPoint x: 416, endPoint y: 368, distance: 28.3
click at [388, 363] on th "Description" at bounding box center [423, 353] width 173 height 35
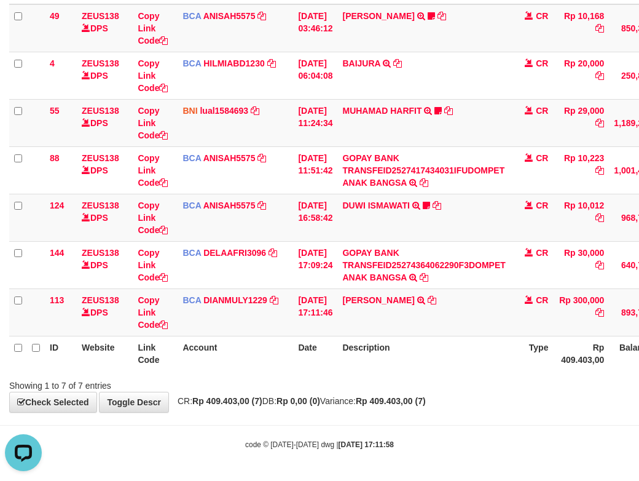
drag, startPoint x: 416, startPoint y: 368, endPoint x: 406, endPoint y: 365, distance: 10.5
click at [417, 369] on th "Description" at bounding box center [423, 353] width 173 height 35
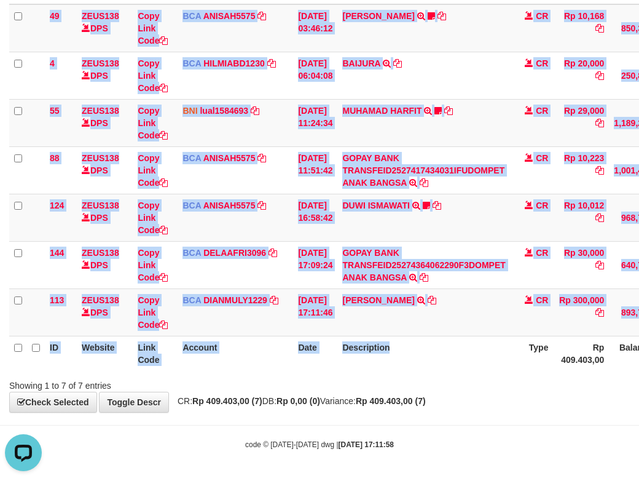
click at [417, 373] on div "ID Website Link Code Account Date Description Type Amount Balance Status Action…" at bounding box center [319, 170] width 639 height 409
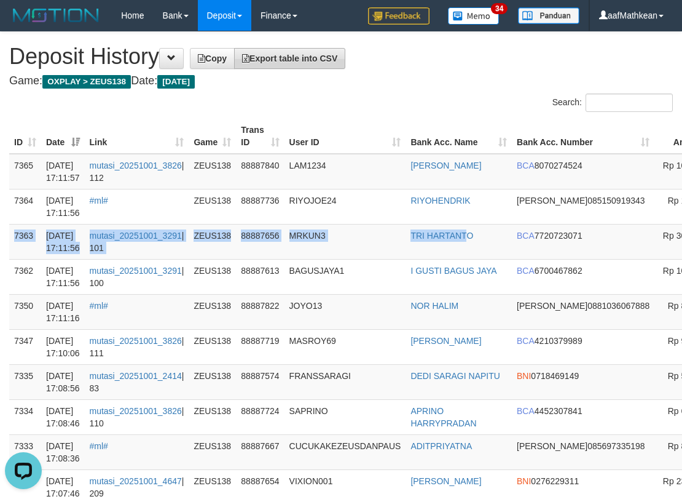
drag, startPoint x: 519, startPoint y: 232, endPoint x: 195, endPoint y: 69, distance: 363.4
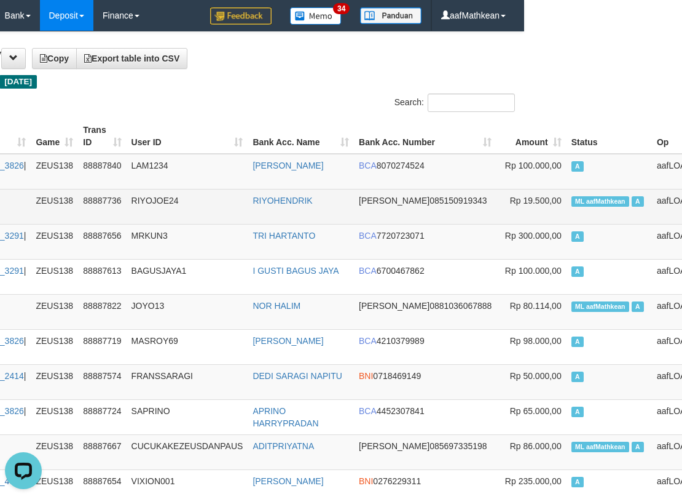
click at [572, 206] on span "ML aafMathkean" at bounding box center [601, 201] width 58 height 10
copy td "aafMathkean"
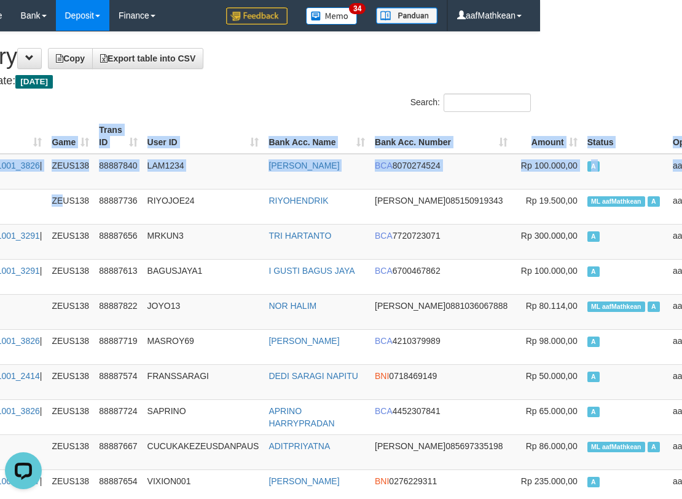
scroll to position [0, 0]
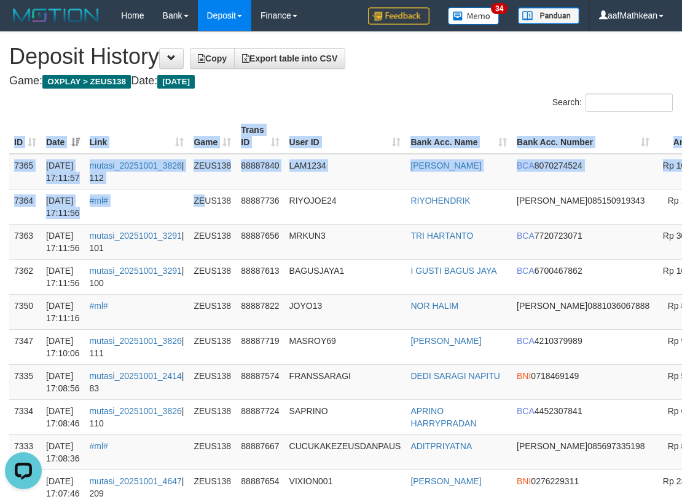
drag, startPoint x: 55, startPoint y: 205, endPoint x: -25, endPoint y: 208, distance: 80.0
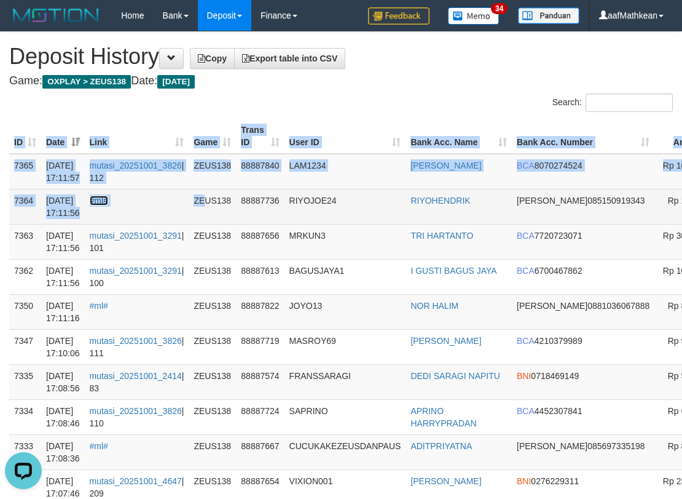
click at [108, 200] on link "#ml#" at bounding box center [99, 200] width 18 height 10
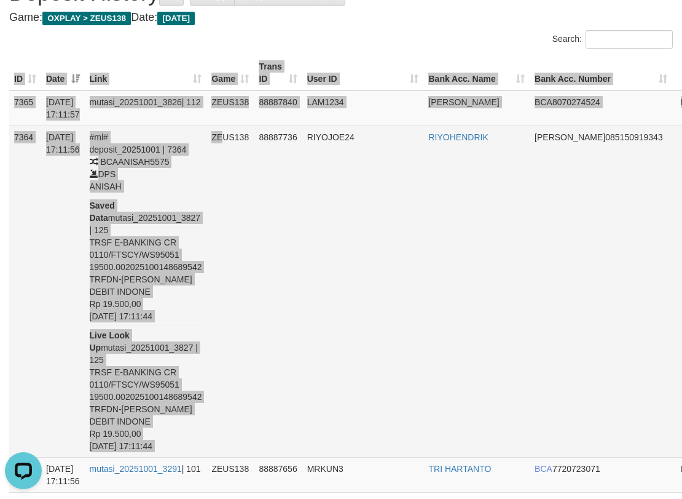
scroll to position [123, 0]
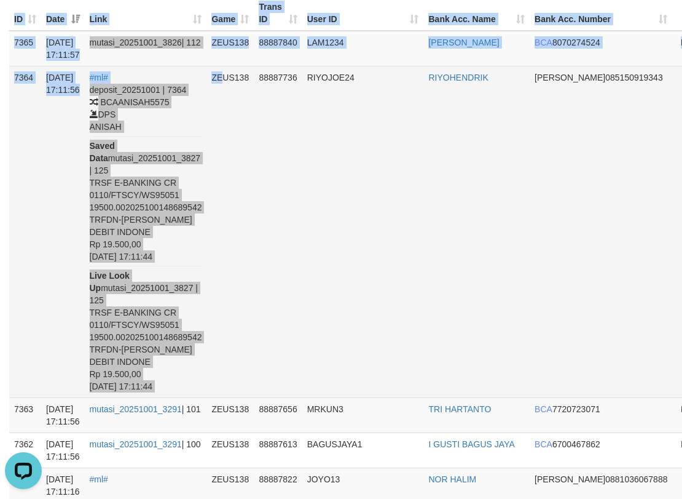
drag, startPoint x: 152, startPoint y: 332, endPoint x: 161, endPoint y: 341, distance: 13.0
click at [152, 334] on div "deposit_20251001 | 7364 BCA ANISAH5575 DPS ANISAH Saved Data mutasi_20251001_38…" at bounding box center [146, 238] width 112 height 309
click at [142, 371] on div "deposit_20251001 | 7364 BCA ANISAH5575 DPS ANISAH Saved Data mutasi_20251001_38…" at bounding box center [146, 238] width 112 height 309
click at [102, 372] on div "deposit_20251001 | 7364 BCA ANISAH5575 DPS ANISAH Saved Data mutasi_20251001_38…" at bounding box center [146, 238] width 112 height 309
click at [101, 371] on div "deposit_20251001 | 7364 BCA ANISAH5575 DPS ANISAH Saved Data mutasi_20251001_38…" at bounding box center [146, 238] width 112 height 309
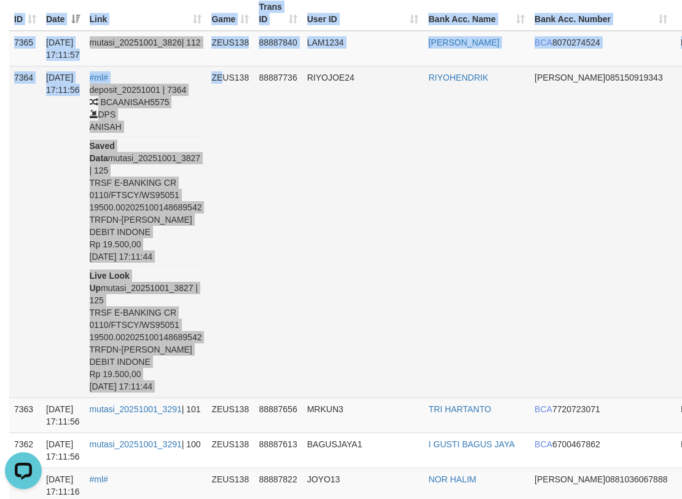
click at [133, 362] on div "deposit_20251001 | 7364 BCA ANISAH5575 DPS ANISAH Saved Data mutasi_20251001_38…" at bounding box center [146, 238] width 112 height 309
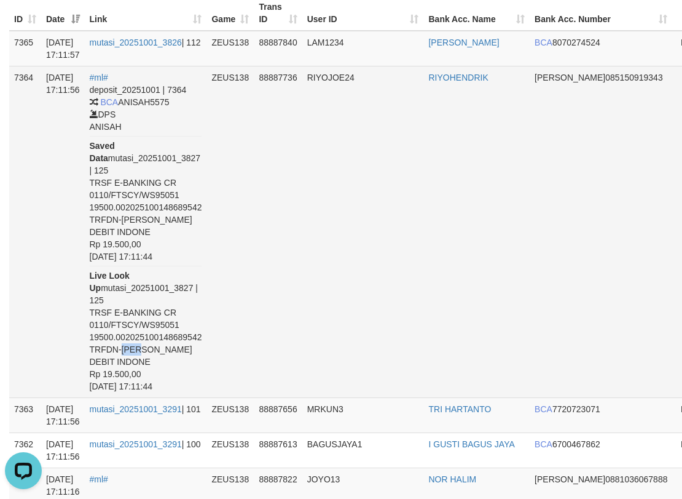
drag, startPoint x: 138, startPoint y: 362, endPoint x: 160, endPoint y: 361, distance: 22.2
click at [160, 361] on div "deposit_20251001 | 7364 BCA ANISAH5575 DPS ANISAH Saved Data mutasi_20251001_38…" at bounding box center [146, 238] width 112 height 309
copy div "RIYO"
click at [413, 192] on td "RIYOJOE24" at bounding box center [363, 231] width 122 height 331
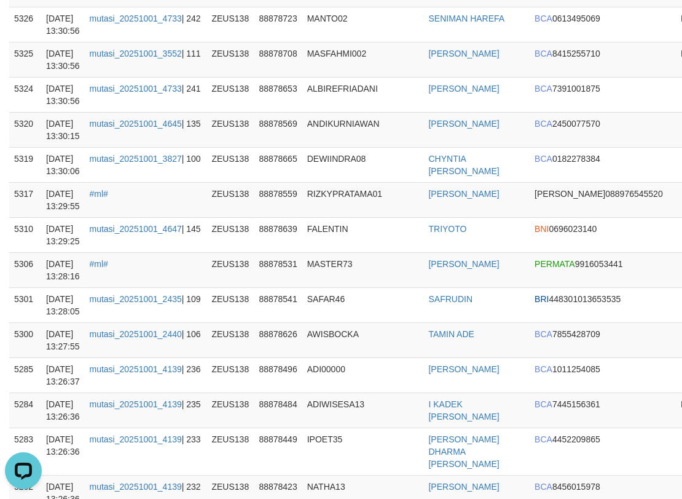
scroll to position [0, 0]
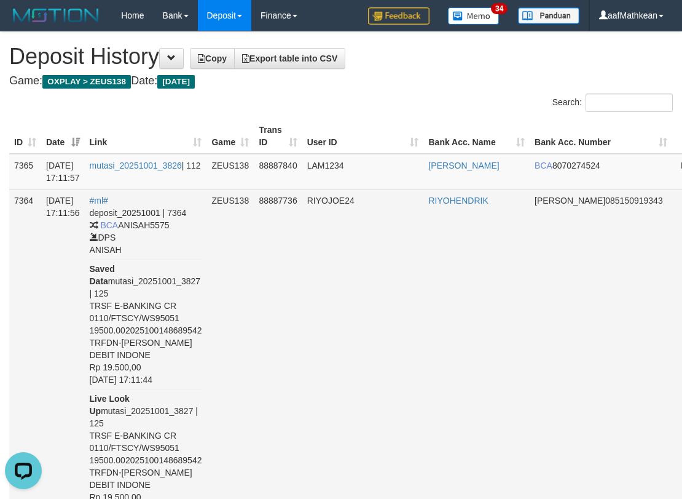
drag, startPoint x: 668, startPoint y: 212, endPoint x: 144, endPoint y: 293, distance: 529.9
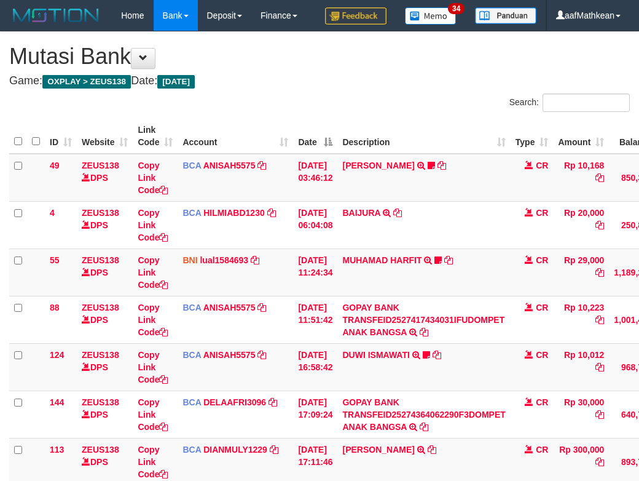
scroll to position [103, 0]
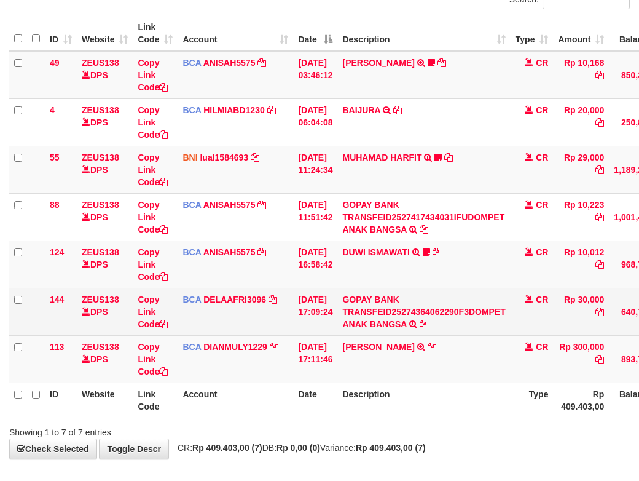
click at [459, 365] on tbody "49 ZEUS138 DPS Copy Link Code BCA ANISAH5575 DPS ANISAH mutasi_20251001_3827 | …" at bounding box center [376, 217] width 735 height 332
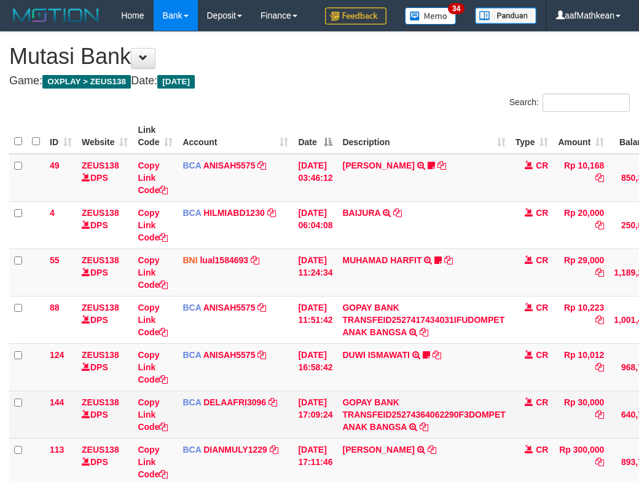
scroll to position [103, 0]
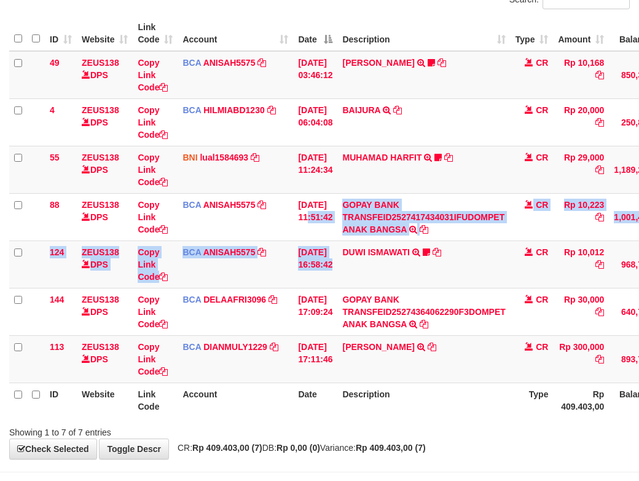
drag, startPoint x: 309, startPoint y: 236, endPoint x: 645, endPoint y: 306, distance: 343.5
click at [552, 304] on tbody "49 ZEUS138 DPS Copy Link Code BCA ANISAH5575 DPS [PERSON_NAME] mutasi_20251001_…" at bounding box center [376, 217] width 735 height 332
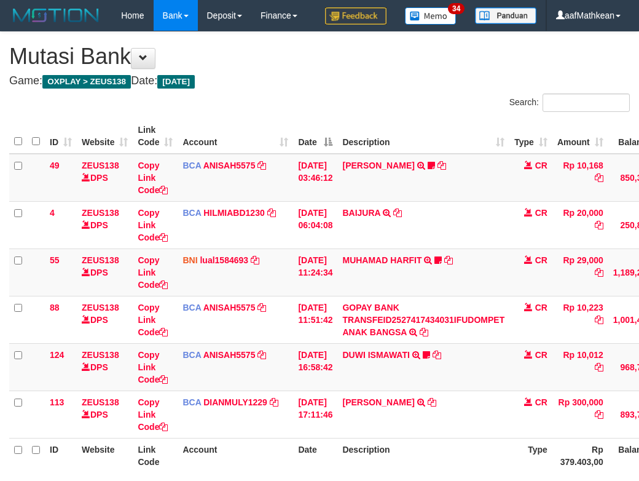
scroll to position [133, 0]
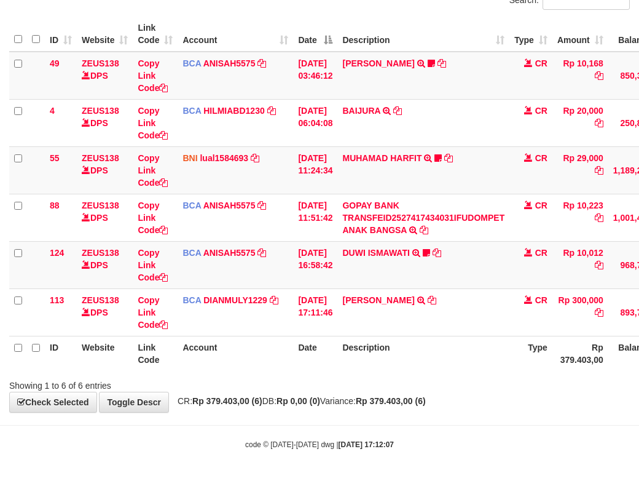
drag, startPoint x: 292, startPoint y: 328, endPoint x: 307, endPoint y: 339, distance: 18.4
click at [293, 332] on tr "113 ZEUS138 DPS Copy Link Code BCA DIANMULY1229 DPS [PERSON_NAME] mutasi_202510…" at bounding box center [375, 311] width 733 height 47
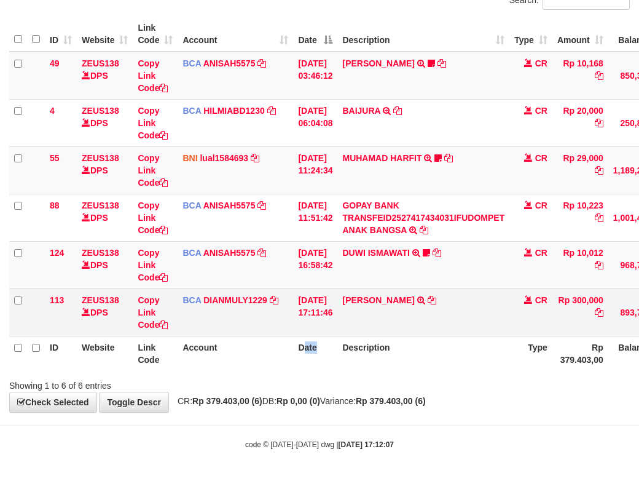
drag, startPoint x: 307, startPoint y: 339, endPoint x: 443, endPoint y: 332, distance: 136.7
click at [329, 341] on th "Date" at bounding box center [315, 353] width 44 height 35
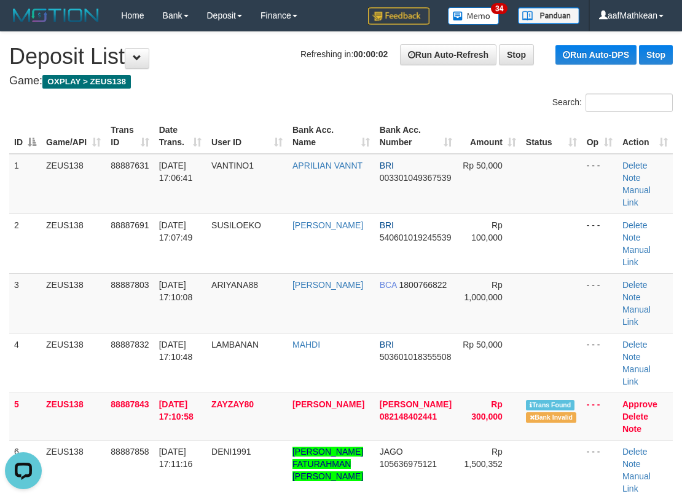
drag, startPoint x: 224, startPoint y: 120, endPoint x: 179, endPoint y: 150, distance: 53.7
click at [231, 128] on tr "ID Game/API Trans ID Date Trans. User ID Bank Acc. Name Bank Acc. Number Amount…" at bounding box center [341, 136] width 664 height 35
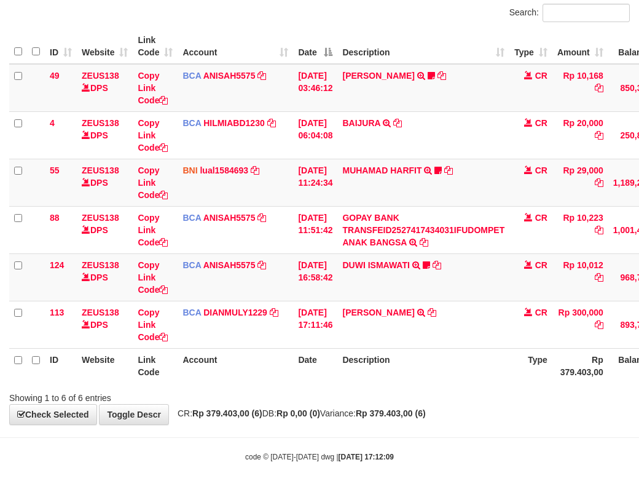
scroll to position [133, 0]
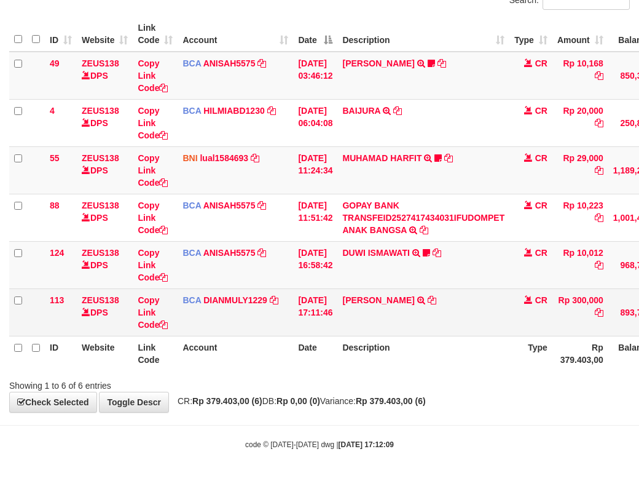
drag, startPoint x: 343, startPoint y: 329, endPoint x: 353, endPoint y: 333, distance: 10.5
click at [352, 333] on tr "113 ZEUS138 DPS Copy Link Code BCA DIANMULY1229 DPS DIAN MULYADI mutasi_2025100…" at bounding box center [375, 311] width 733 height 47
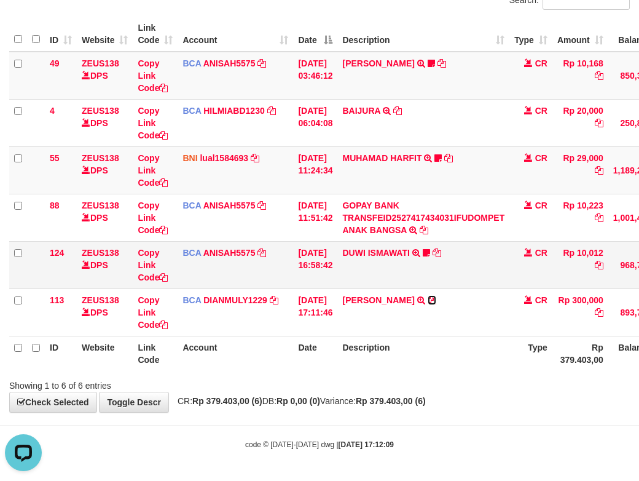
drag, startPoint x: 433, startPoint y: 303, endPoint x: 466, endPoint y: 286, distance: 36.8
click at [433, 302] on icon at bounding box center [432, 300] width 9 height 9
click at [387, 253] on link "DUWI ISMAWATI" at bounding box center [375, 253] width 67 height 10
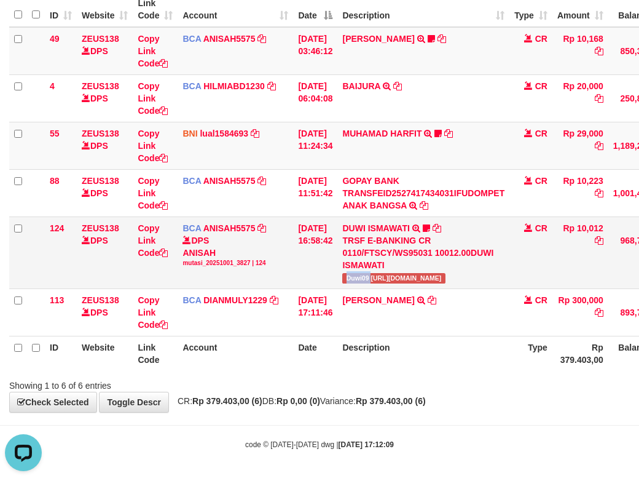
click at [379, 283] on span "Duwi09 [URL][DOMAIN_NAME]" at bounding box center [393, 278] width 103 height 10
drag, startPoint x: 671, startPoint y: 229, endPoint x: 716, endPoint y: 216, distance: 46.7
click at [639, 216] on html "Toggle navigation Home Bank Account List Load By Website Group [OXPLAY] ZEUS138…" at bounding box center [319, 176] width 639 height 607
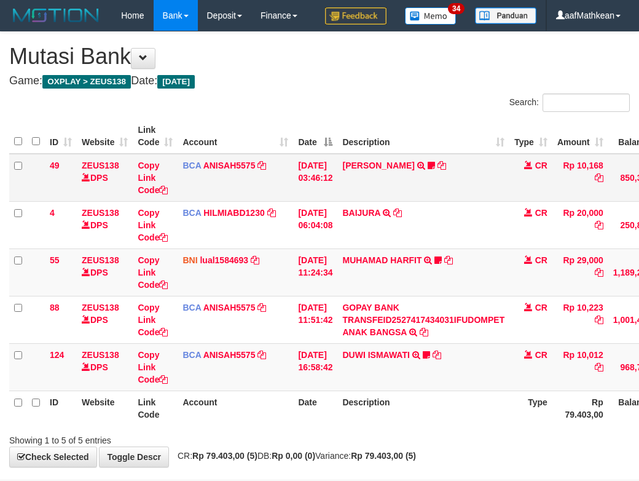
drag, startPoint x: 245, startPoint y: 202, endPoint x: 522, endPoint y: 228, distance: 278.4
click at [264, 202] on td "BCA ANISAH5575 DPS ANISAH mutasi_20251001_3827 | 49 mutasi_20251001_3827 | 49" at bounding box center [236, 178] width 116 height 48
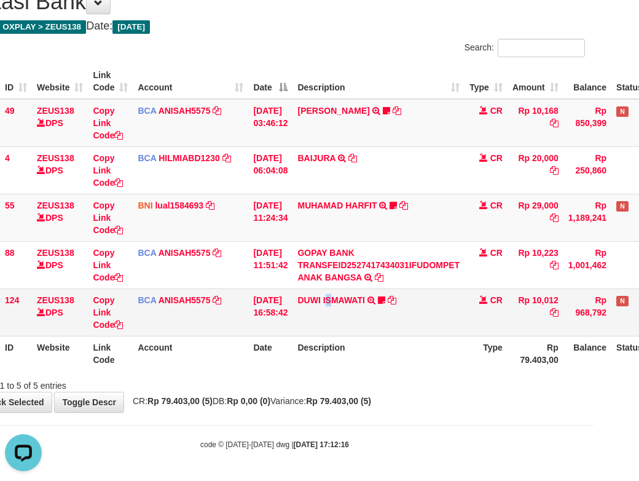
click at [342, 327] on td "DUWI ISMAWATI TRSF E-BANKING CR 0110/FTSCY/WS95031 10012.00DUWI ISMAWATI Duwi09…" at bounding box center [379, 311] width 172 height 47
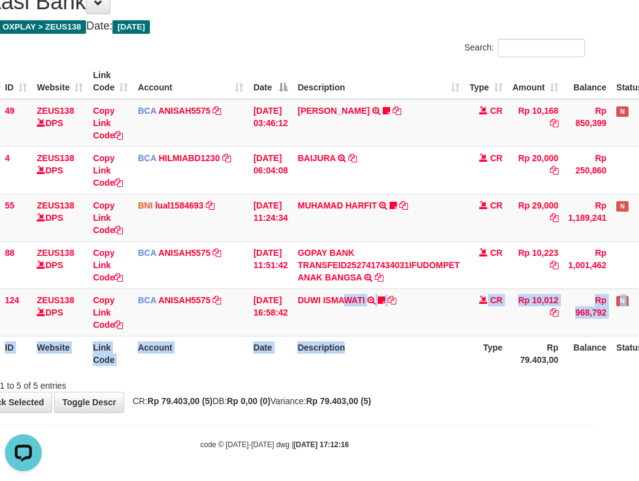
drag, startPoint x: 355, startPoint y: 329, endPoint x: 373, endPoint y: 342, distance: 21.5
click at [364, 345] on table "ID Website Link Code Account Date Description Type Amount Balance Status Action…" at bounding box center [330, 217] width 733 height 307
drag, startPoint x: 309, startPoint y: 414, endPoint x: 321, endPoint y: 404, distance: 15.7
click at [309, 414] on body "Toggle navigation Home Bank Account List Load By Website Group [OXPLAY] ZEUS138…" at bounding box center [274, 212] width 639 height 535
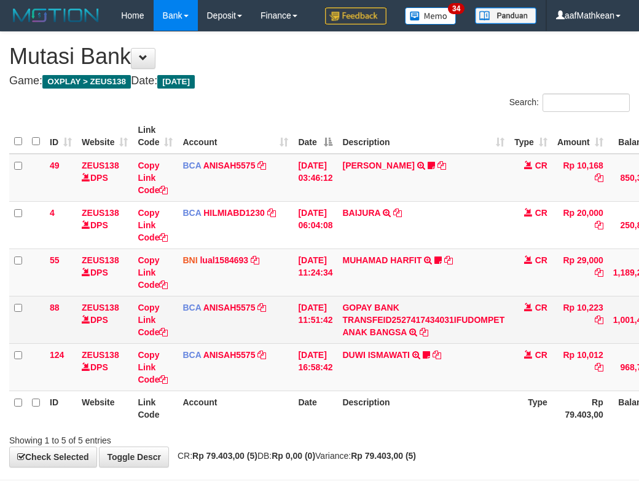
scroll to position [85, 45]
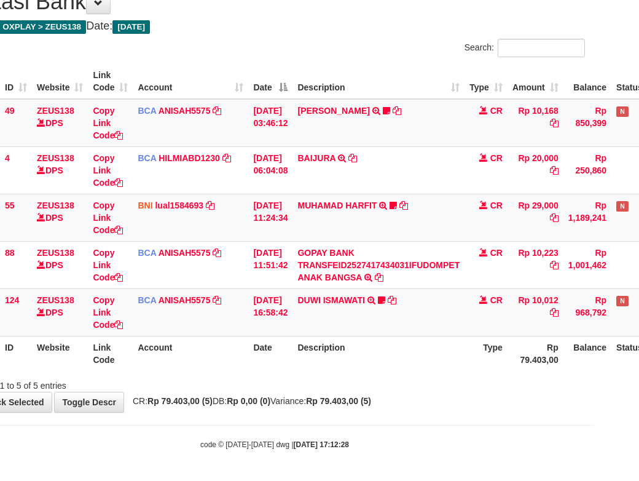
click at [576, 282] on tr "88 ZEUS138 DPS Copy Link Code BCA ANISAH5575 DPS [PERSON_NAME] mutasi_20251001_…" at bounding box center [330, 264] width 733 height 47
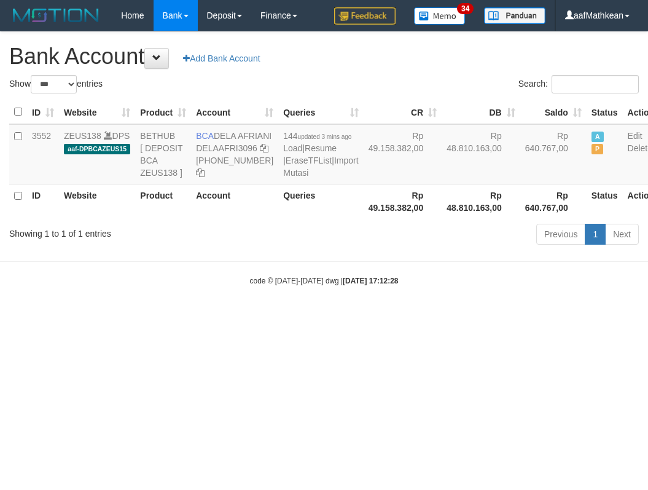
select select "***"
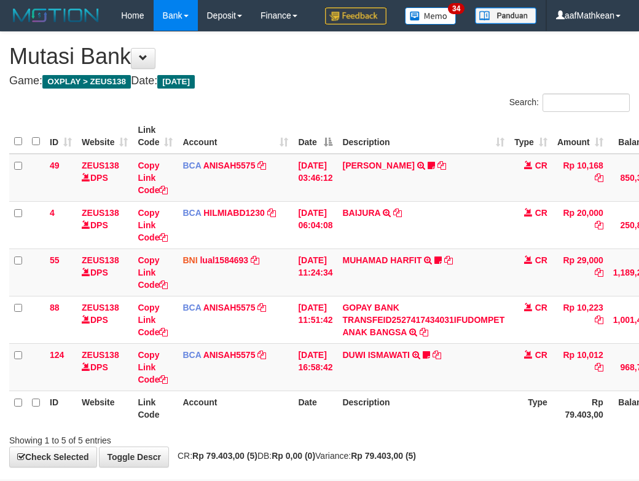
scroll to position [85, 45]
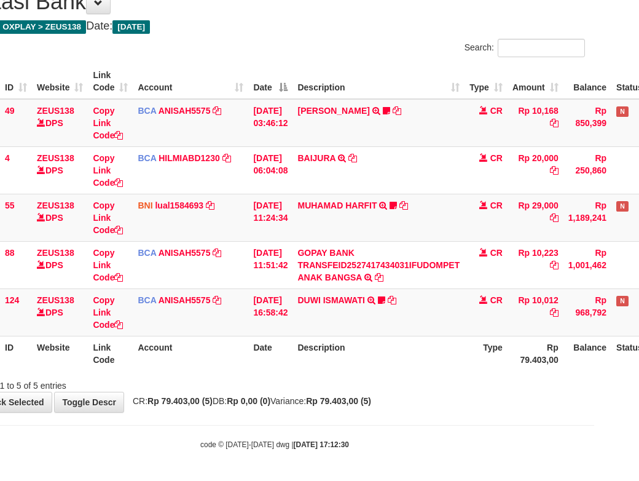
click at [336, 299] on tr "124 ZEUS138 DPS Copy Link Code BCA ANISAH5575 DPS [PERSON_NAME] mutasi_20251001…" at bounding box center [330, 311] width 733 height 47
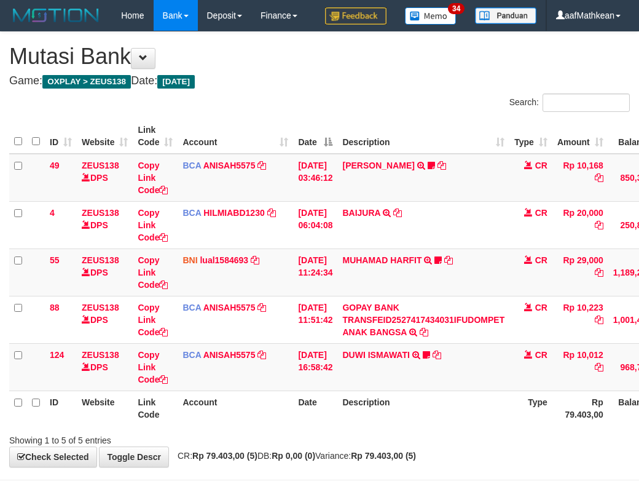
scroll to position [85, 45]
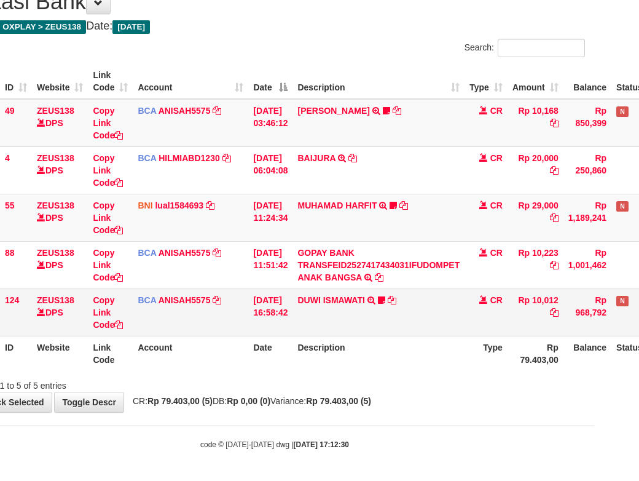
click at [259, 311] on tr "124 ZEUS138 DPS Copy Link Code BCA ANISAH5575 DPS ANISAH mutasi_20251001_3827 |…" at bounding box center [330, 311] width 733 height 47
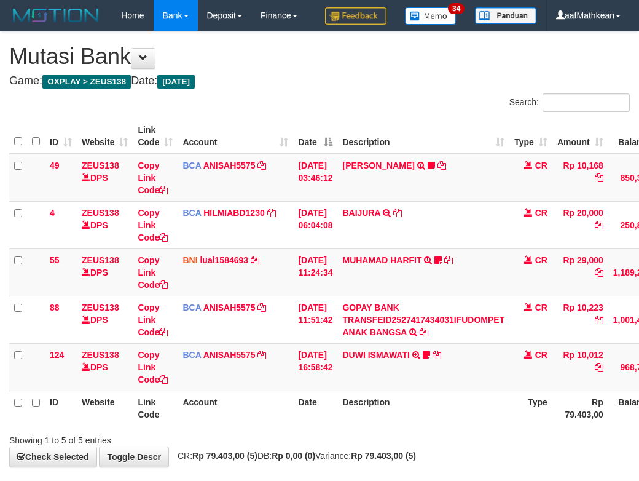
scroll to position [85, 45]
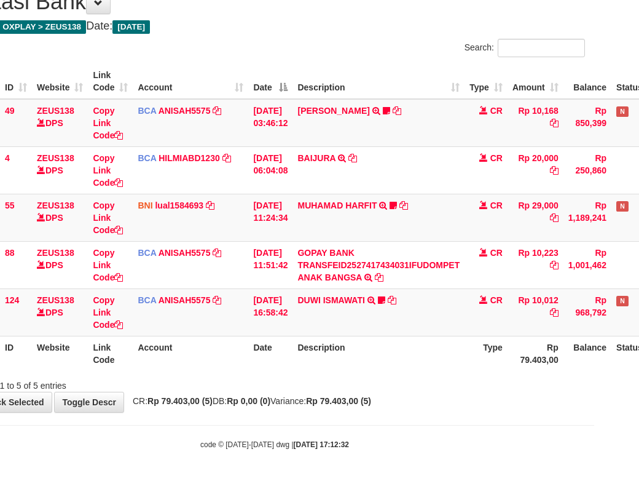
click at [259, 370] on tr "ID Website Link Code Account Date Description Type Rp 79.403,00 Balance Status …" at bounding box center [330, 353] width 733 height 35
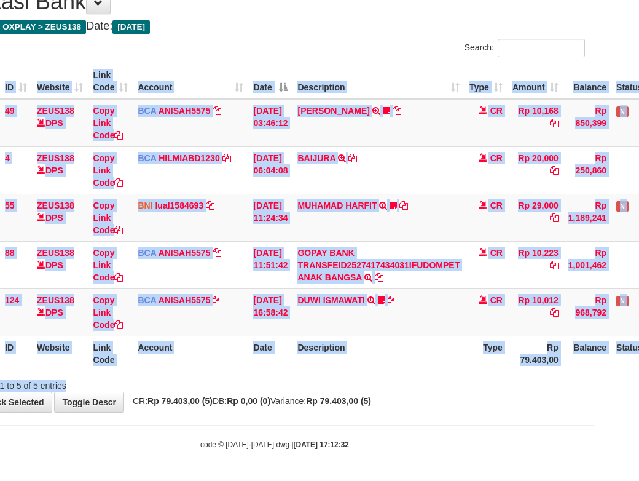
drag, startPoint x: 285, startPoint y: 373, endPoint x: 320, endPoint y: 390, distance: 39.6
click at [312, 388] on div "Search: ID Website Link Code Account Date Description Type Amount Balance Statu…" at bounding box center [274, 215] width 621 height 353
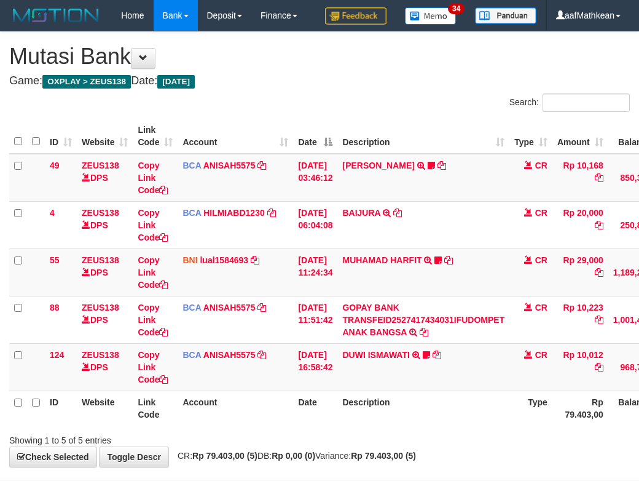
scroll to position [85, 45]
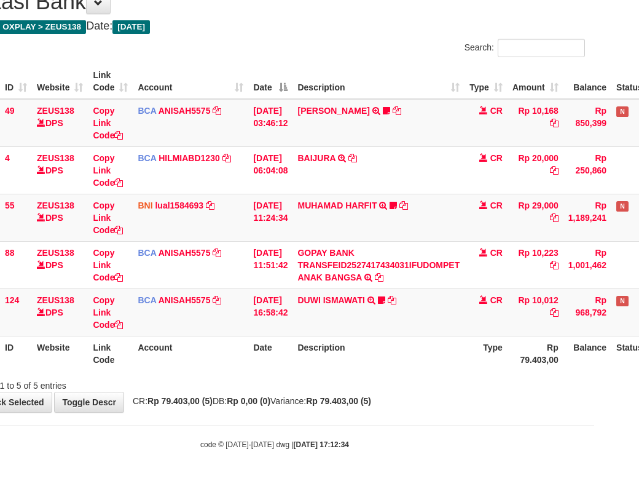
drag, startPoint x: 295, startPoint y: 381, endPoint x: 647, endPoint y: 387, distance: 351.6
click at [373, 388] on div "Showing 1 to 5 of 5 entries" at bounding box center [274, 382] width 639 height 17
drag, startPoint x: 334, startPoint y: 388, endPoint x: 372, endPoint y: 394, distance: 38.6
click at [357, 389] on div "Showing 1 to 5 of 5 entries" at bounding box center [274, 382] width 639 height 17
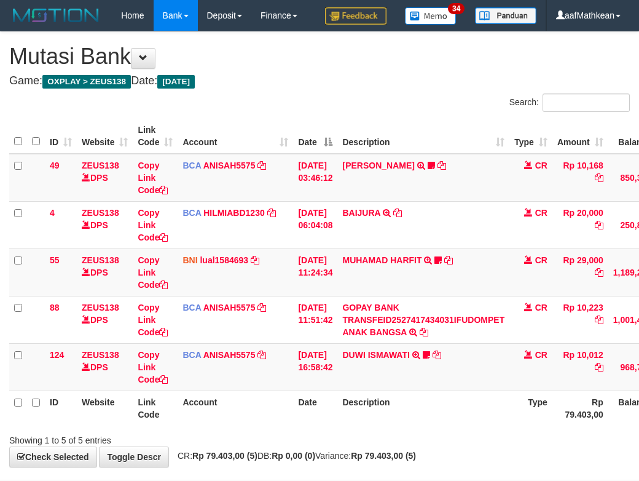
scroll to position [85, 45]
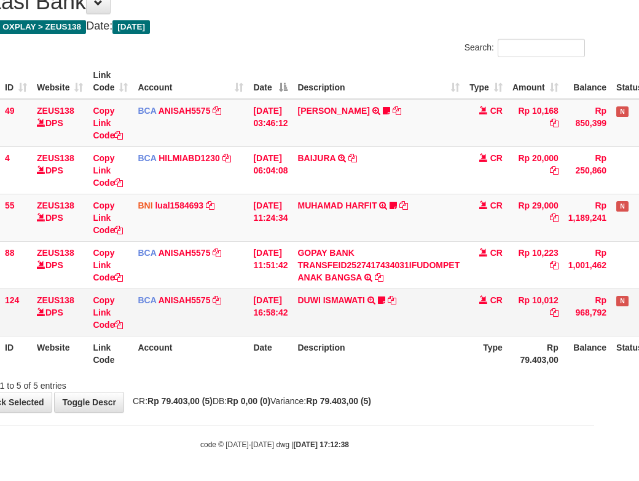
click at [420, 334] on td "DUWI ISMAWATI TRSF E-BANKING CR 0110/FTSCY/WS95031 10012.00DUWI ISMAWATI Duwi09…" at bounding box center [379, 311] width 172 height 47
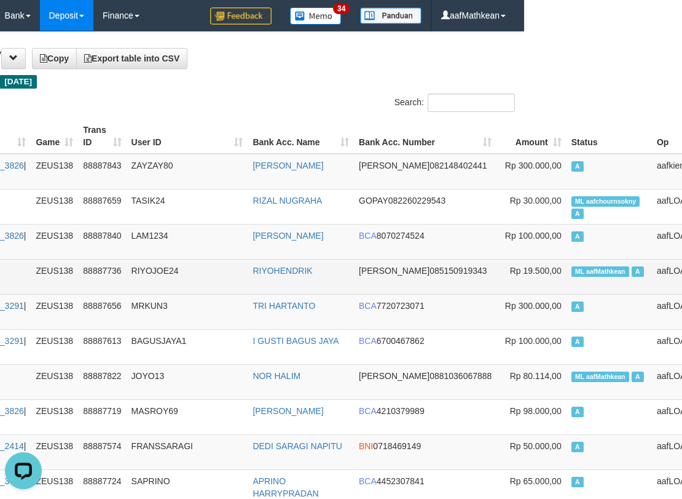
click at [567, 278] on td "ML aafMathkean A" at bounding box center [609, 276] width 85 height 35
click at [572, 273] on span "ML aafMathkean" at bounding box center [601, 271] width 58 height 10
copy td "aafMathkean"
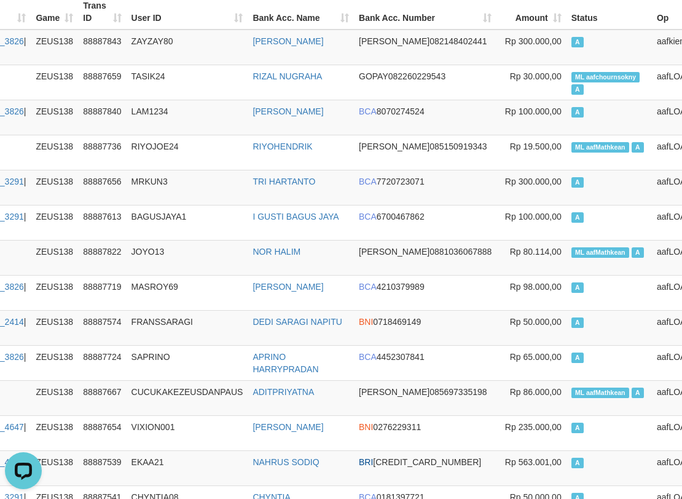
scroll to position [0, 158]
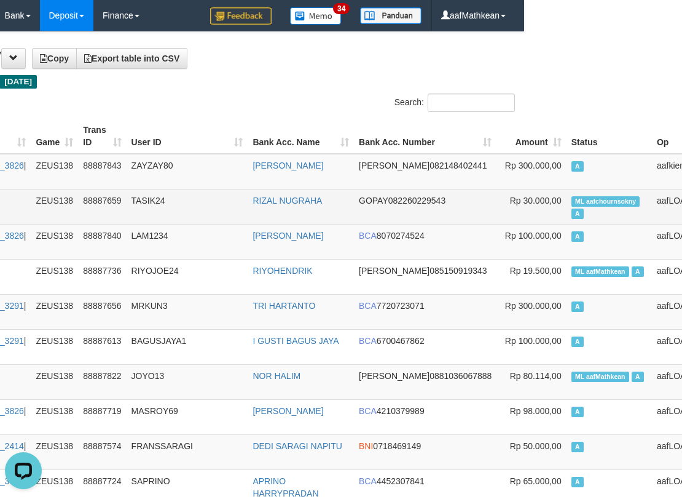
click at [567, 192] on td "ML aafchournsokny A" at bounding box center [609, 206] width 85 height 35
click at [567, 194] on td "ML aafchournsokny A" at bounding box center [609, 206] width 85 height 35
click at [572, 197] on span "ML aafchournsokny" at bounding box center [606, 201] width 69 height 10
copy td "aafchournsokny"
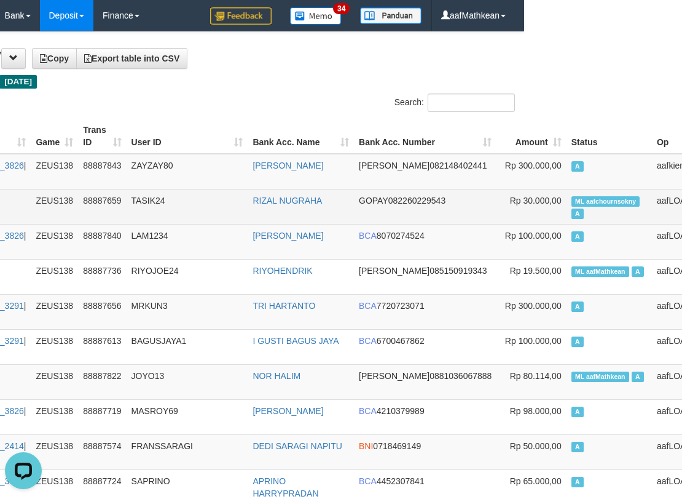
scroll to position [3175, 158]
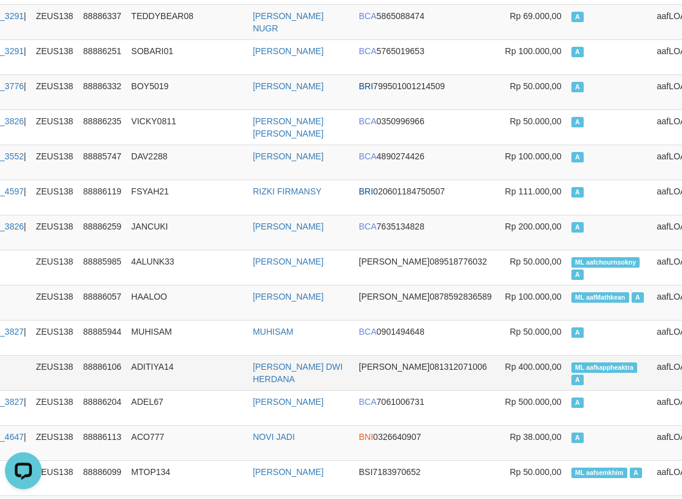
click at [572, 362] on span "ML aafkappheaktra" at bounding box center [605, 367] width 66 height 10
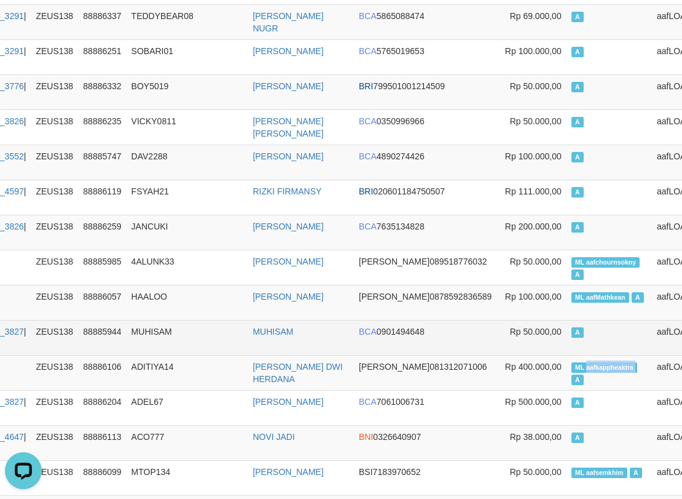
copy td "aafkappheaktra"
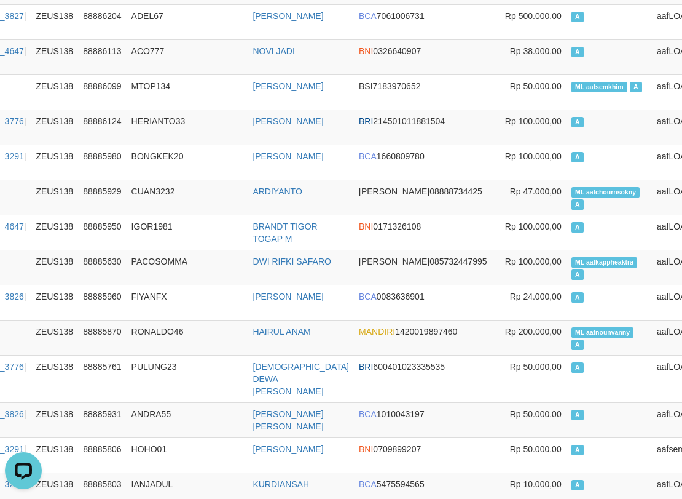
scroll to position [6512, 158]
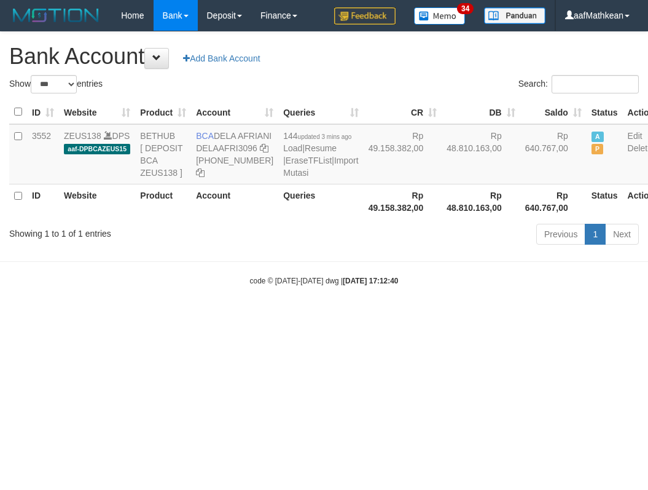
select select "***"
click at [362, 317] on body "Toggle navigation Home Bank Account List Load By Website Group [OXPLAY] ZEUS138…" at bounding box center [324, 158] width 648 height 317
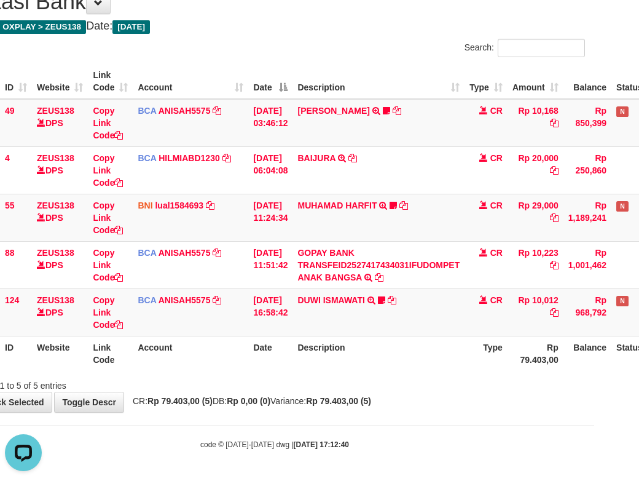
drag, startPoint x: 439, startPoint y: 388, endPoint x: 443, endPoint y: 398, distance: 10.7
click at [443, 399] on div "**********" at bounding box center [274, 194] width 639 height 435
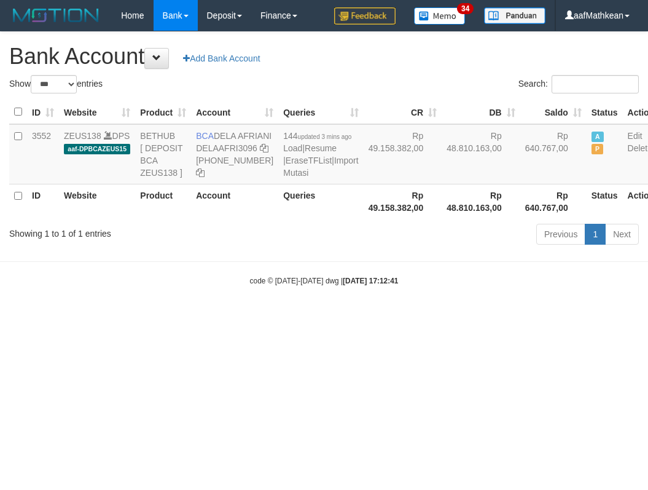
select select "***"
click at [196, 168] on link at bounding box center [200, 173] width 9 height 10
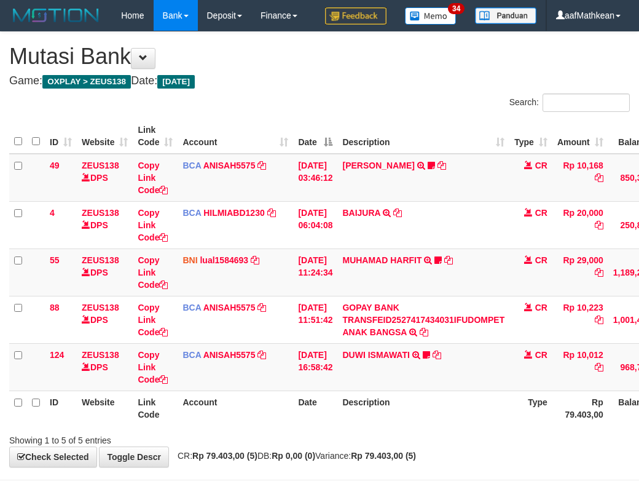
scroll to position [85, 45]
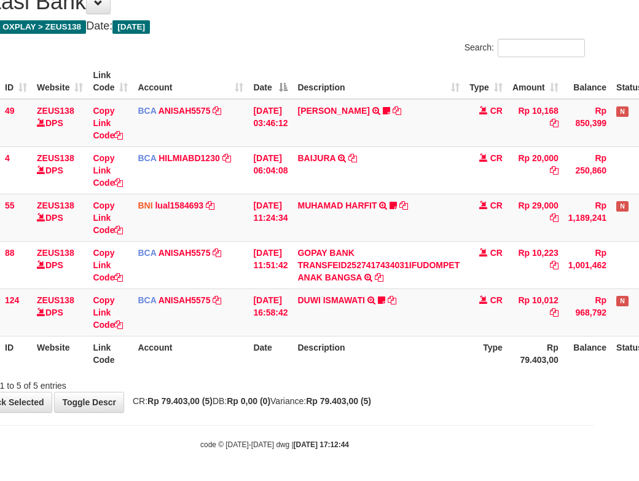
click at [436, 377] on div "Showing 1 to 5 of 5 entries" at bounding box center [274, 382] width 639 height 17
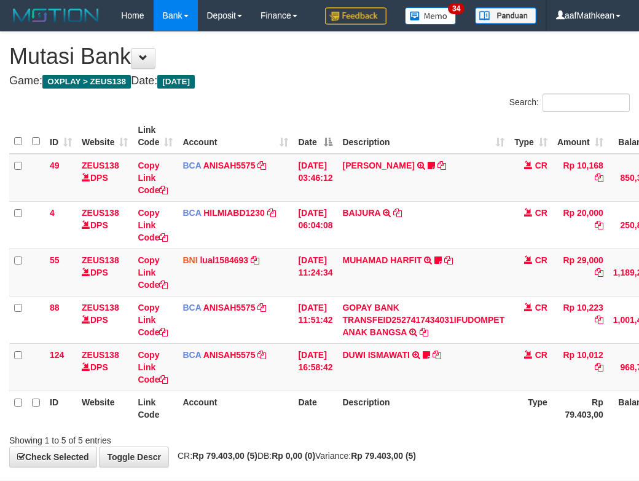
scroll to position [85, 45]
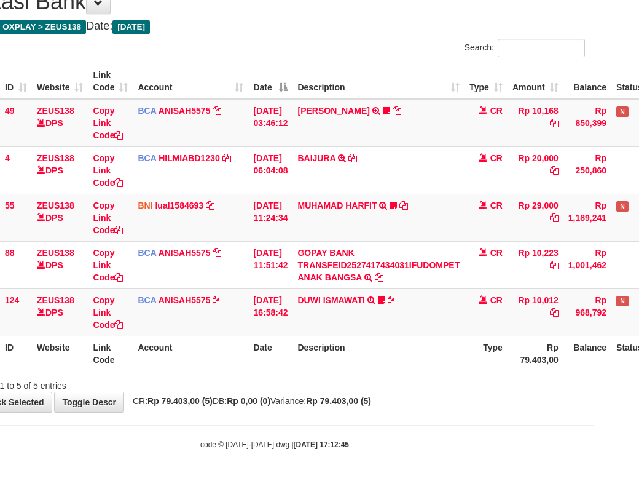
click at [594, 374] on html "Toggle navigation Home Bank Account List Load By Website Group [OXPLAY] ZEUS138…" at bounding box center [274, 212] width 639 height 535
click at [321, 317] on td "DUWI ISMAWATI TRSF E-BANKING CR 0110/FTSCY/WS95031 10012.00DUWI ISMAWATI Duwi09…" at bounding box center [379, 311] width 172 height 47
click at [516, 324] on tr "124 ZEUS138 DPS Copy Link Code BCA ANISAH5575 DPS [PERSON_NAME] mutasi_20251001…" at bounding box center [330, 311] width 733 height 47
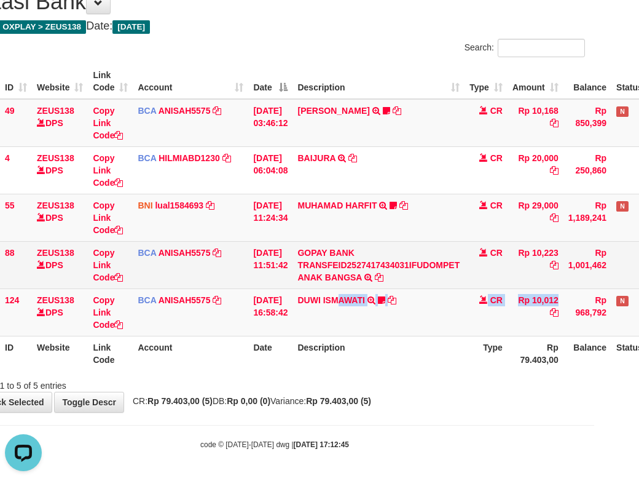
click at [224, 275] on td "BCA ANISAH5575 DPS ANISAH mutasi_20251001_3827 | 88 mutasi_20251001_3827 | 88" at bounding box center [191, 264] width 116 height 47
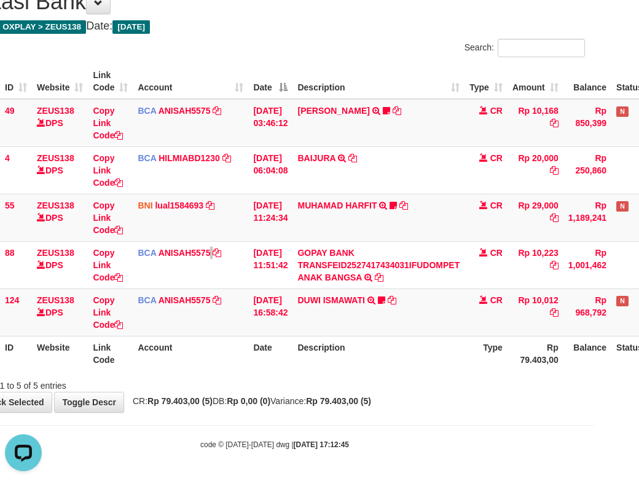
scroll to position [85, 45]
drag, startPoint x: 394, startPoint y: 340, endPoint x: 404, endPoint y: 347, distance: 12.4
click at [395, 349] on th "Description" at bounding box center [379, 353] width 172 height 35
click at [414, 343] on th "Description" at bounding box center [379, 353] width 172 height 35
click at [417, 343] on th "Description" at bounding box center [379, 353] width 172 height 35
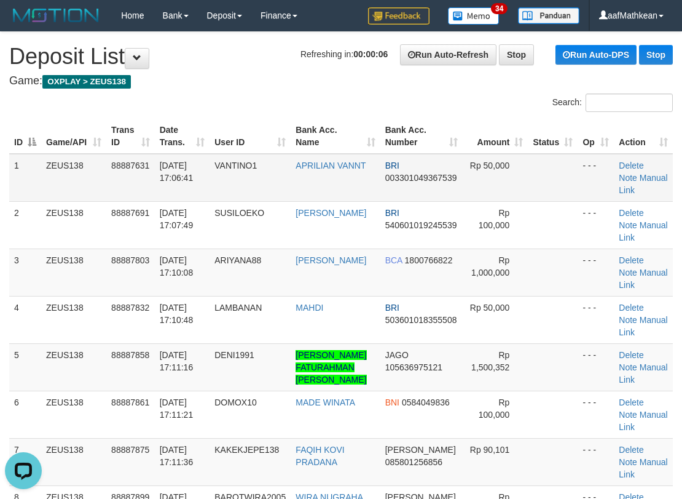
click at [175, 187] on td "[DATE] 17:06:41" at bounding box center [182, 178] width 55 height 48
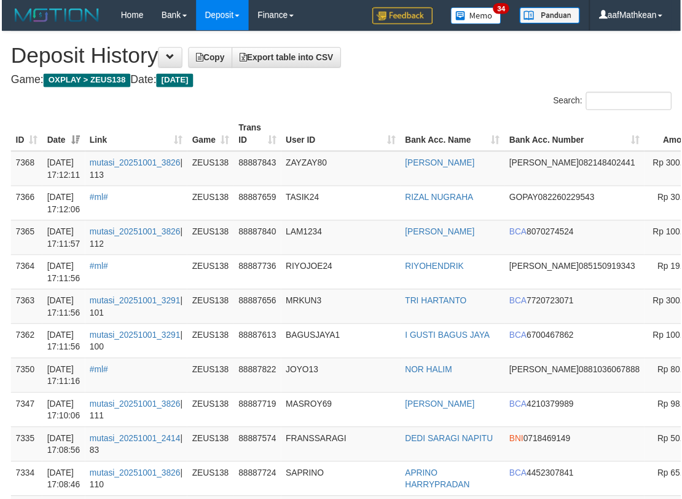
scroll to position [6512, 158]
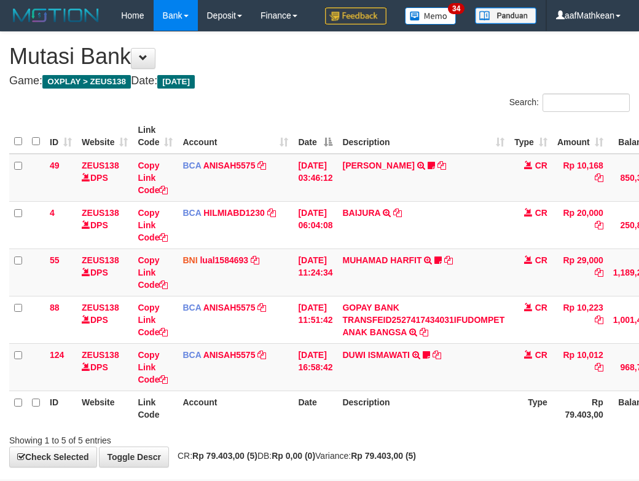
scroll to position [85, 45]
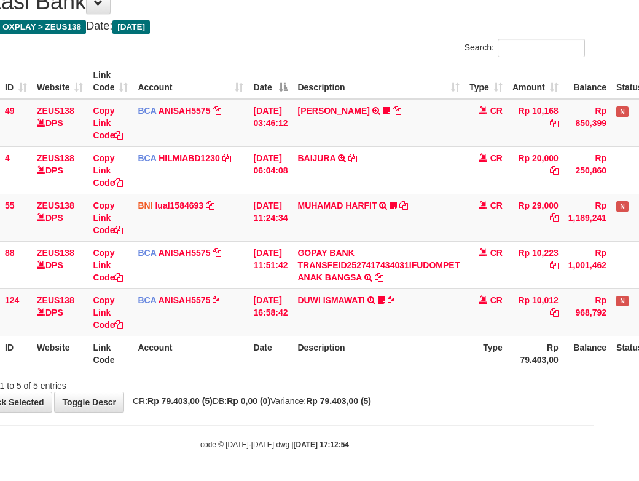
click at [331, 380] on div "Search: ID Website Link Code Account Date Description Type Amount Balance Statu…" at bounding box center [274, 215] width 621 height 353
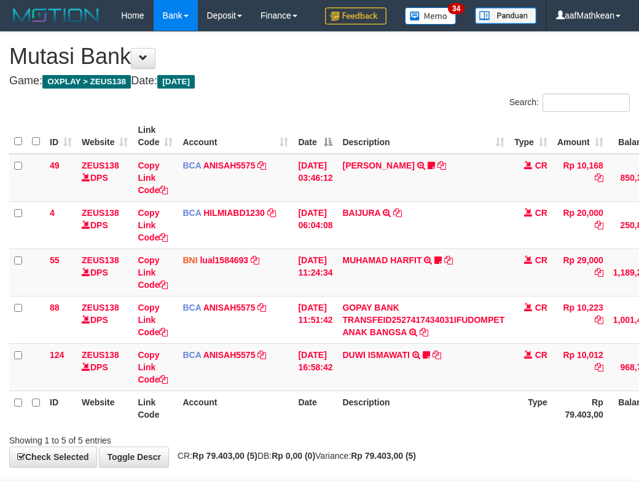
scroll to position [85, 45]
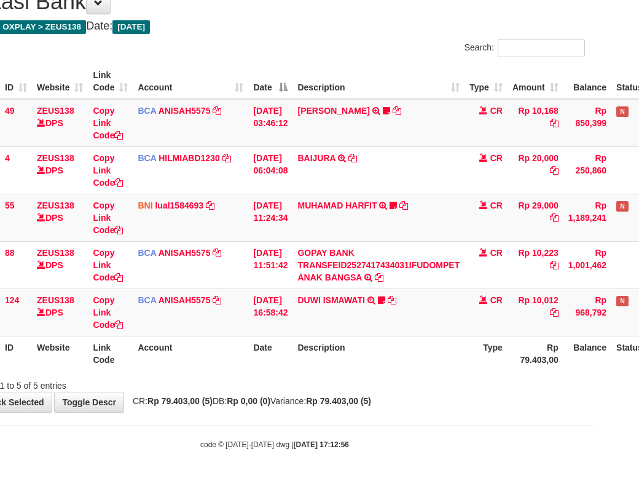
drag, startPoint x: 355, startPoint y: 398, endPoint x: 475, endPoint y: 414, distance: 120.3
click at [356, 399] on strong "Rp 79.403,00 (5)" at bounding box center [338, 401] width 65 height 10
click at [440, 412] on div "**********" at bounding box center [274, 194] width 639 height 435
click at [363, 366] on tr "ID Website Link Code Account Date Description Type Rp 79.403,00 Balance Status …" at bounding box center [330, 353] width 733 height 35
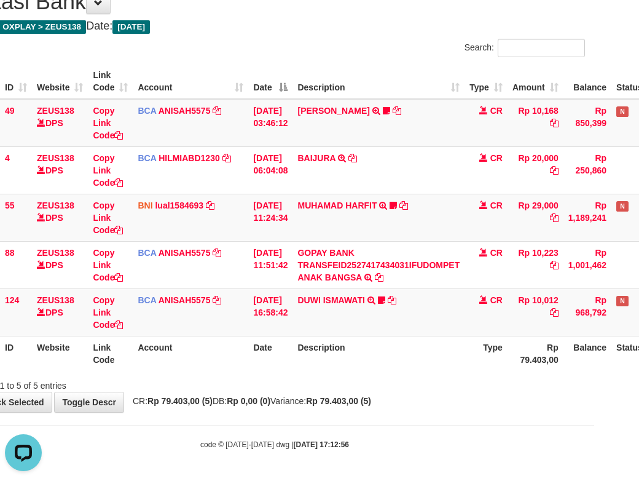
drag, startPoint x: 389, startPoint y: 374, endPoint x: 645, endPoint y: 406, distance: 258.2
click at [572, 404] on div "**********" at bounding box center [274, 194] width 639 height 435
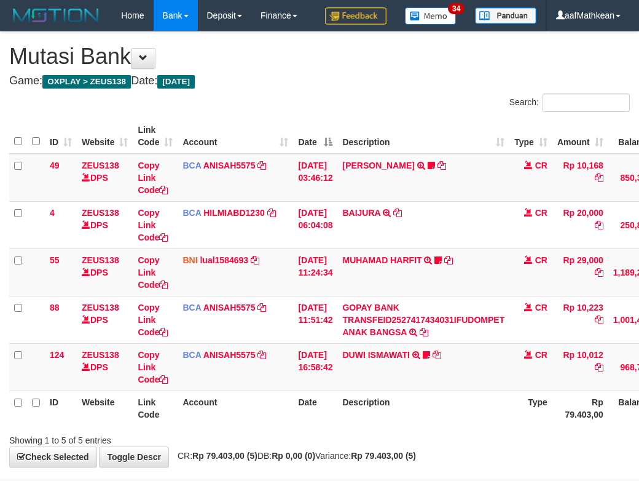
scroll to position [85, 45]
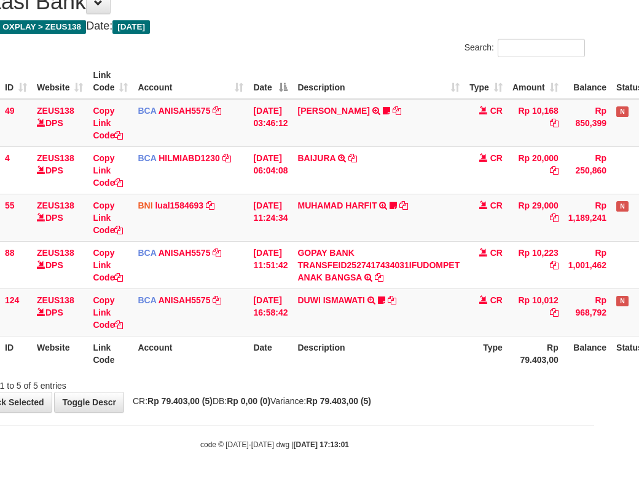
drag, startPoint x: 427, startPoint y: 380, endPoint x: 596, endPoint y: 377, distance: 168.5
click at [519, 380] on div "Showing 1 to 5 of 5 entries" at bounding box center [274, 382] width 639 height 17
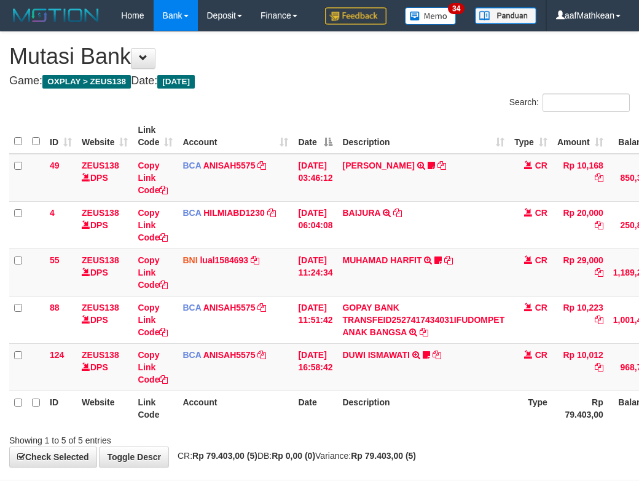
scroll to position [85, 45]
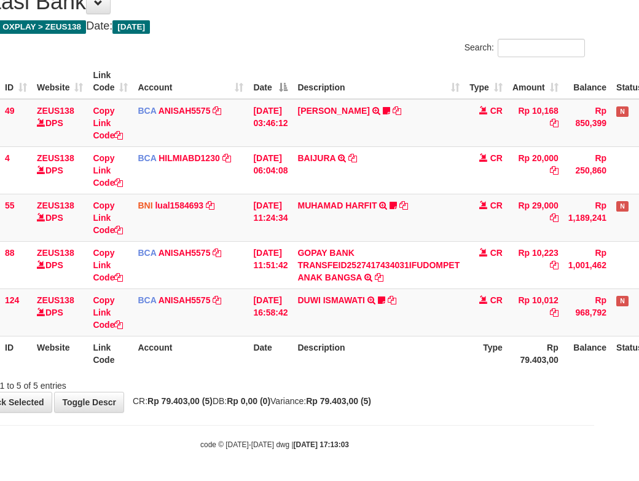
click at [375, 386] on div "Showing 1 to 5 of 5 entries" at bounding box center [274, 382] width 639 height 17
drag, startPoint x: 387, startPoint y: 438, endPoint x: 644, endPoint y: 459, distance: 257.8
click at [424, 442] on div "code © [DATE]-[DATE] dwg | [DATE] 17:13:03" at bounding box center [274, 444] width 639 height 12
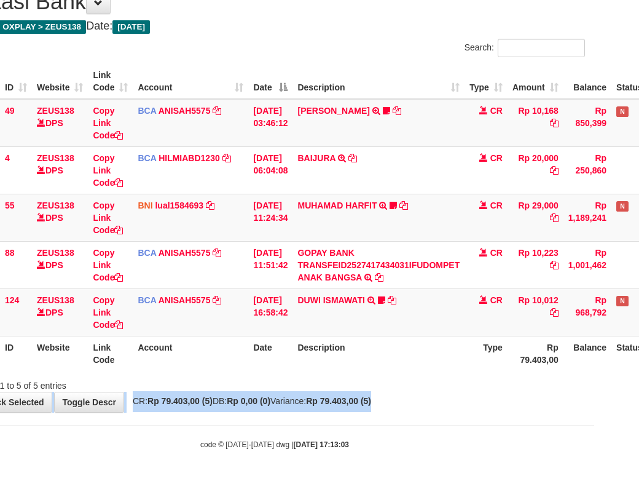
drag, startPoint x: 383, startPoint y: 386, endPoint x: 416, endPoint y: 416, distance: 44.8
click at [411, 416] on body "Toggle navigation Home Bank Account List Load By Website Group [OXPLAY] ZEUS138…" at bounding box center [274, 212] width 639 height 535
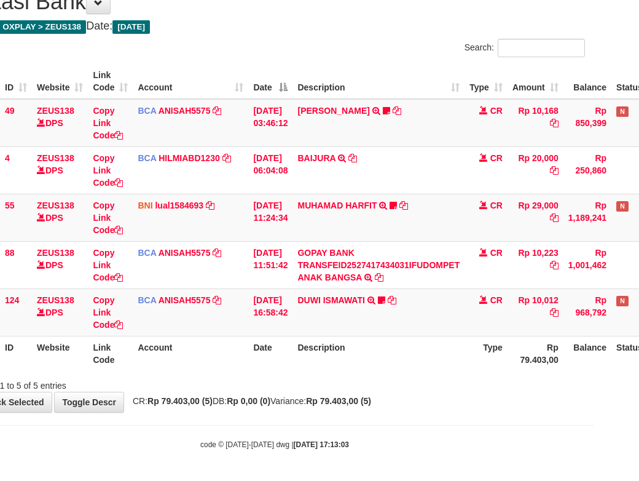
click at [432, 417] on body "Toggle navigation Home Bank Account List Load By Website Group [OXPLAY] ZEUS138…" at bounding box center [274, 212] width 639 height 535
click at [405, 365] on th "Description" at bounding box center [379, 353] width 172 height 35
drag, startPoint x: 334, startPoint y: 383, endPoint x: 328, endPoint y: 367, distance: 17.4
click at [332, 376] on div "Showing 1 to 5 of 5 entries" at bounding box center [274, 382] width 639 height 17
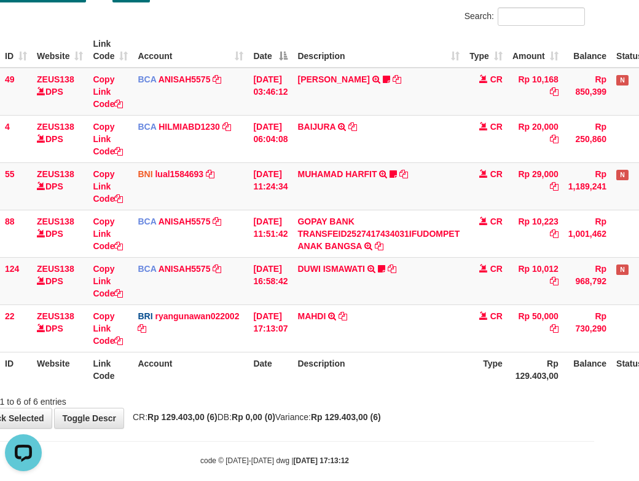
click at [413, 419] on div "**********" at bounding box center [274, 187] width 639 height 482
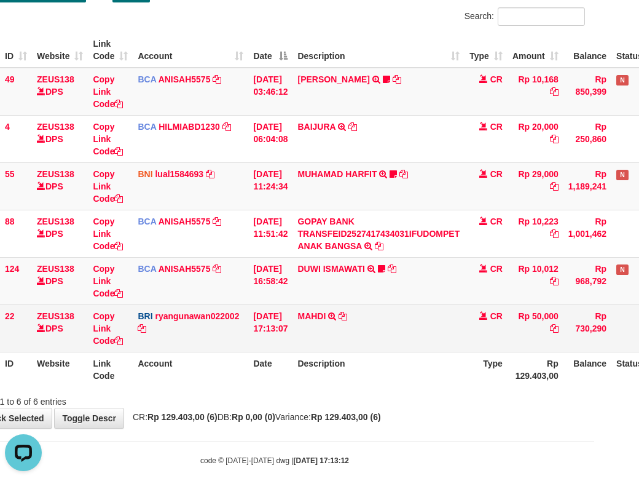
click at [425, 370] on table "ID Website Link Code Account Date Description Type Amount Balance Status Action…" at bounding box center [330, 210] width 733 height 354
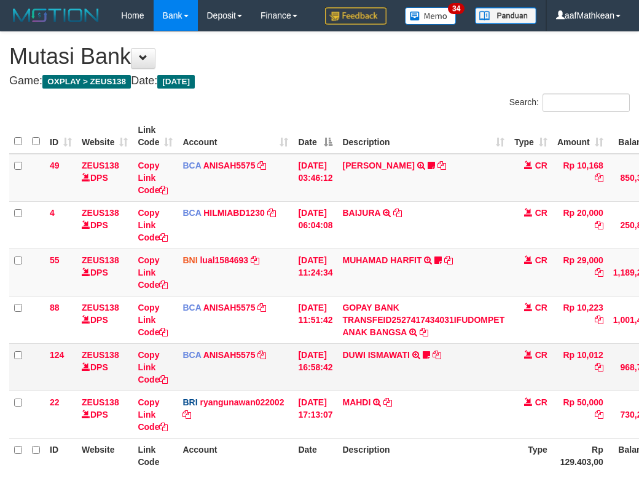
scroll to position [87, 45]
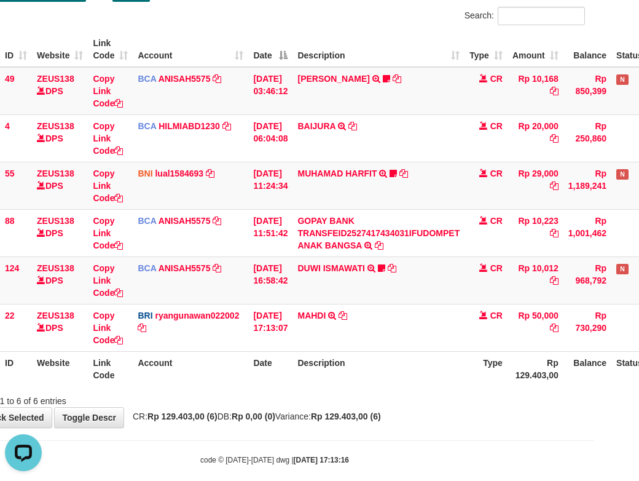
drag, startPoint x: 363, startPoint y: 350, endPoint x: 422, endPoint y: 417, distance: 89.7
click at [398, 386] on table "ID Website Link Code Account Date Description Type Amount Balance Status Action…" at bounding box center [330, 209] width 733 height 354
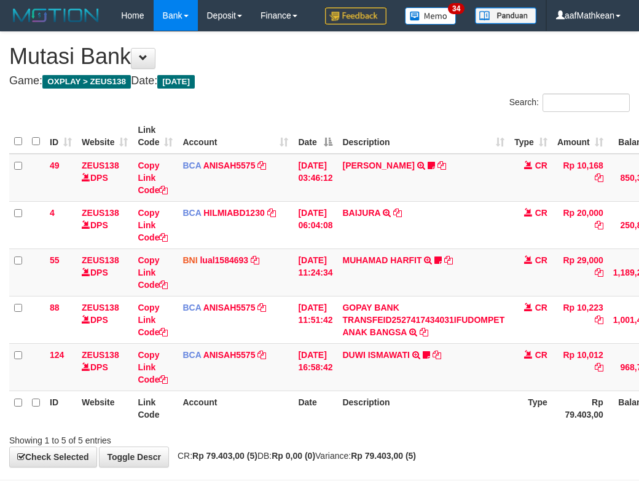
scroll to position [85, 45]
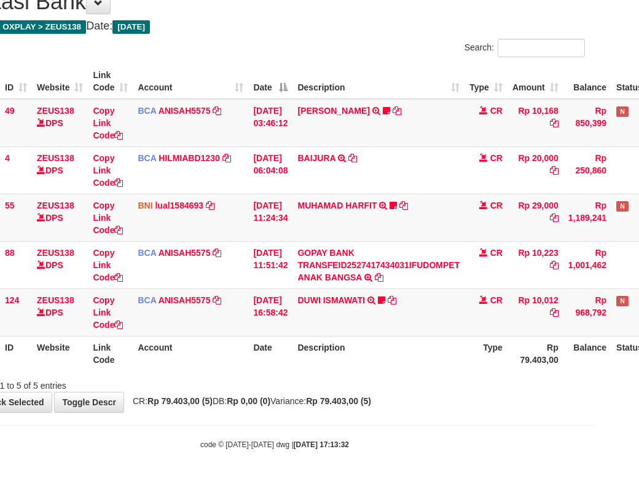
drag, startPoint x: 286, startPoint y: 363, endPoint x: 296, endPoint y: 368, distance: 11.8
click at [290, 365] on th "Date" at bounding box center [270, 353] width 44 height 35
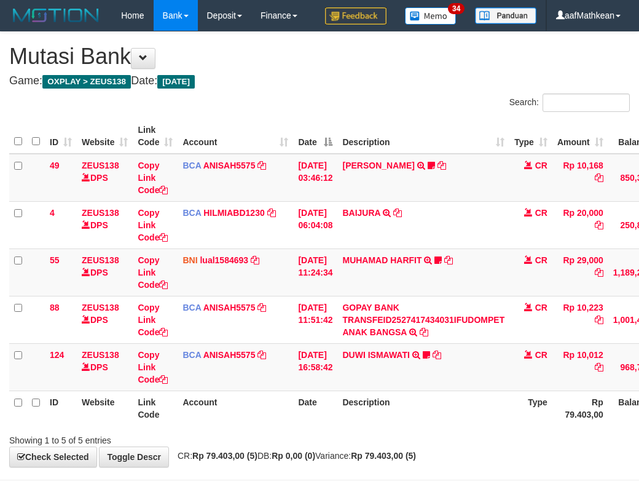
scroll to position [85, 45]
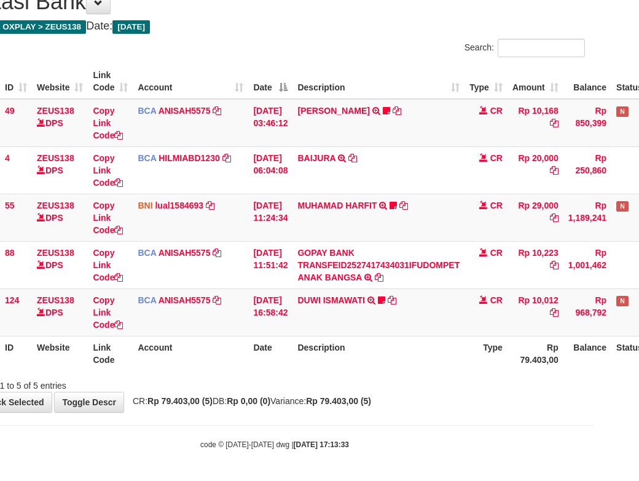
click at [334, 402] on div "**********" at bounding box center [274, 194] width 639 height 435
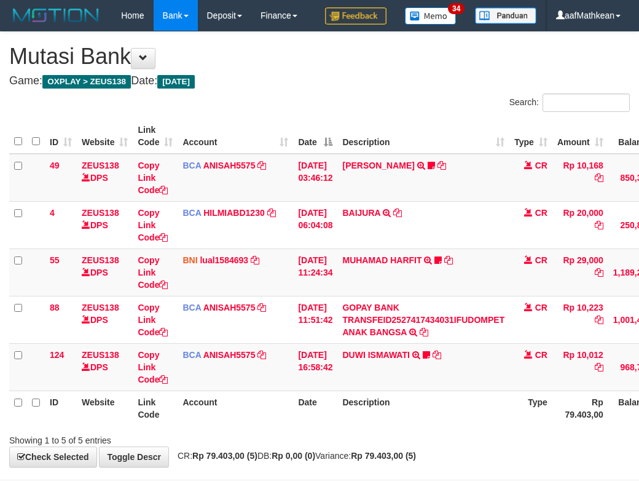
scroll to position [85, 45]
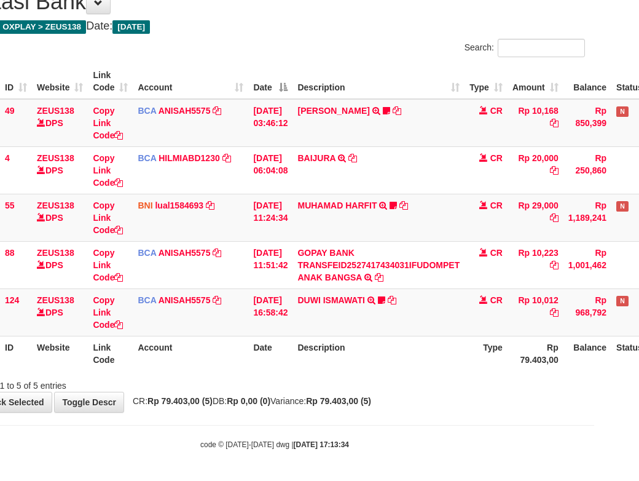
drag, startPoint x: 264, startPoint y: 425, endPoint x: 285, endPoint y: 432, distance: 22.6
click at [266, 425] on body "Toggle navigation Home Bank Account List Load By Website Group [OXPLAY] ZEUS138…" at bounding box center [274, 212] width 639 height 535
drag, startPoint x: 285, startPoint y: 432, endPoint x: 320, endPoint y: 426, distance: 35.0
click at [292, 433] on body "Toggle navigation Home Bank Account List Load By Website Group [OXPLAY] ZEUS138…" at bounding box center [274, 212] width 639 height 535
drag, startPoint x: 320, startPoint y: 426, endPoint x: 645, endPoint y: 388, distance: 327.3
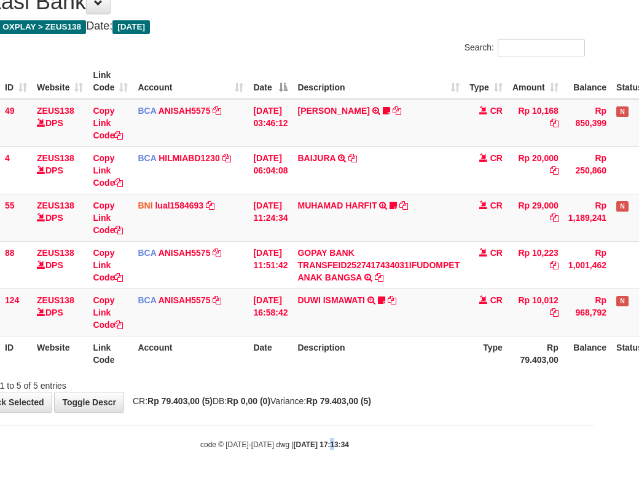
click at [340, 423] on body "Toggle navigation Home Bank Account List Load By Website Group [OXPLAY] ZEUS138…" at bounding box center [274, 212] width 639 height 535
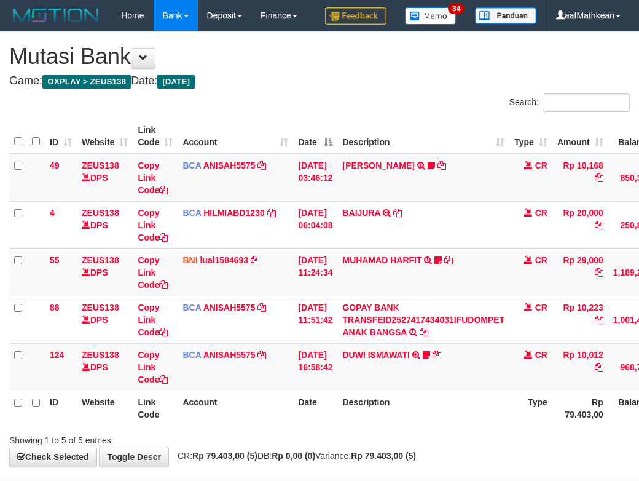
scroll to position [85, 45]
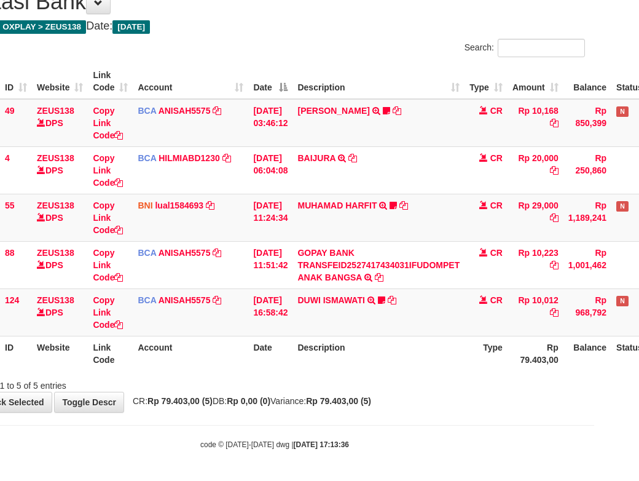
click at [407, 396] on div "**********" at bounding box center [274, 194] width 639 height 435
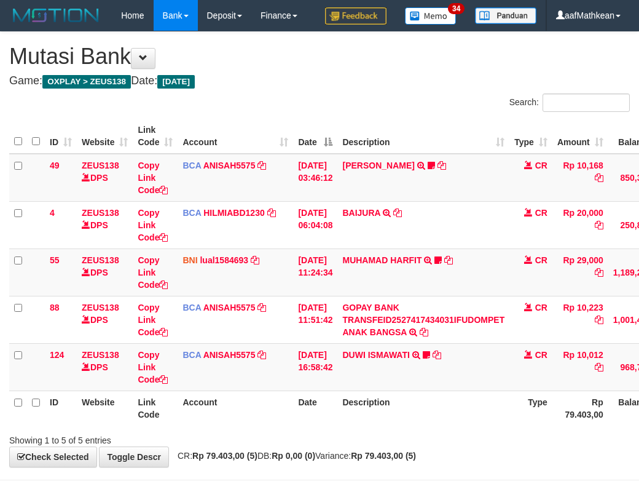
scroll to position [85, 45]
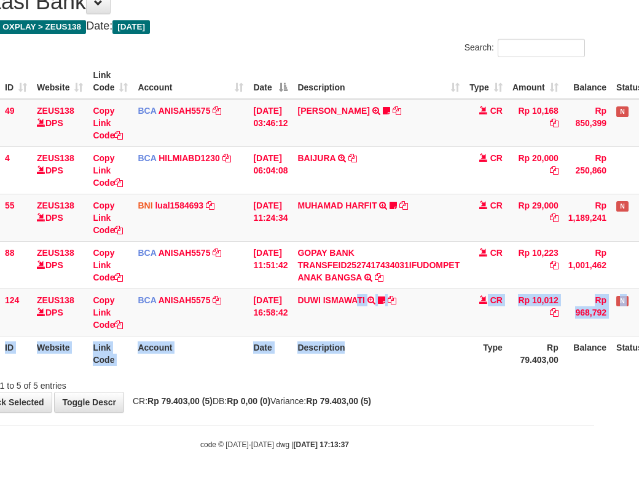
click at [369, 343] on table "ID Website Link Code Account Date Description Type Amount Balance Status Action…" at bounding box center [330, 217] width 733 height 307
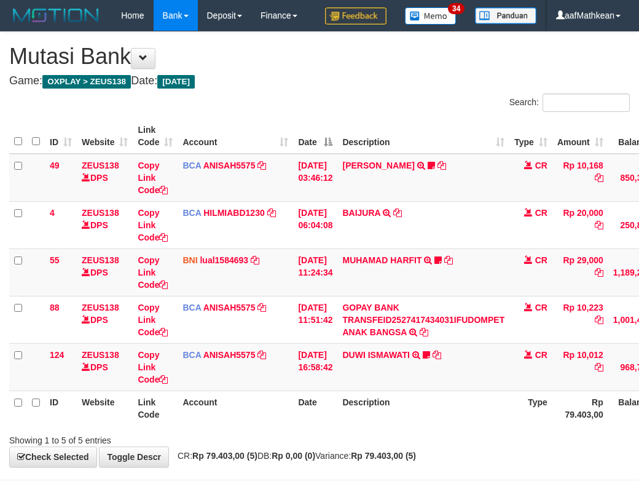
click at [368, 390] on th "Description" at bounding box center [423, 407] width 172 height 35
click at [376, 343] on td "DUWI ISMAWATI TRSF E-BANKING CR 0110/FTSCY/WS95031 10012.00DUWI ISMAWATI Duwi09…" at bounding box center [423, 366] width 172 height 47
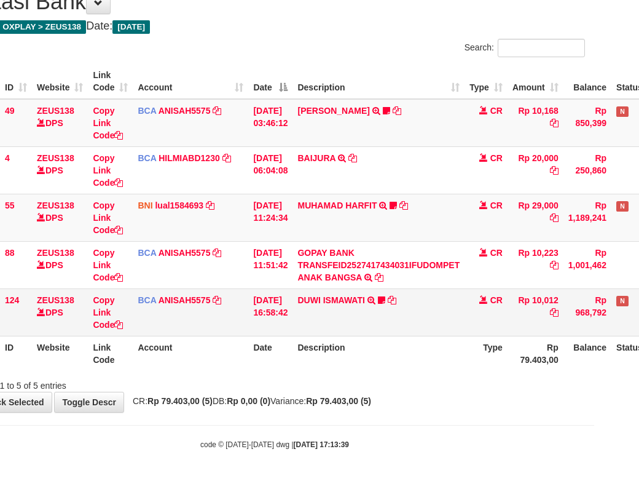
scroll to position [85, 45]
click at [441, 360] on th "Description" at bounding box center [379, 353] width 172 height 35
click at [371, 403] on strong "Rp 79.403,00 (5)" at bounding box center [338, 401] width 65 height 10
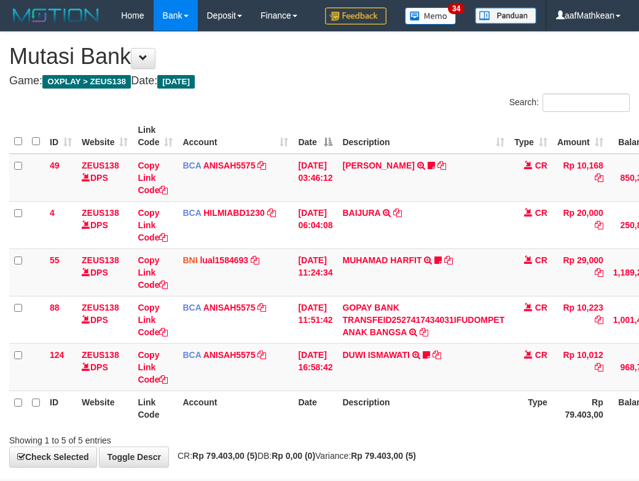
scroll to position [85, 45]
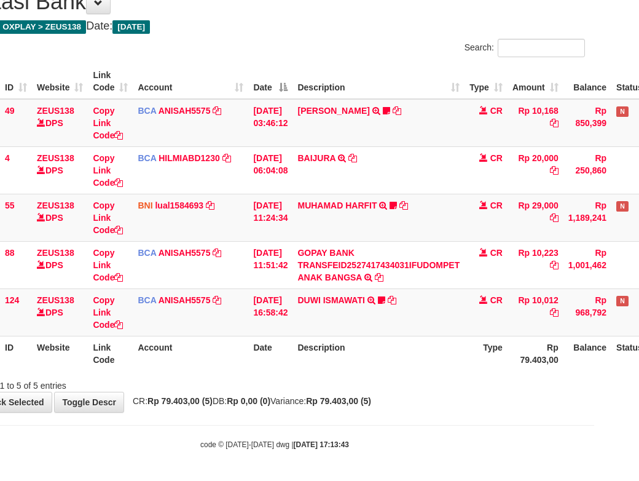
click at [417, 403] on div "**********" at bounding box center [274, 194] width 639 height 435
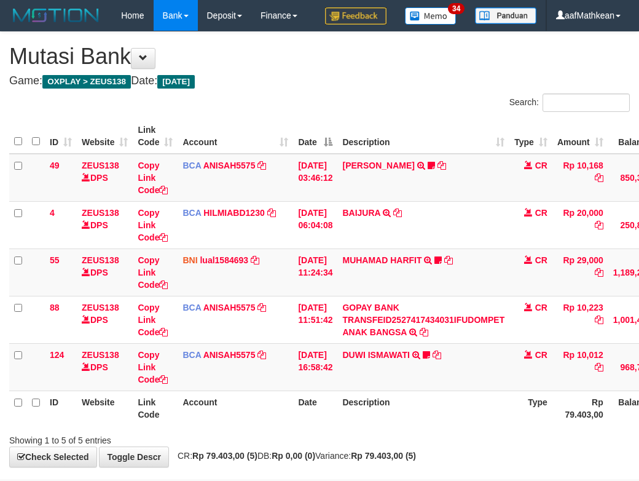
scroll to position [85, 45]
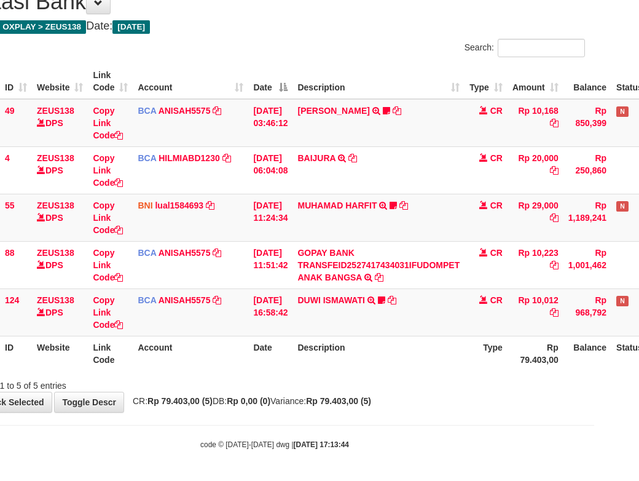
click at [400, 422] on body "Toggle navigation Home Bank Account List Load By Website Group [OXPLAY] ZEUS138…" at bounding box center [274, 212] width 639 height 535
drag, startPoint x: 274, startPoint y: 361, endPoint x: 548, endPoint y: 349, distance: 274.4
click at [278, 364] on th "Date" at bounding box center [270, 353] width 44 height 35
drag, startPoint x: 400, startPoint y: 396, endPoint x: 441, endPoint y: 399, distance: 41.3
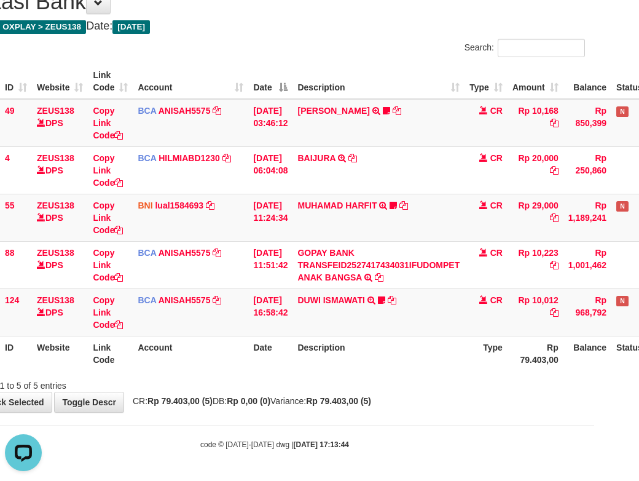
click at [417, 395] on div "**********" at bounding box center [274, 194] width 639 height 435
click at [374, 359] on th "Description" at bounding box center [379, 353] width 172 height 35
drag, startPoint x: 686, startPoint y: 398, endPoint x: 798, endPoint y: 405, distance: 112.1
click at [594, 405] on html "Toggle navigation Home Bank Account List Load By Website Group [OXPLAY] ZEUS138…" at bounding box center [274, 212] width 639 height 535
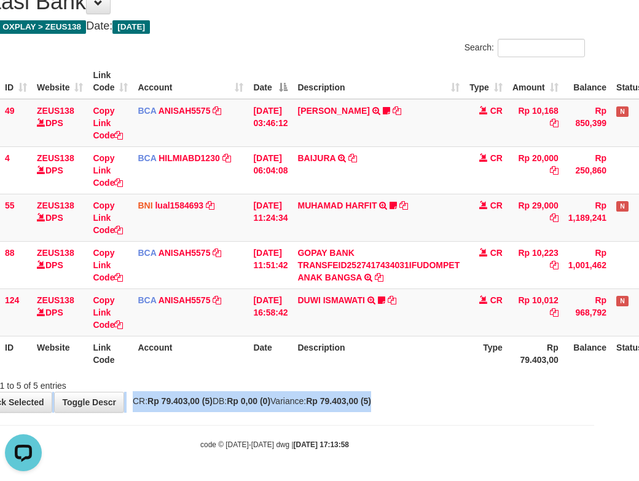
scroll to position [85, 104]
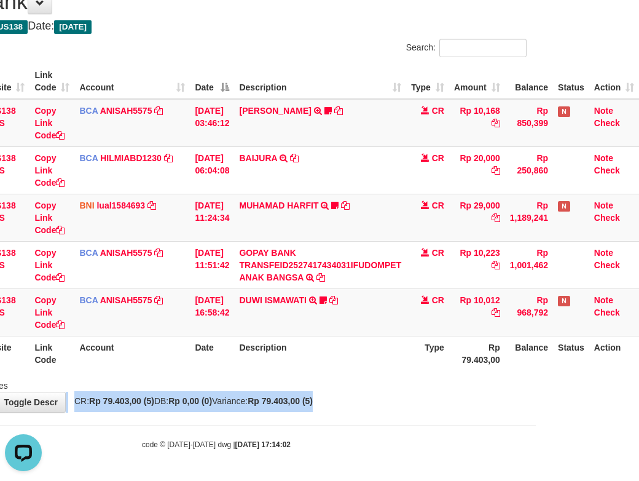
drag, startPoint x: 365, startPoint y: 401, endPoint x: 646, endPoint y: 408, distance: 281.6
click at [387, 404] on div "**********" at bounding box center [216, 194] width 639 height 435
